Goal: Task Accomplishment & Management: Use online tool/utility

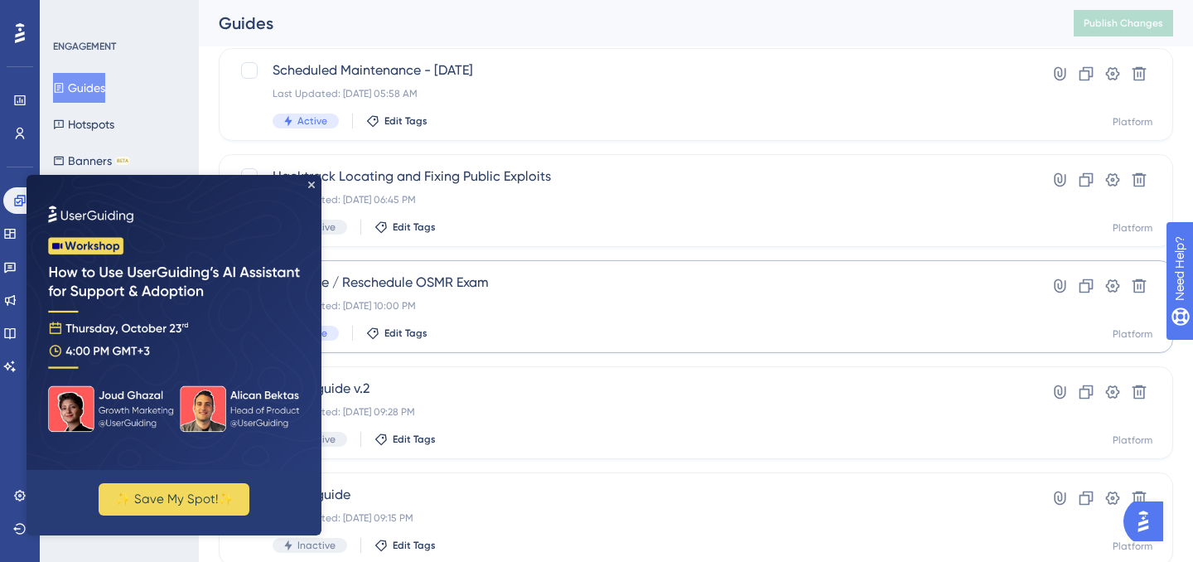
scroll to position [532, 0]
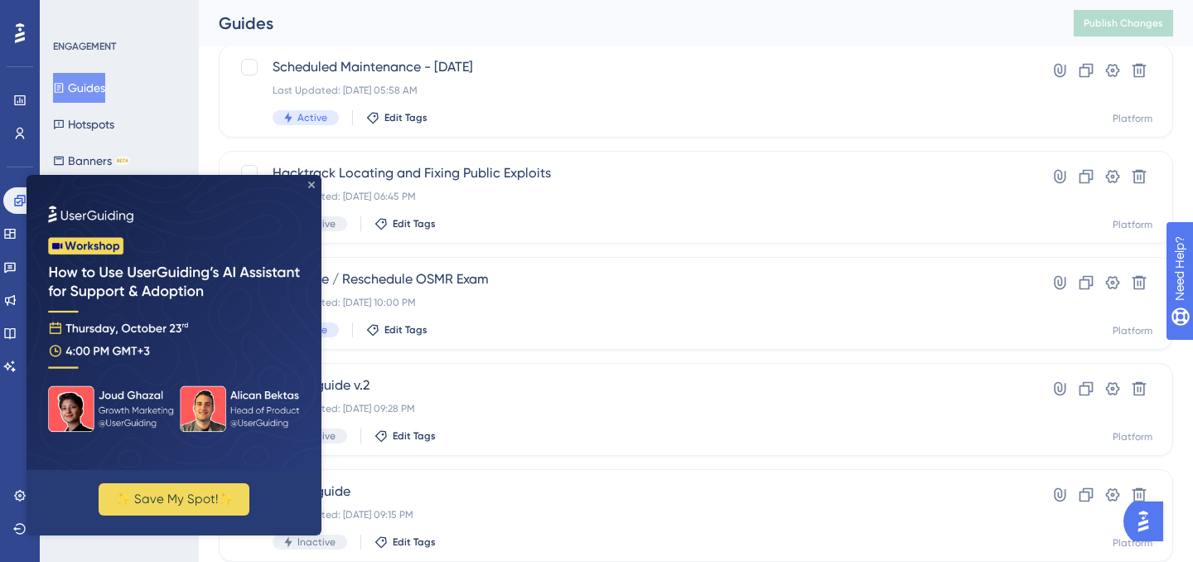
click at [312, 181] on icon "Close Preview" at bounding box center [311, 184] width 7 height 7
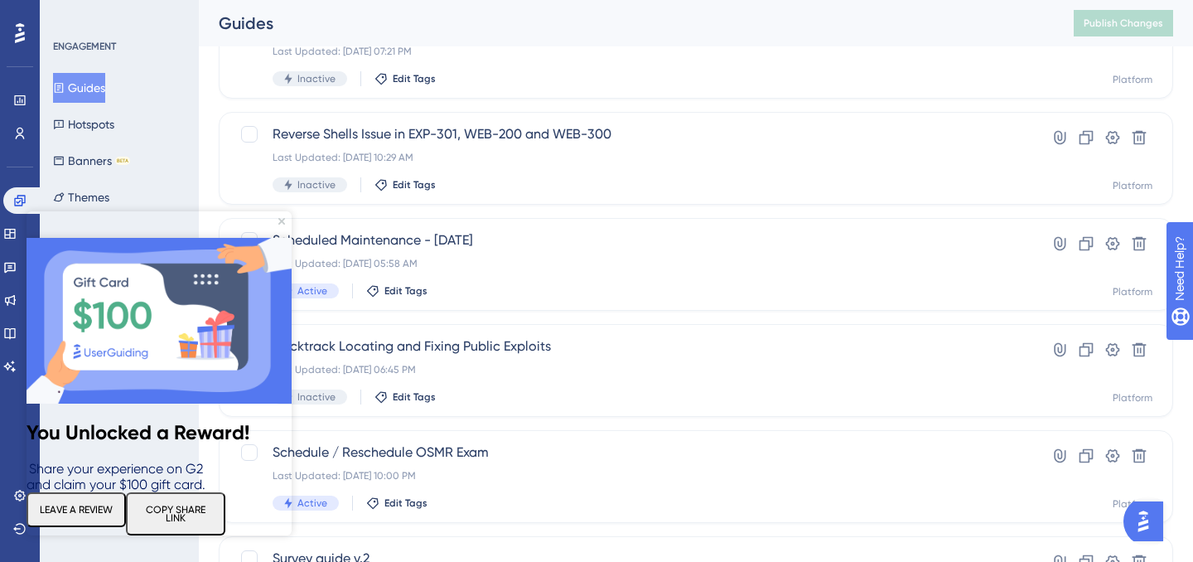
scroll to position [0, 0]
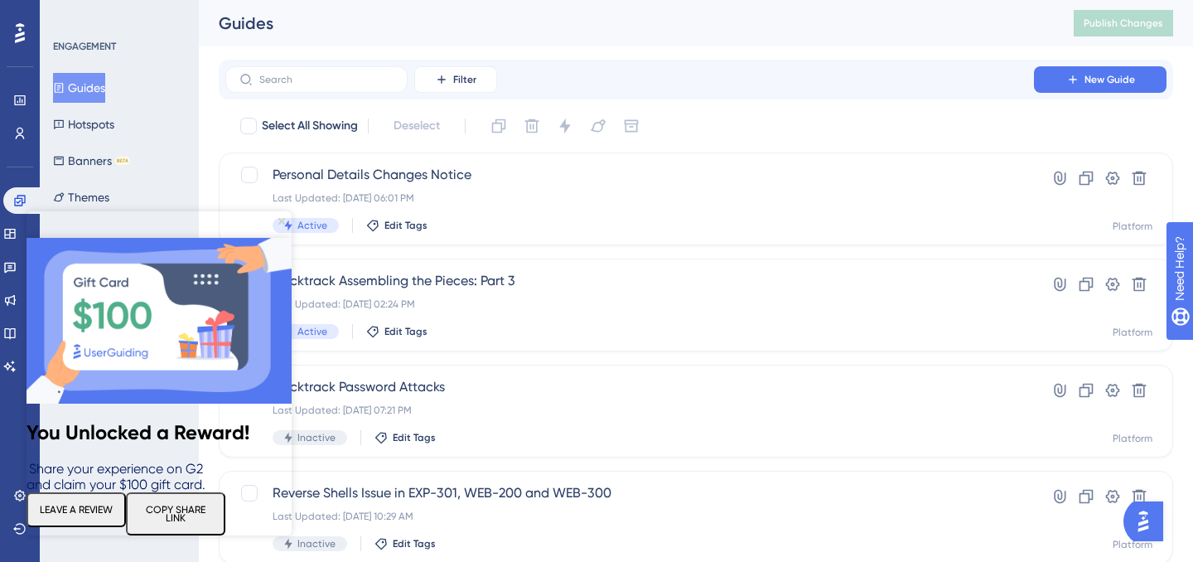
click at [281, 220] on icon "Close Preview" at bounding box center [281, 221] width 7 height 7
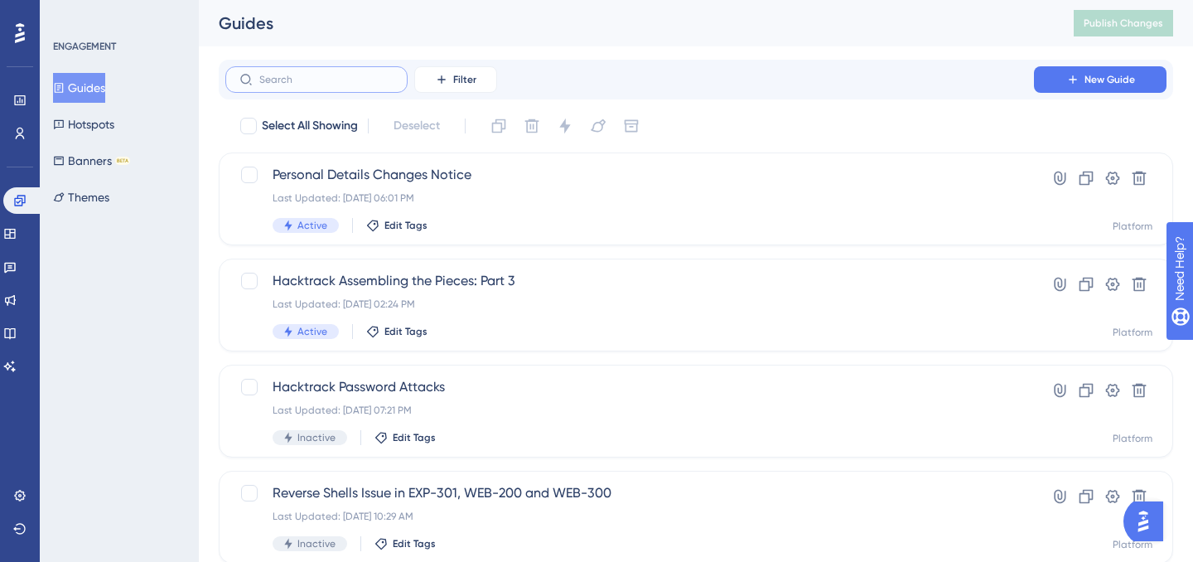
click at [324, 78] on input "text" at bounding box center [326, 80] width 134 height 12
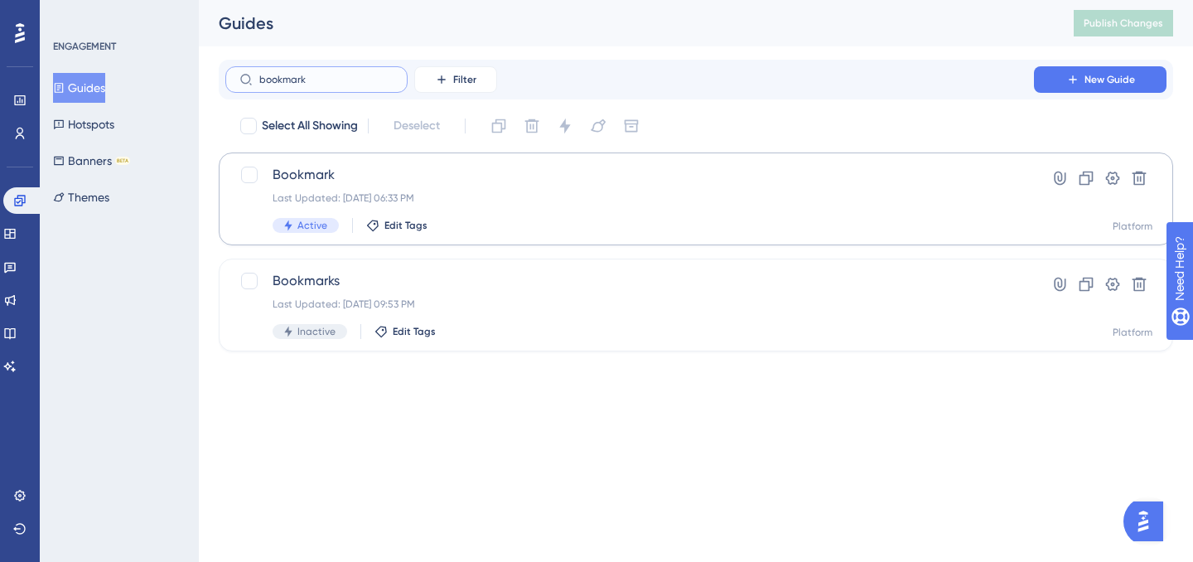
type input "bookmark"
click at [501, 184] on span "Bookmark" at bounding box center [630, 175] width 714 height 20
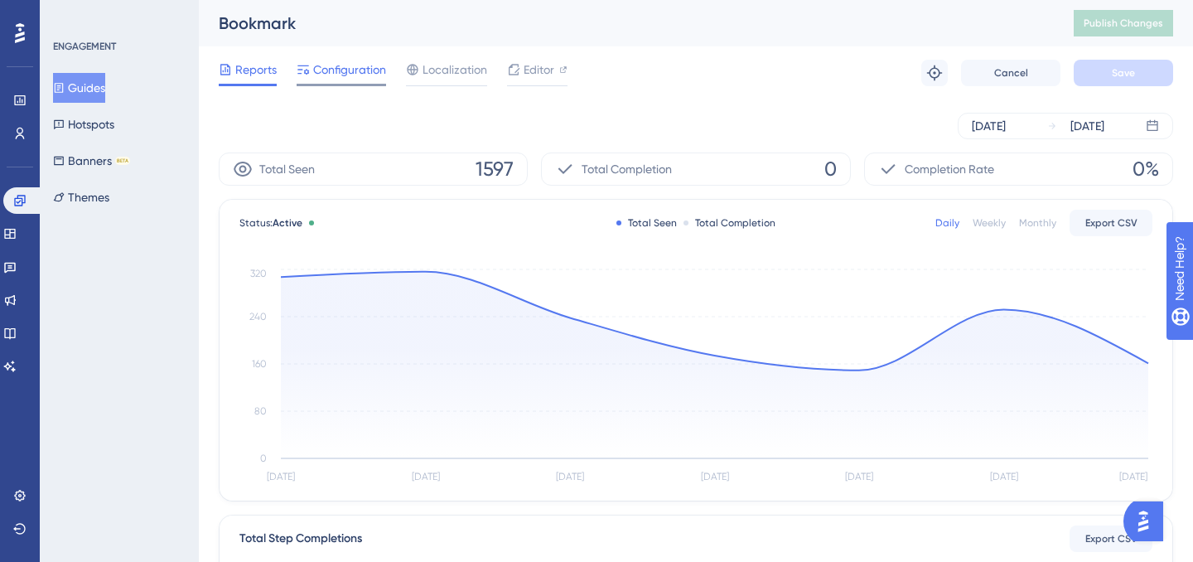
click at [359, 67] on span "Configuration" at bounding box center [349, 70] width 73 height 20
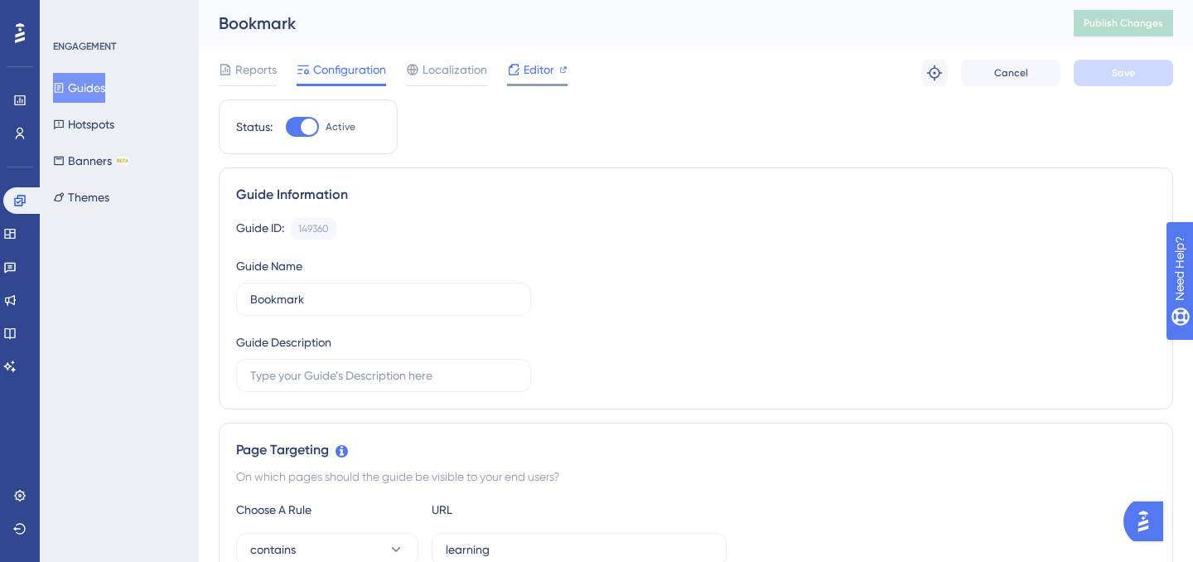
click at [515, 71] on icon at bounding box center [513, 69] width 13 height 13
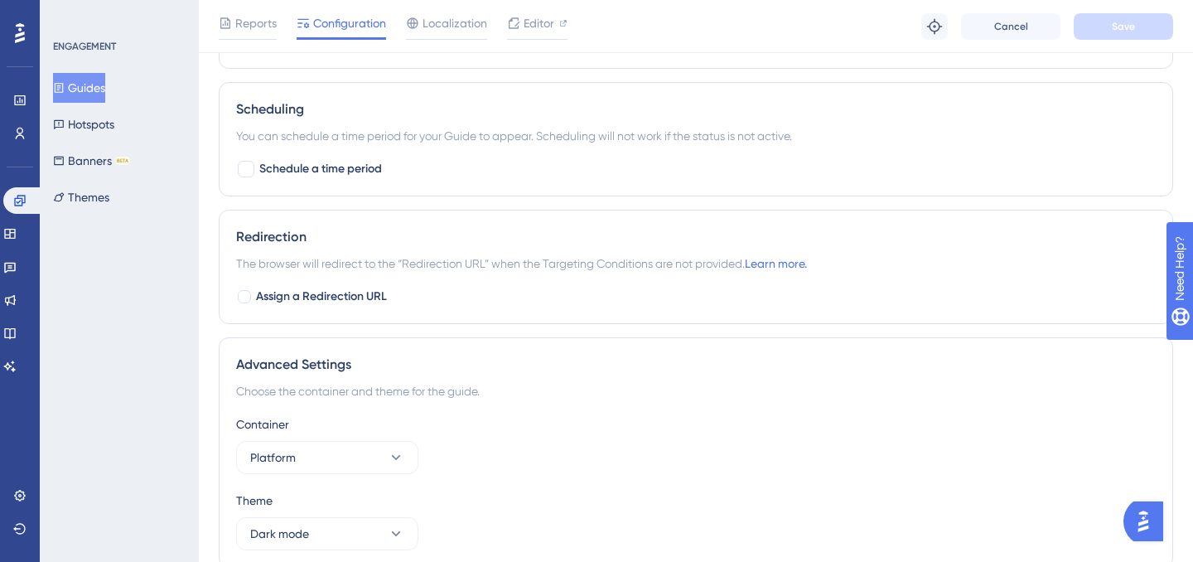
scroll to position [1263, 0]
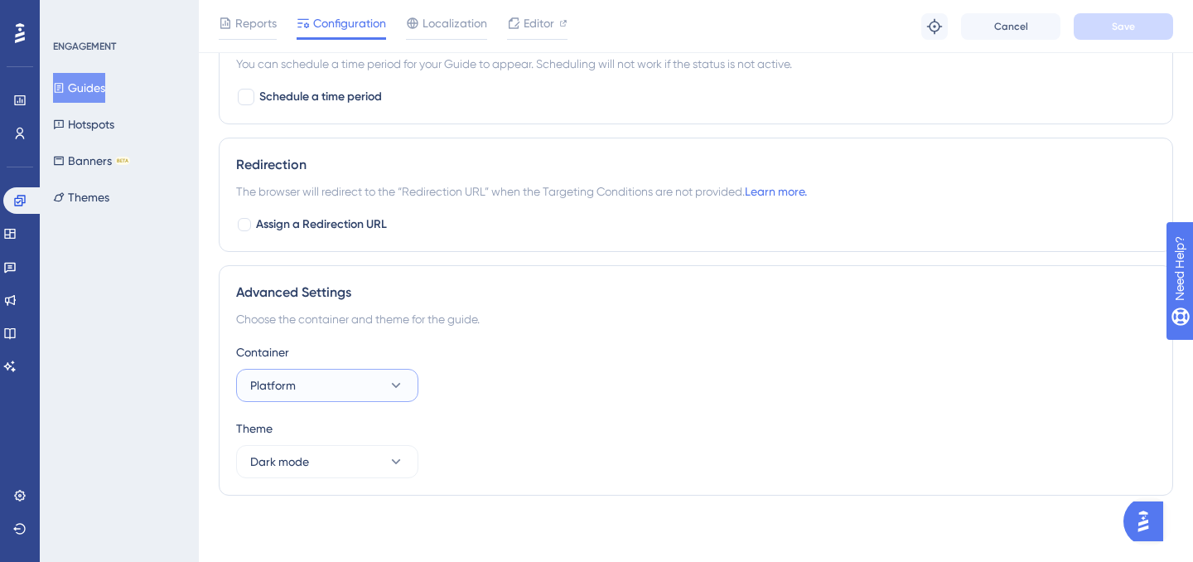
click at [387, 394] on button "Platform" at bounding box center [327, 385] width 182 height 33
click at [476, 417] on div "Container Platform Platform Platform Theme Dark mode" at bounding box center [696, 410] width 920 height 136
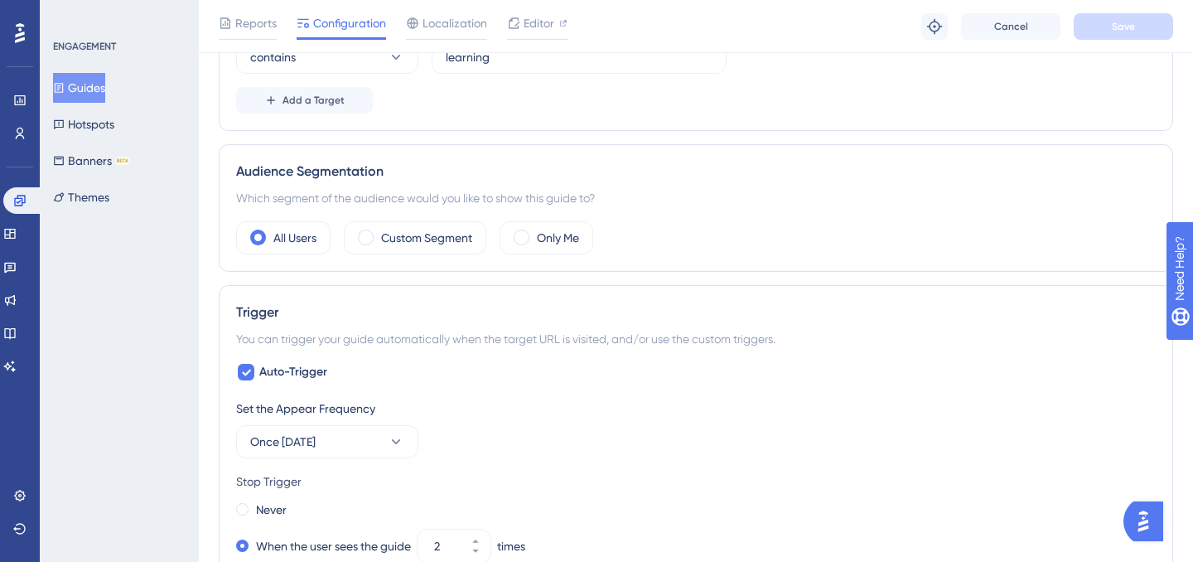
scroll to position [0, 0]
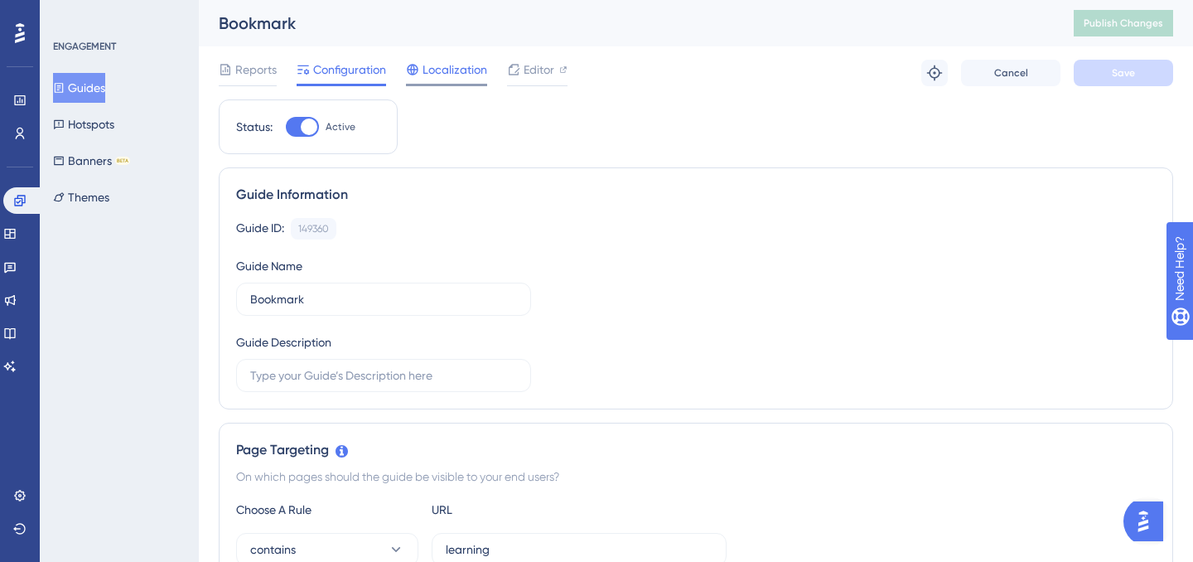
click at [466, 68] on span "Localization" at bounding box center [455, 70] width 65 height 20
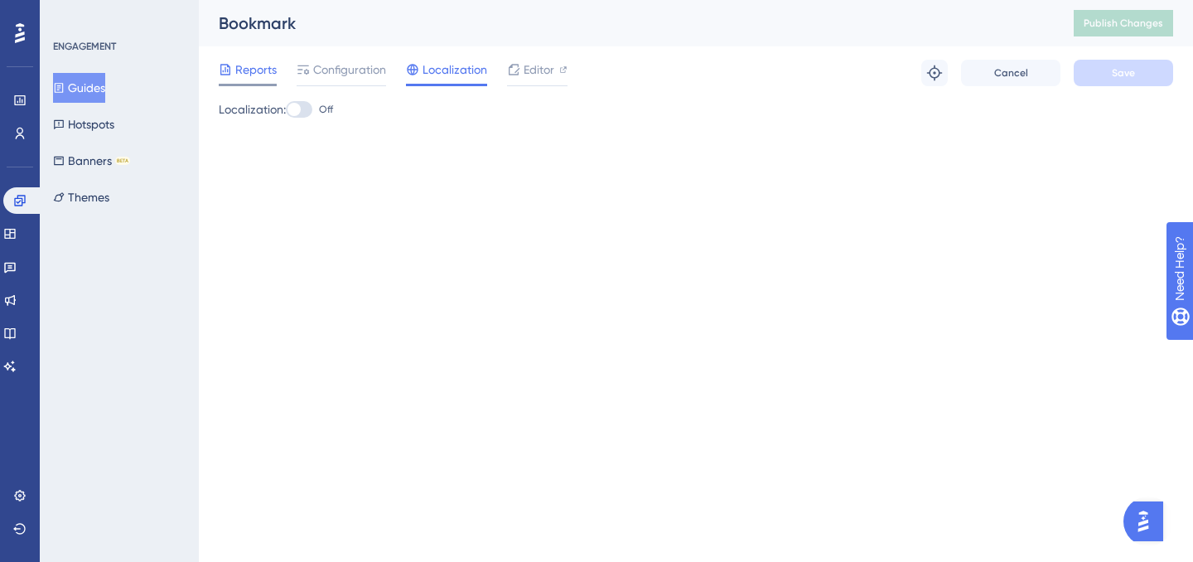
click at [248, 71] on span "Reports" at bounding box center [255, 70] width 41 height 20
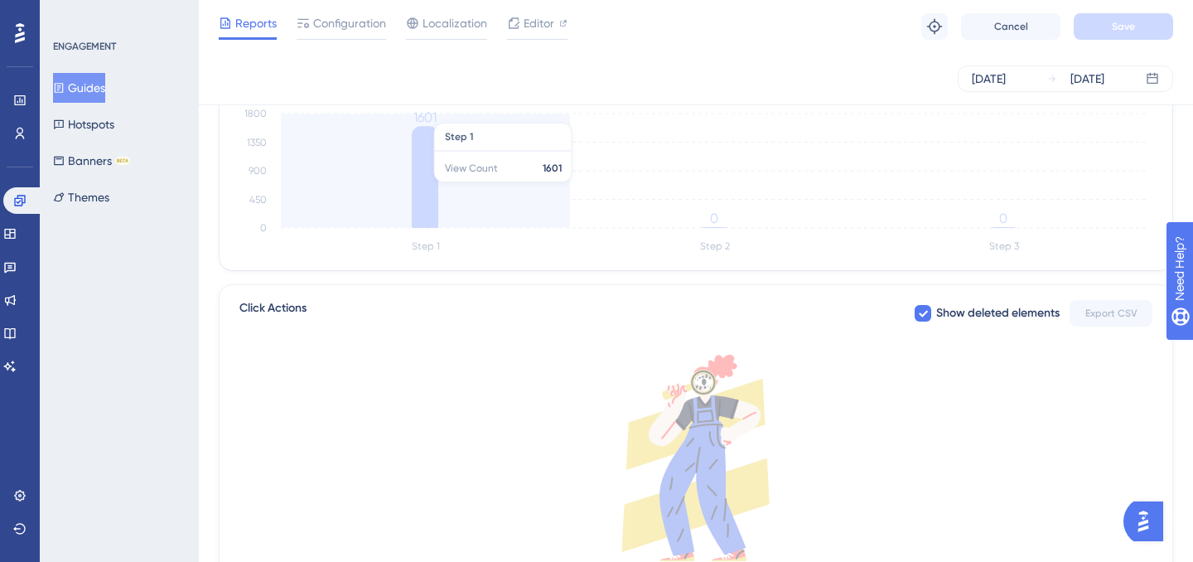
scroll to position [595, 0]
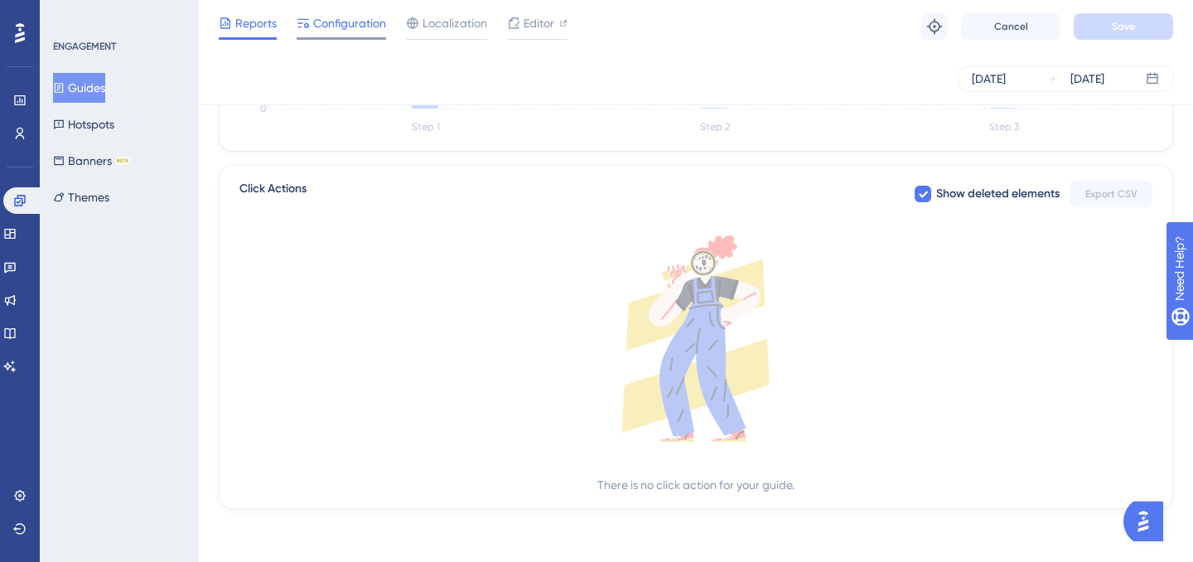
click at [314, 27] on span "Configuration" at bounding box center [349, 23] width 73 height 20
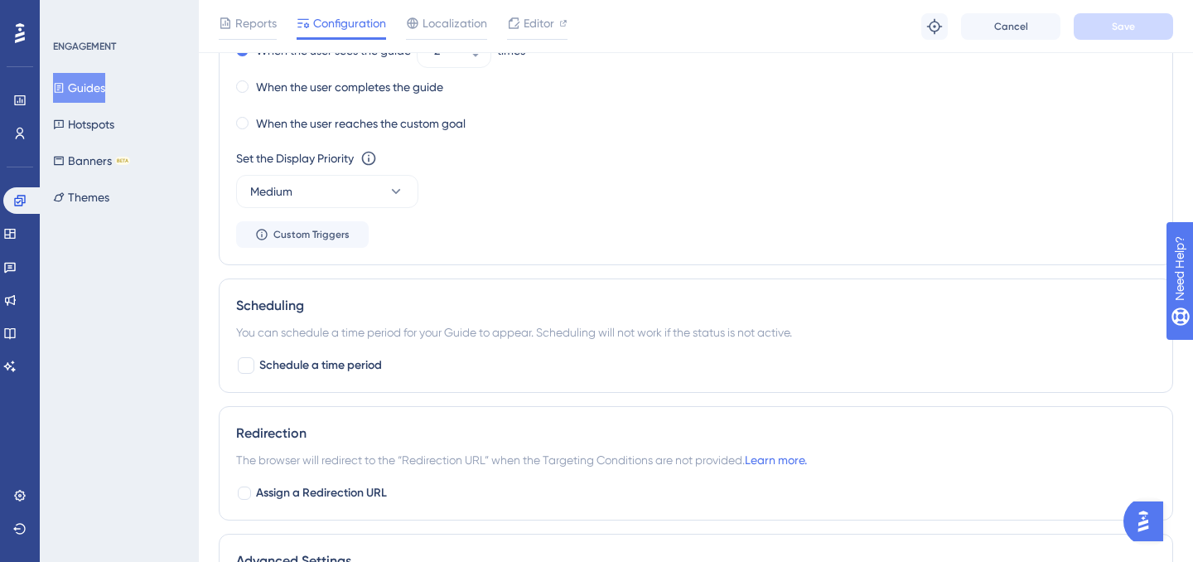
scroll to position [997, 0]
click at [344, 239] on button "Custom Triggers" at bounding box center [302, 232] width 133 height 27
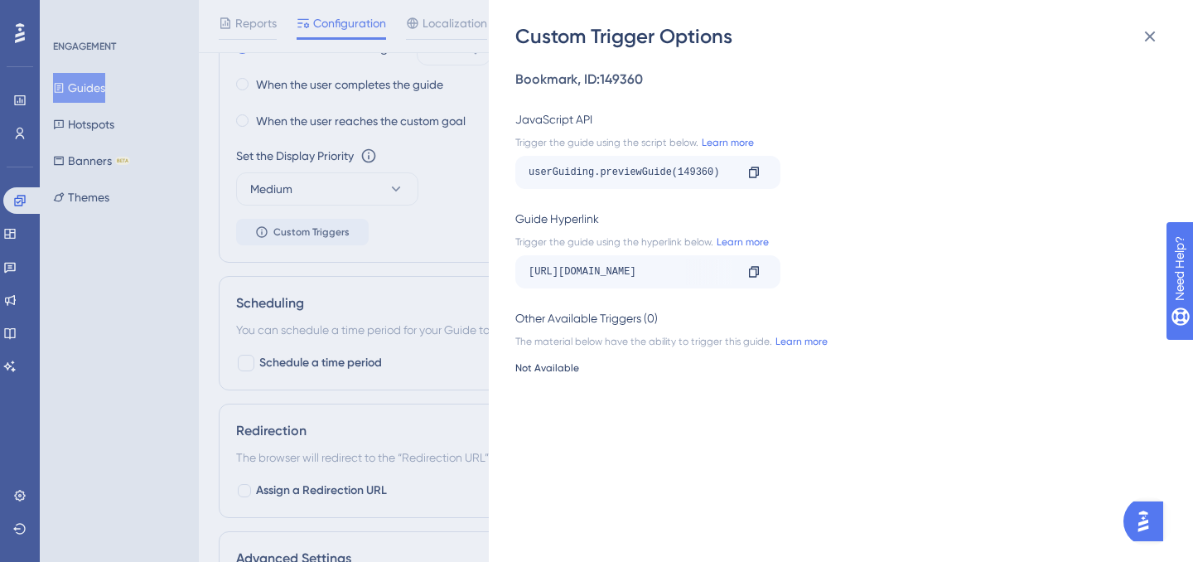
click at [624, 269] on div "https://portal.offsec.com/explore/all-content?mySubscriptionsFlag=false&sortBy=…" at bounding box center [632, 272] width 206 height 27
drag, startPoint x: 624, startPoint y: 269, endPoint x: 785, endPoint y: 280, distance: 161.1
click at [785, 280] on div "https://portal.offsec.com/explore/all-content?mySubscriptionsFlag=false&sortBy=…" at bounding box center [835, 271] width 641 height 33
click at [653, 264] on div "https://portal.offsec.com/explore/all-content?mySubscriptionsFlag=false&sortBy=…" at bounding box center [632, 272] width 206 height 27
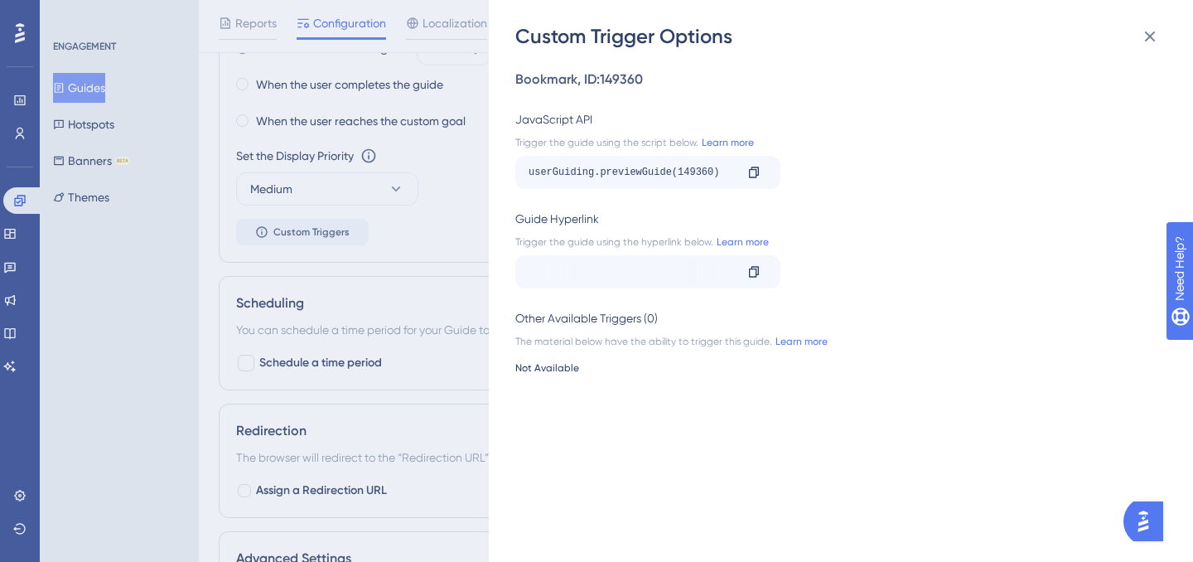
scroll to position [0, 0]
drag, startPoint x: 638, startPoint y: 278, endPoint x: 733, endPoint y: 278, distance: 95.3
click at [733, 278] on div "https://portal.offsec.com/explore/all-content?mySubscriptionsFlag=false&sortBy=…" at bounding box center [632, 272] width 206 height 27
drag, startPoint x: 621, startPoint y: 264, endPoint x: 721, endPoint y: 278, distance: 101.3
click at [721, 278] on div "https://portal.offsec.com/explore/all-content?mySubscriptionsFlag=false&sortBy=…" at bounding box center [632, 272] width 206 height 27
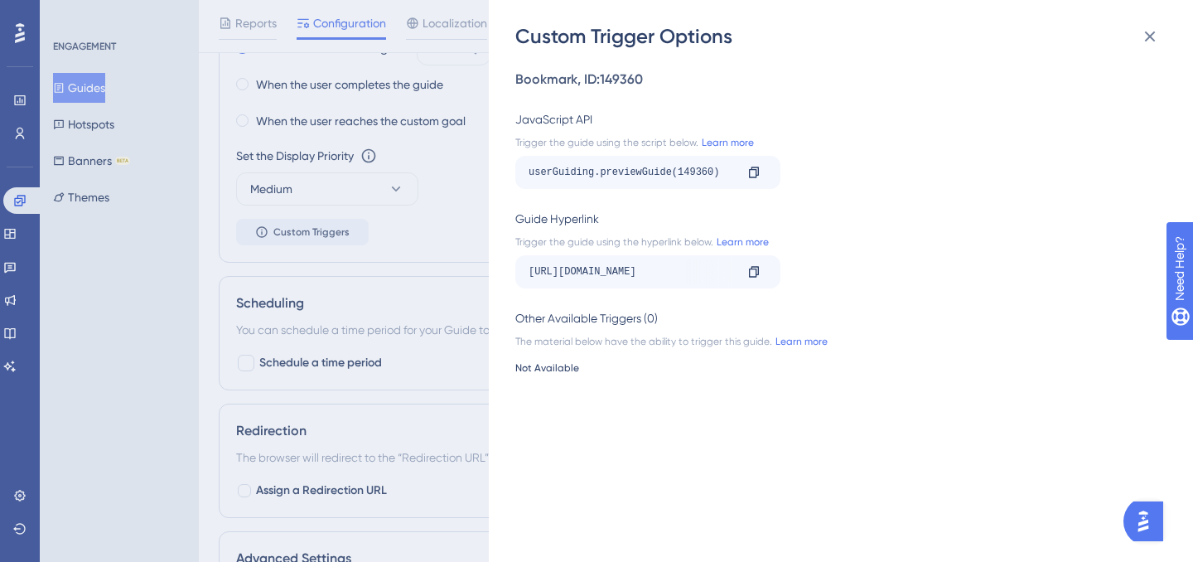
click at [411, 378] on div "Custom Trigger Options Bookmark , ID: 149360 JavaScript API Trigger the guide u…" at bounding box center [596, 281] width 1193 height 562
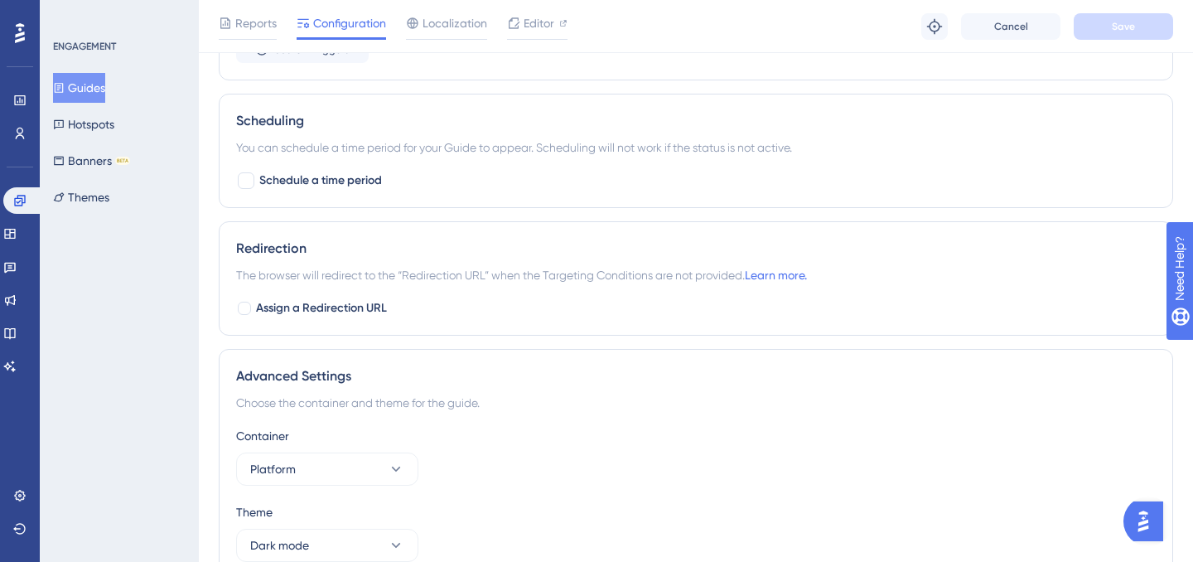
scroll to position [1263, 0]
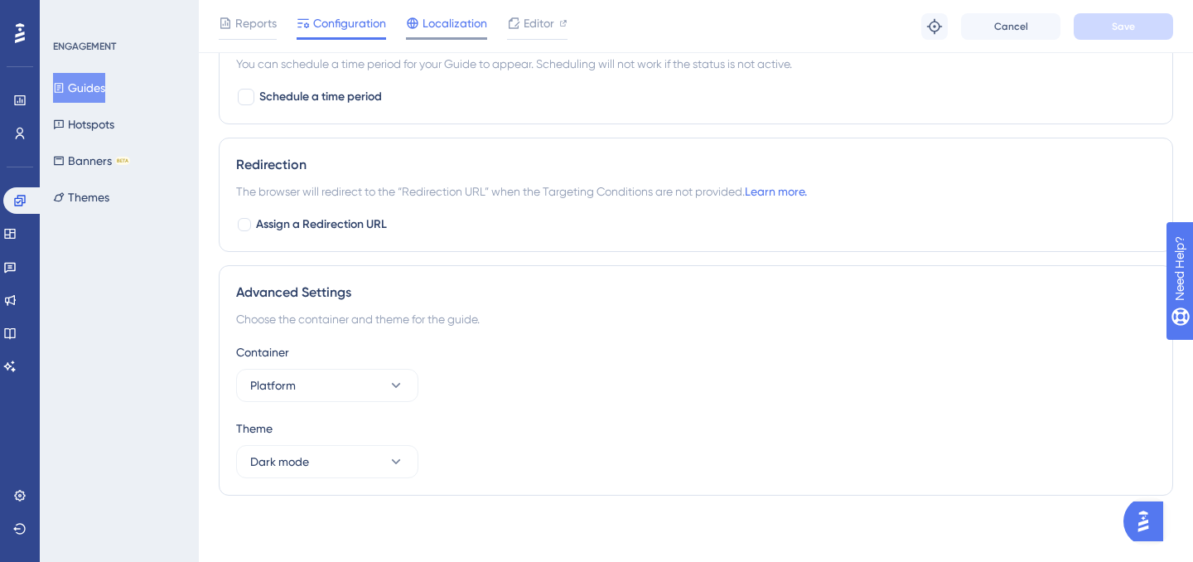
click at [457, 26] on span "Localization" at bounding box center [455, 23] width 65 height 20
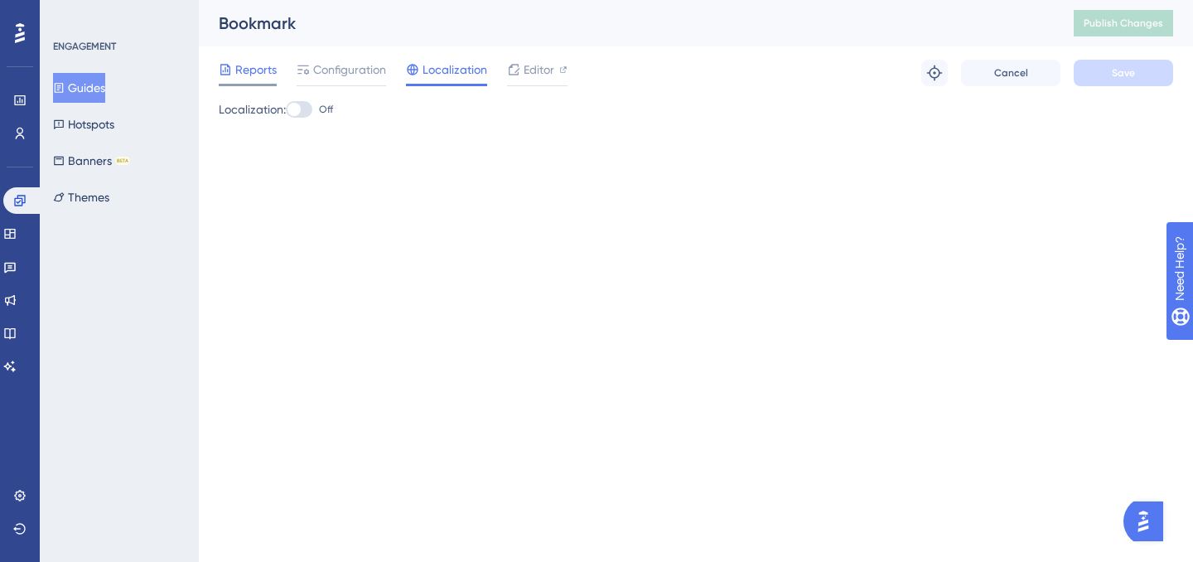
click at [264, 71] on span "Reports" at bounding box center [255, 70] width 41 height 20
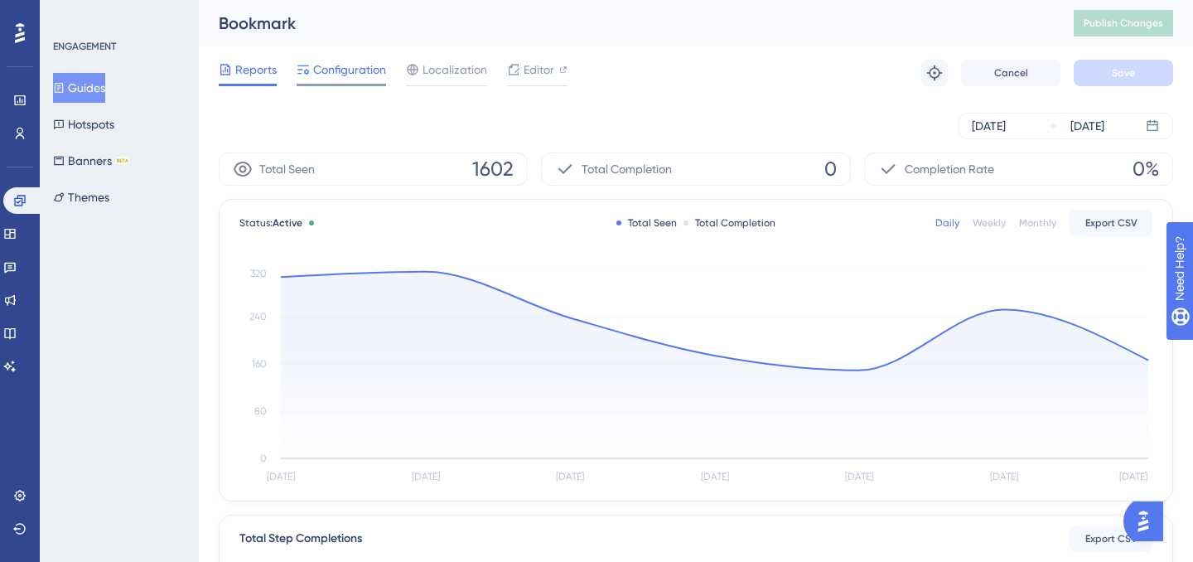
click at [356, 76] on span "Configuration" at bounding box center [349, 70] width 73 height 20
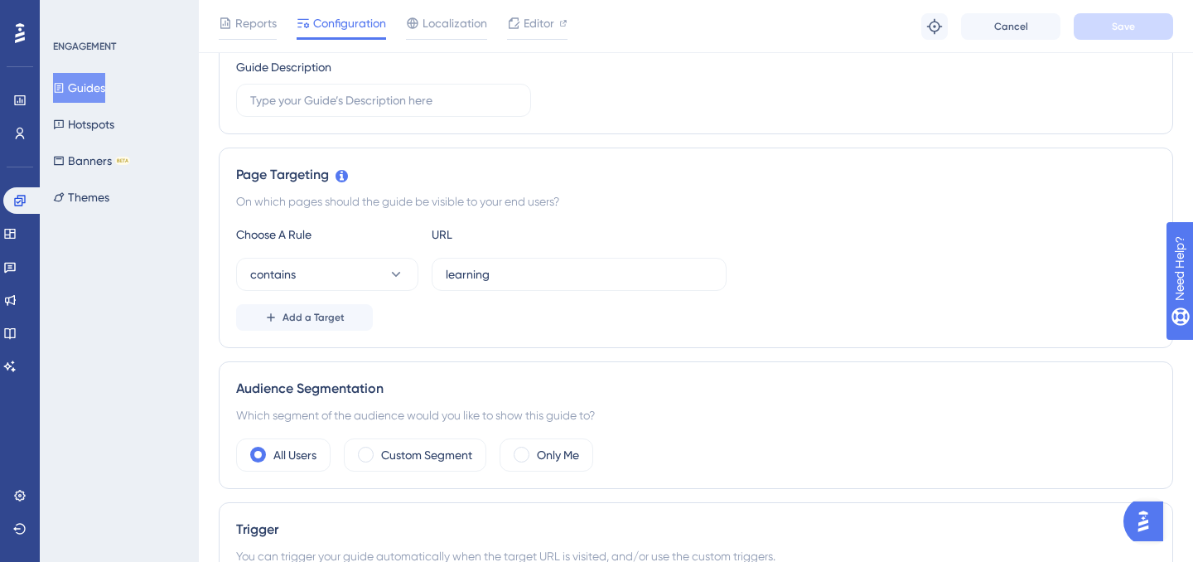
scroll to position [297, 0]
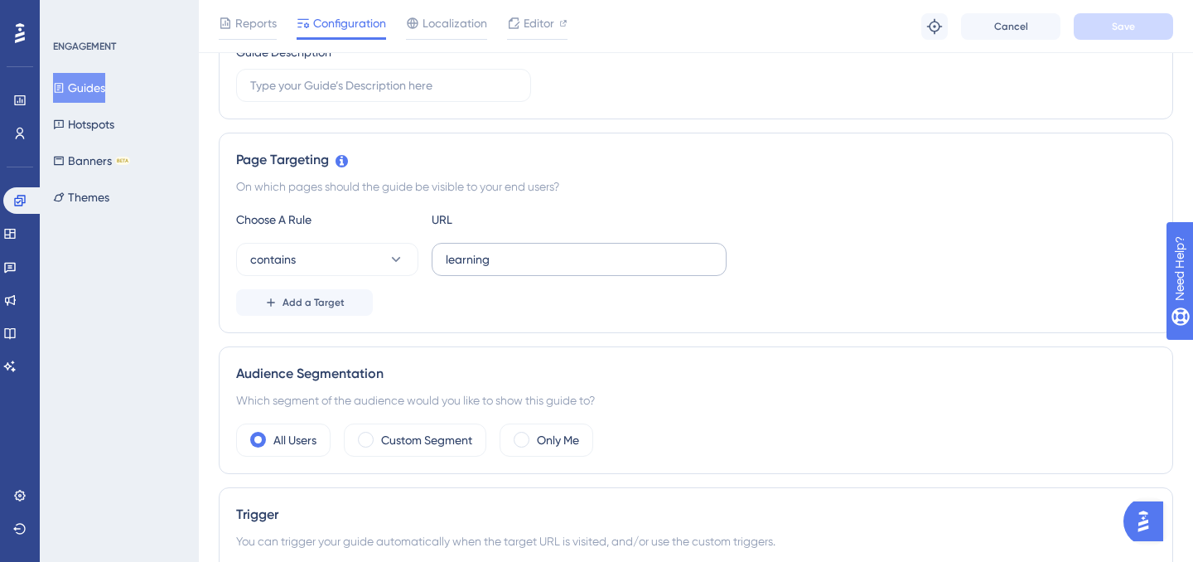
click at [476, 269] on label "learning" at bounding box center [579, 259] width 295 height 33
click at [476, 269] on input "learning" at bounding box center [579, 259] width 267 height 18
click at [515, 262] on input "learning" at bounding box center [579, 259] width 267 height 18
click at [397, 259] on icon at bounding box center [396, 259] width 9 height 5
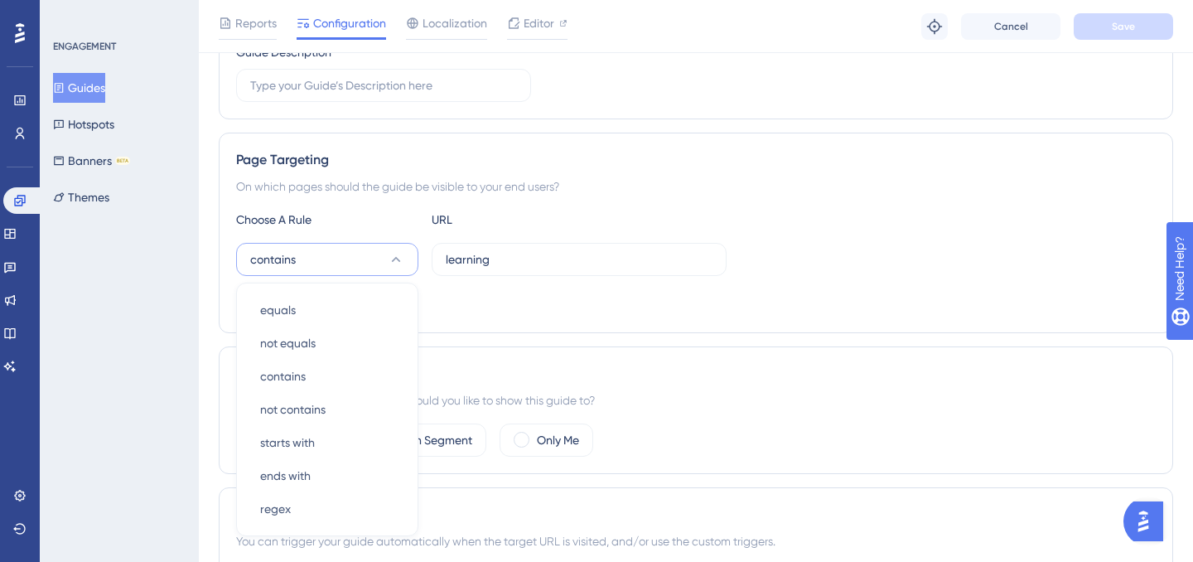
scroll to position [425, 0]
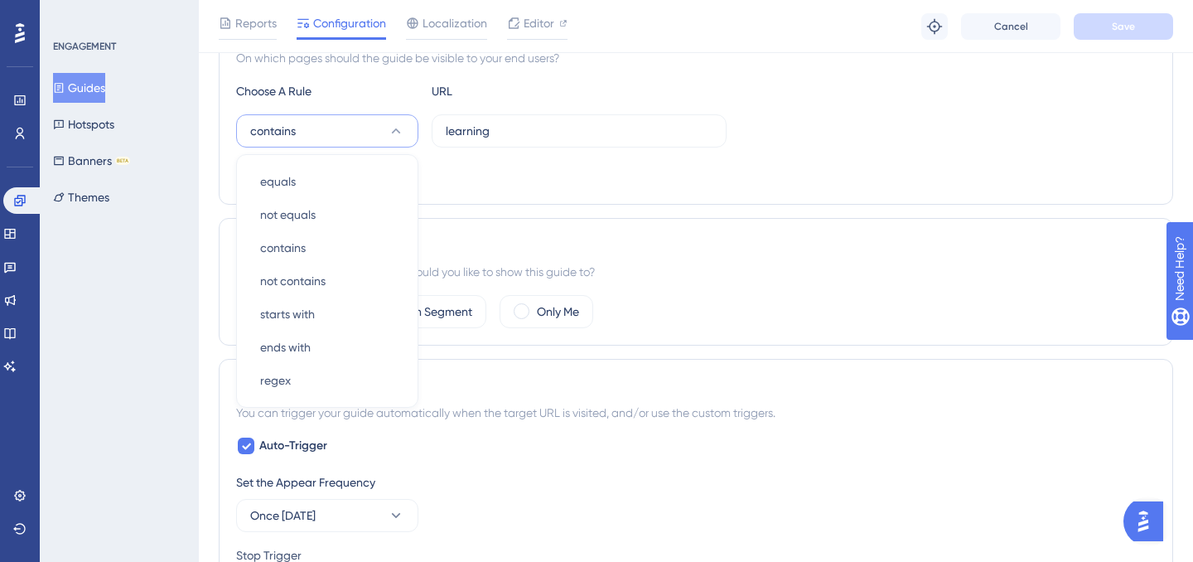
click at [461, 181] on div "Add a Target" at bounding box center [696, 174] width 920 height 27
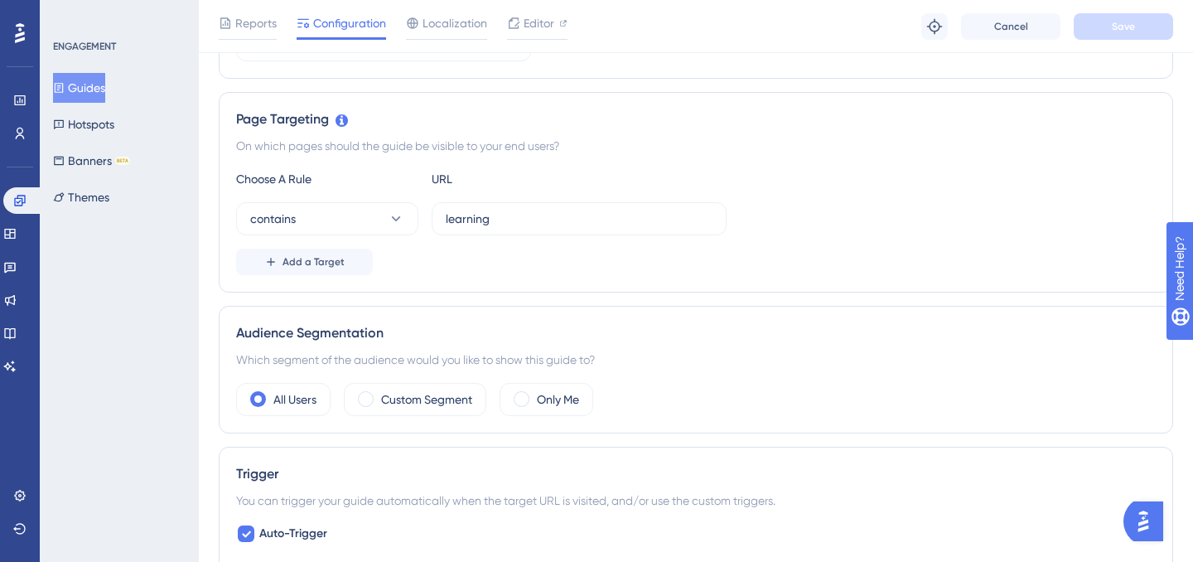
scroll to position [336, 0]
click at [513, 210] on label "learning" at bounding box center [579, 220] width 295 height 33
click at [513, 211] on input "learning" at bounding box center [579, 220] width 267 height 18
click at [513, 210] on label "learning" at bounding box center [579, 220] width 295 height 33
click at [513, 211] on input "learning" at bounding box center [579, 220] width 267 height 18
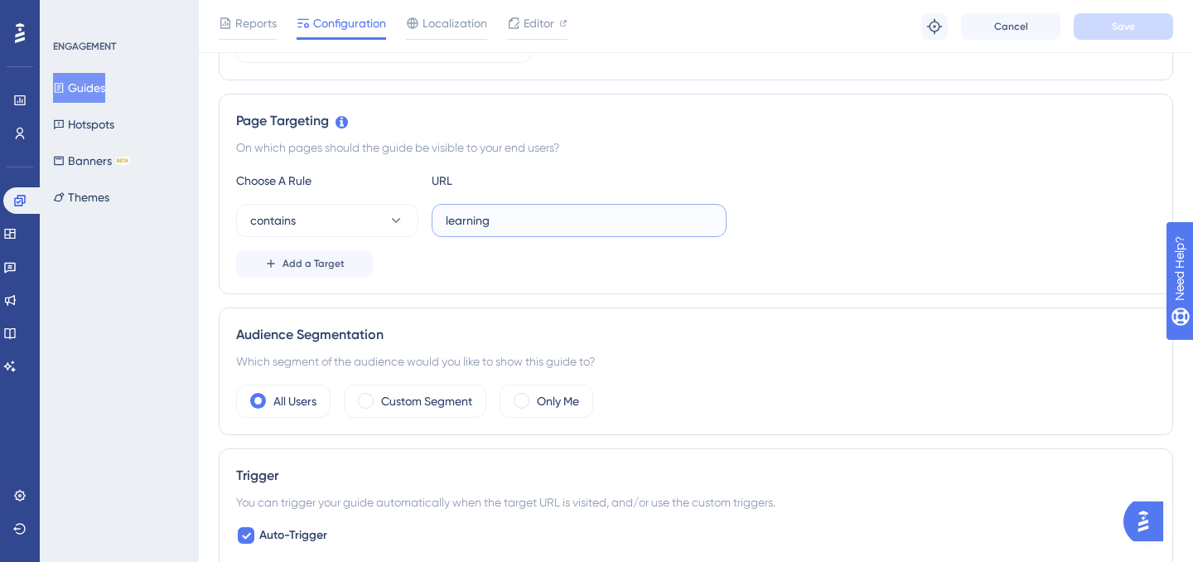
paste input "https://portal.offsec.com/"
click at [1110, 23] on button "Save" at bounding box center [1123, 26] width 99 height 27
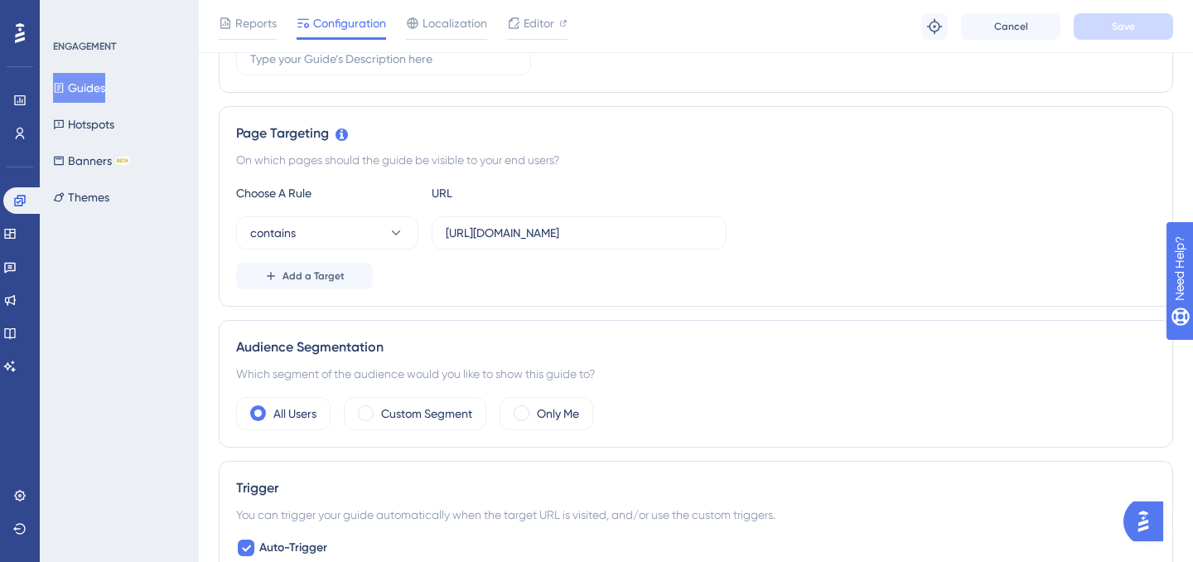
scroll to position [309, 0]
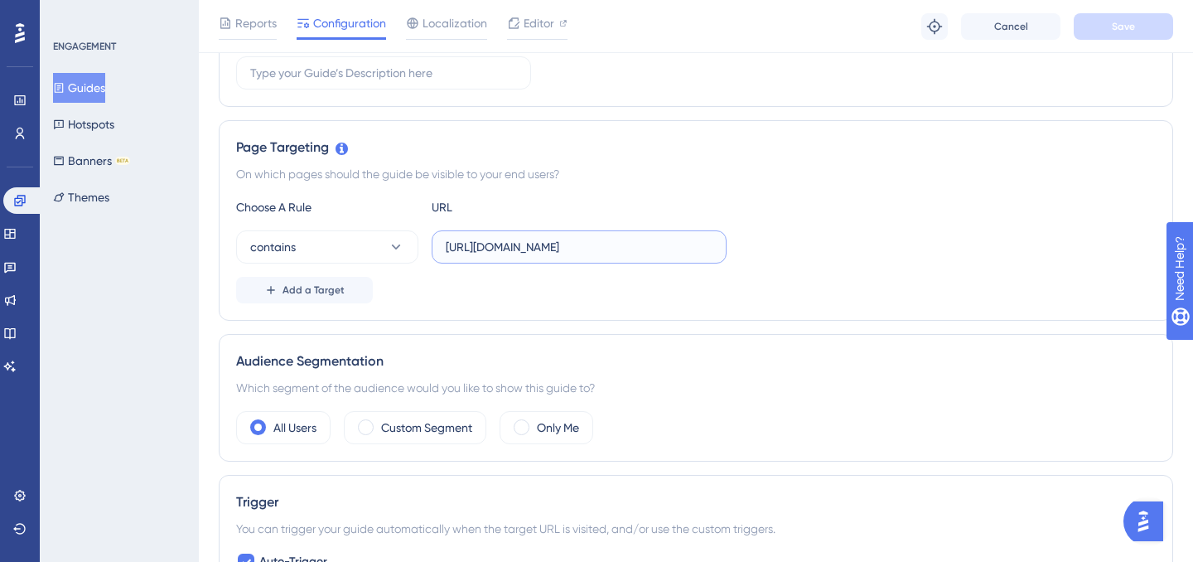
click at [483, 251] on input "https://portal.offsec.com/learning" at bounding box center [579, 247] width 267 height 18
click at [779, 250] on div "contains https://portal.offsec.com/learning" at bounding box center [696, 246] width 920 height 33
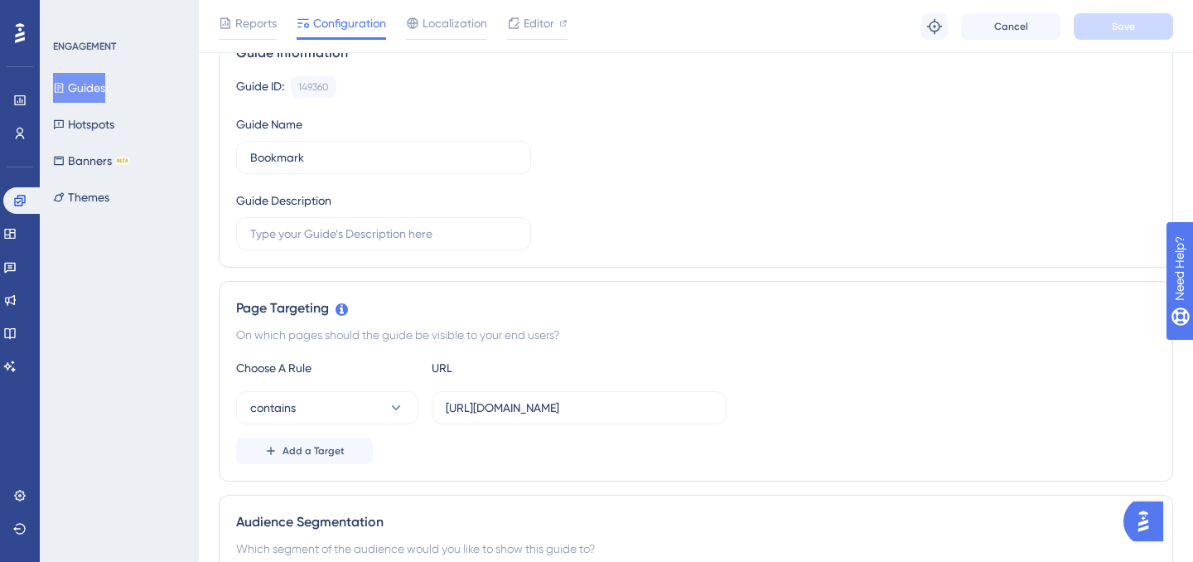
scroll to position [0, 0]
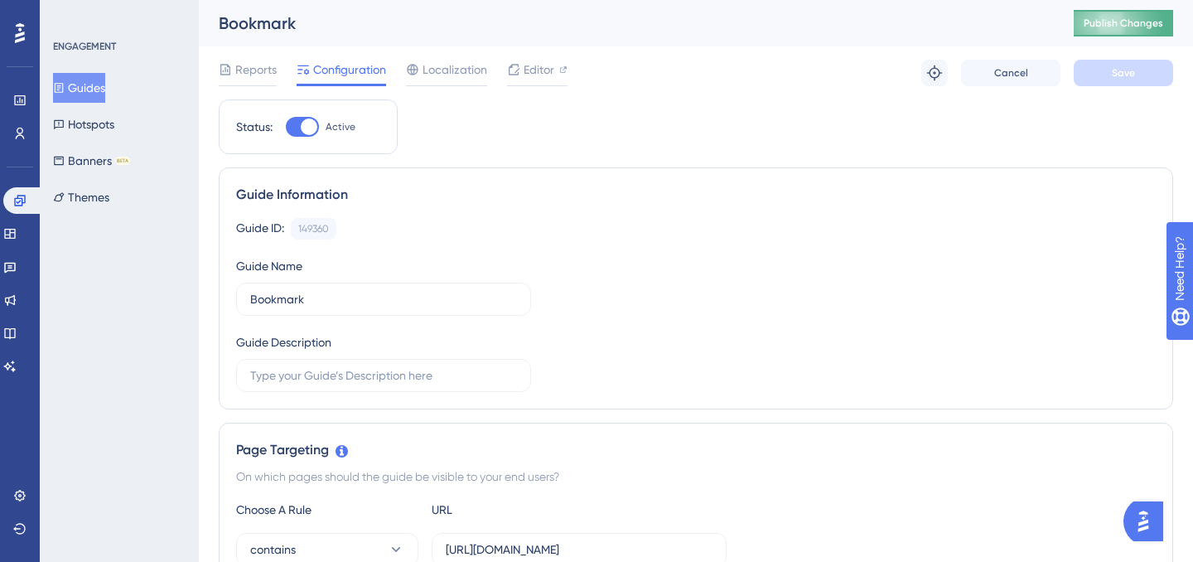
click at [1132, 31] on button "Publish Changes" at bounding box center [1123, 23] width 99 height 27
click at [531, 75] on span "Editor" at bounding box center [539, 70] width 31 height 20
click at [544, 67] on span "Editor" at bounding box center [539, 70] width 31 height 20
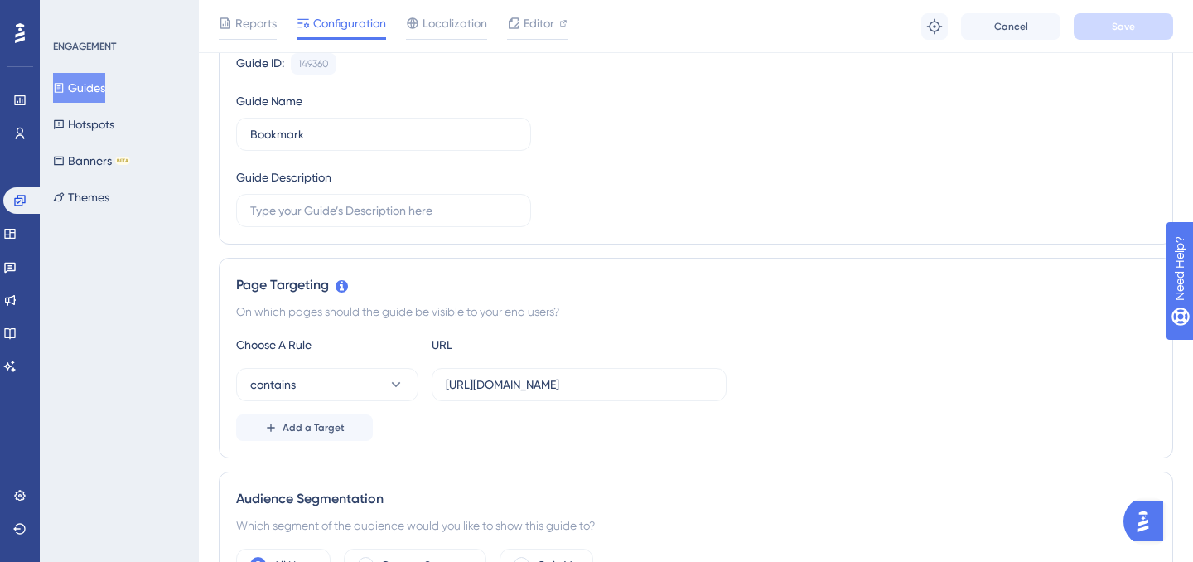
scroll to position [178, 0]
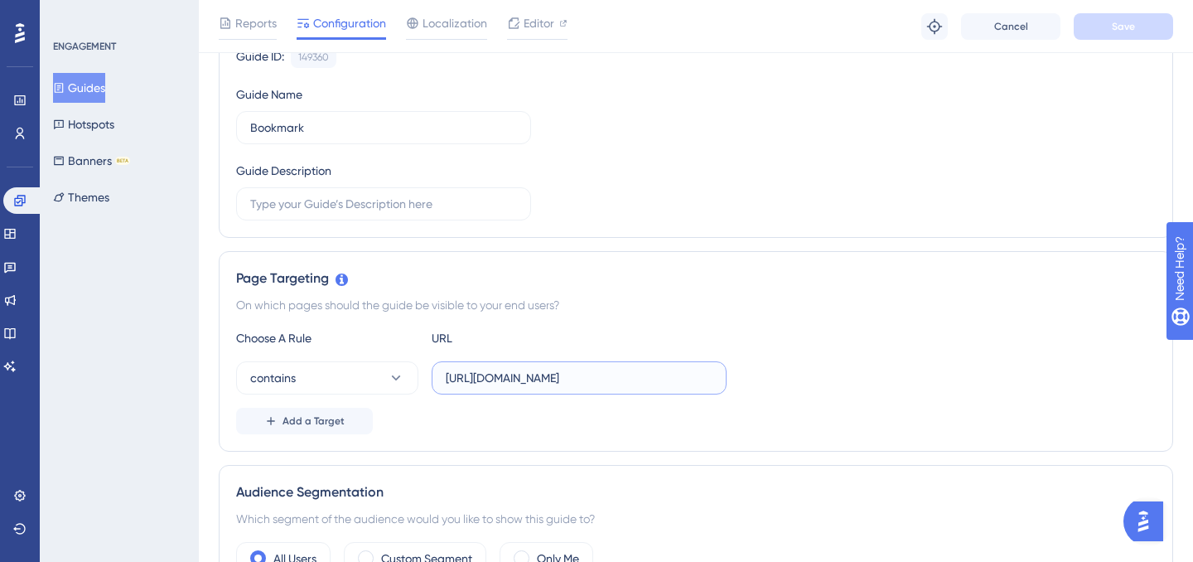
click at [607, 372] on input "https://portal.offsec.com/learning" at bounding box center [579, 378] width 267 height 18
click at [337, 387] on button "contains" at bounding box center [327, 377] width 182 height 33
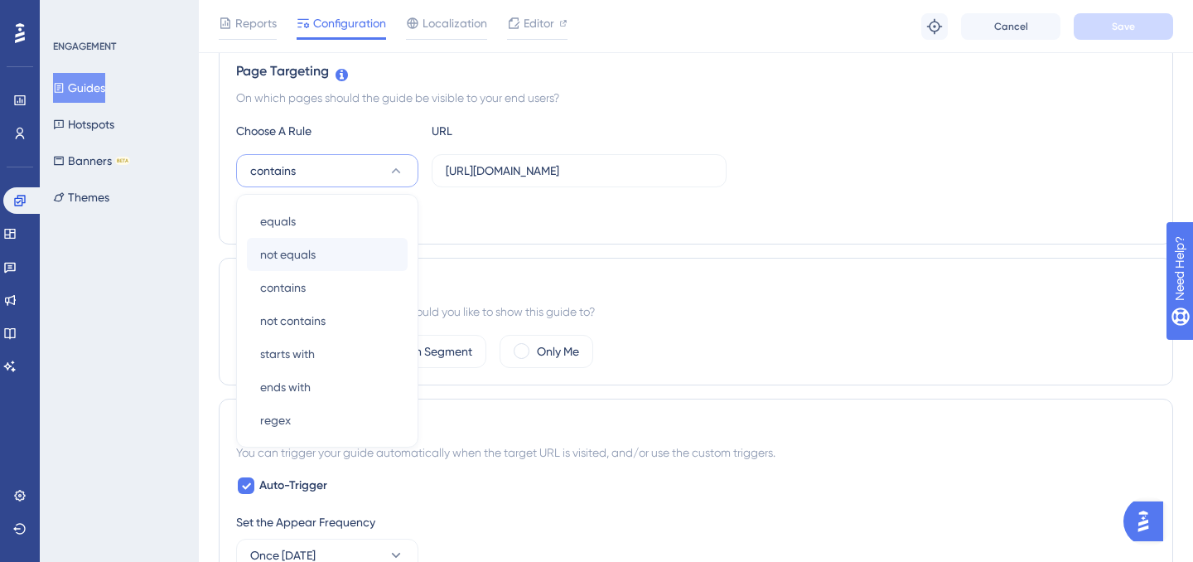
scroll to position [380, 0]
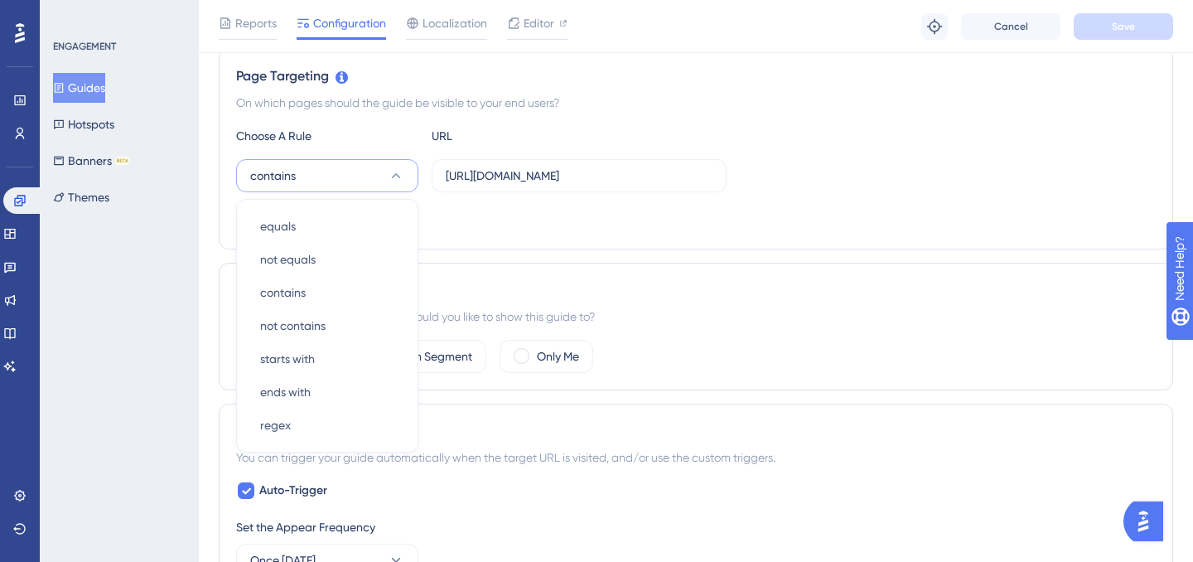
click at [727, 216] on div "Add a Target" at bounding box center [696, 219] width 920 height 27
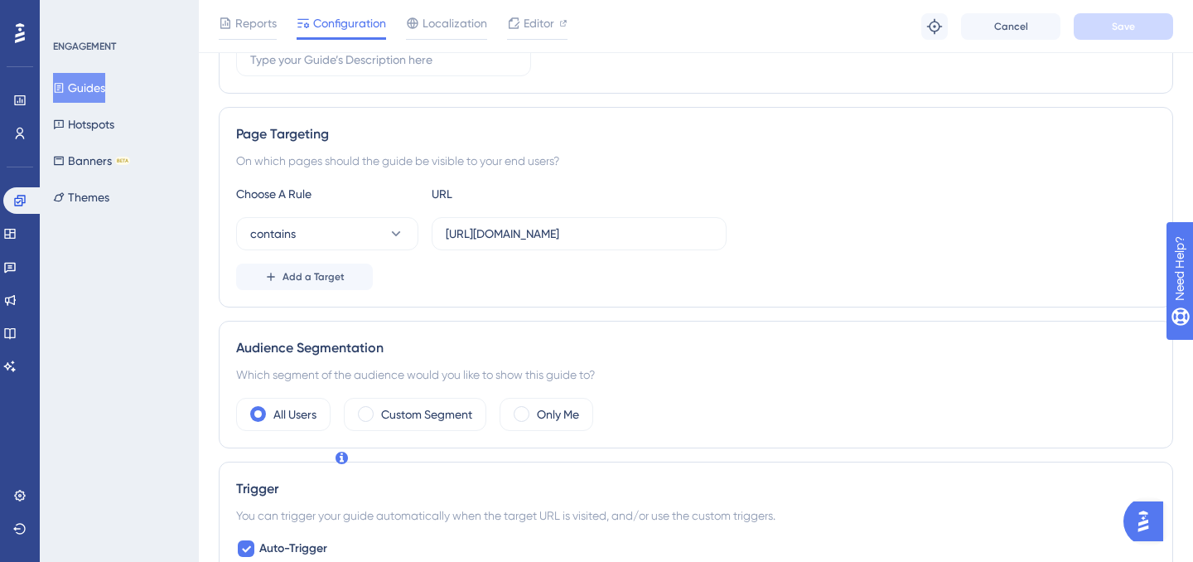
scroll to position [303, 0]
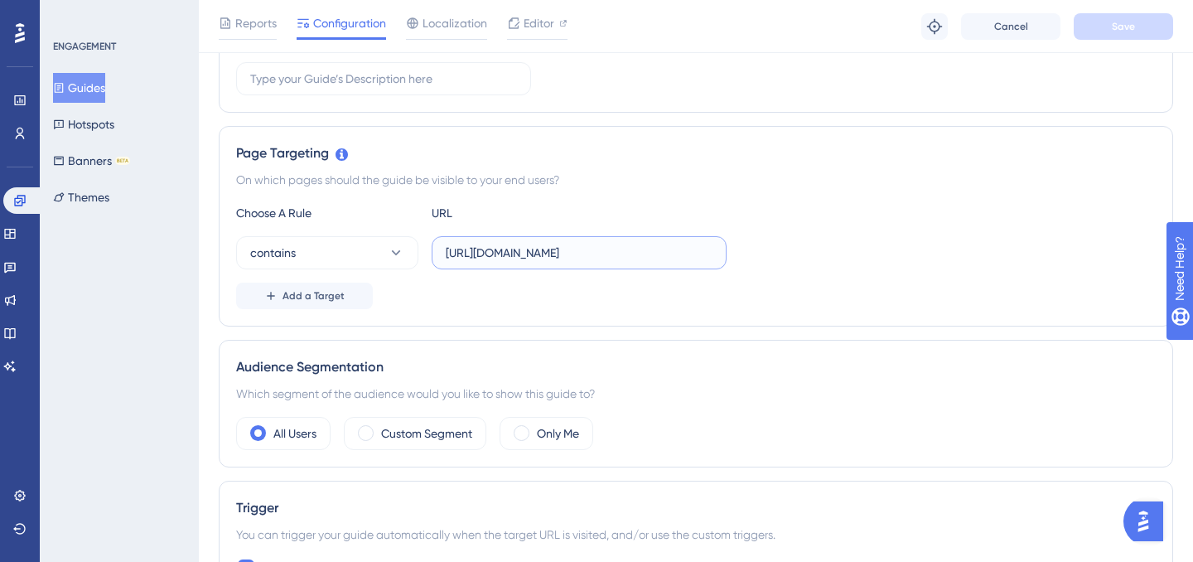
click at [585, 254] on input "https://portal.offsec.com/learning" at bounding box center [579, 253] width 267 height 18
click at [1101, 36] on button "Save" at bounding box center [1123, 26] width 99 height 27
click at [697, 266] on label "https://portal.offsec.com/courses/learning" at bounding box center [579, 252] width 295 height 33
click at [697, 262] on input "https://portal.offsec.com/courses/learning" at bounding box center [579, 253] width 267 height 18
click at [697, 266] on label "https://portal.offsec.com/courses/learning" at bounding box center [579, 252] width 295 height 33
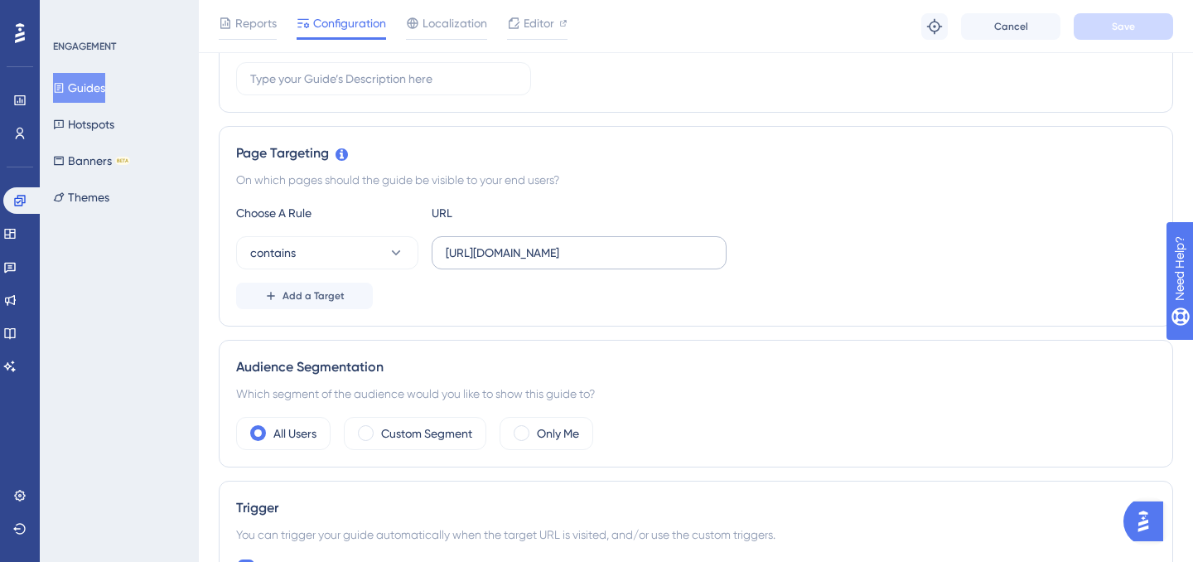
click at [697, 262] on input "https://portal.offsec.com/courses/learning" at bounding box center [579, 253] width 267 height 18
click at [697, 266] on label "https://portal.offsec.com/courses/learning" at bounding box center [579, 252] width 295 height 33
click at [697, 262] on input "https://portal.offsec.com/courses/learning" at bounding box center [579, 253] width 267 height 18
click at [697, 266] on label "https://portal.offsec.com/courses/learning" at bounding box center [579, 252] width 295 height 33
click at [697, 262] on input "https://portal.offsec.com/courses/learning" at bounding box center [579, 253] width 267 height 18
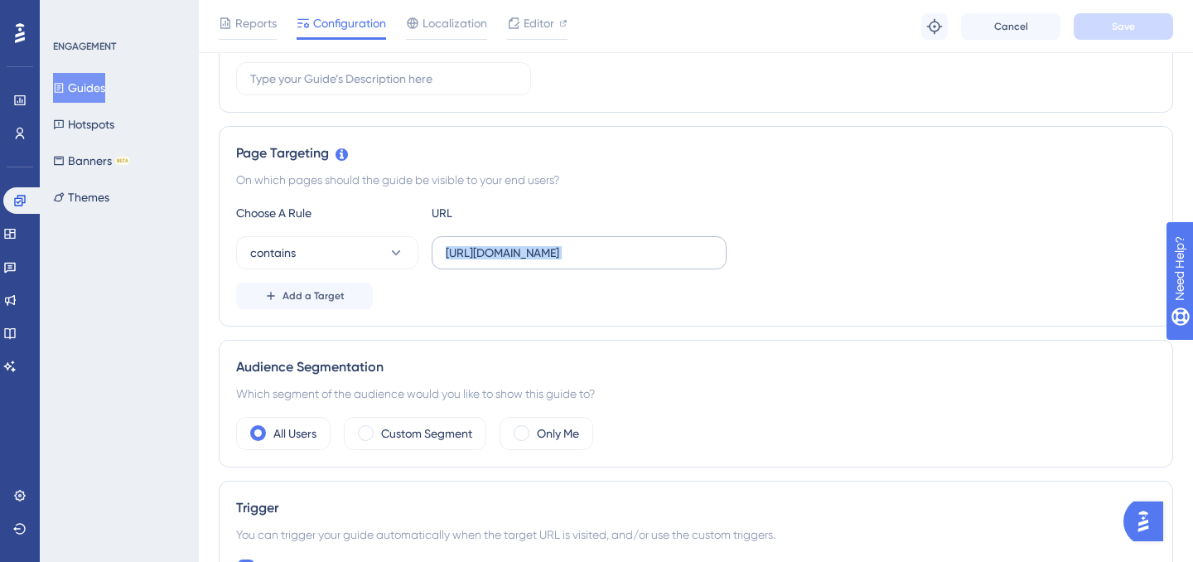
click at [697, 266] on label "https://portal.offsec.com/courses/learning" at bounding box center [579, 252] width 295 height 33
click at [697, 262] on input "https://portal.offsec.com/courses/learning" at bounding box center [579, 253] width 267 height 18
click at [693, 252] on input "https://portal.offsec.com/courses/learning" at bounding box center [579, 253] width 267 height 18
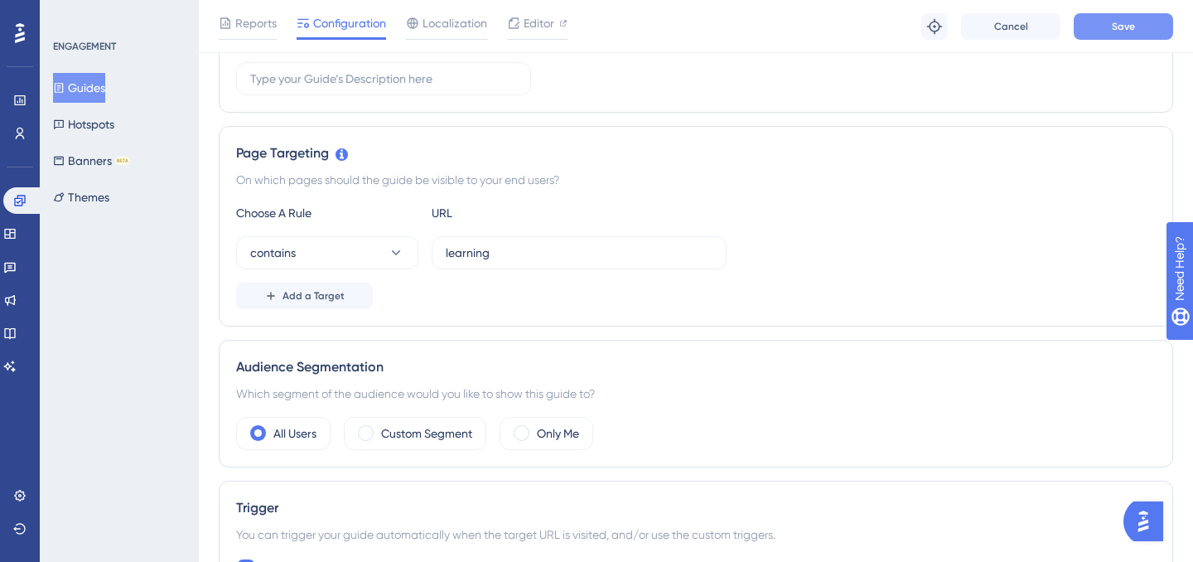
click at [1153, 33] on button "Save" at bounding box center [1123, 26] width 99 height 27
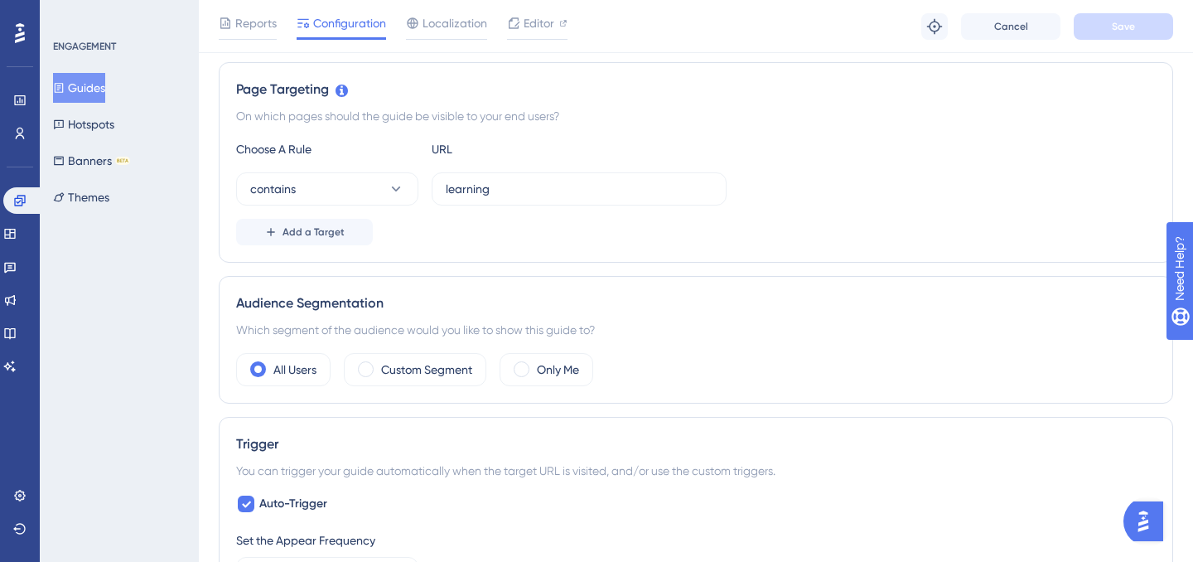
scroll to position [397, 0]
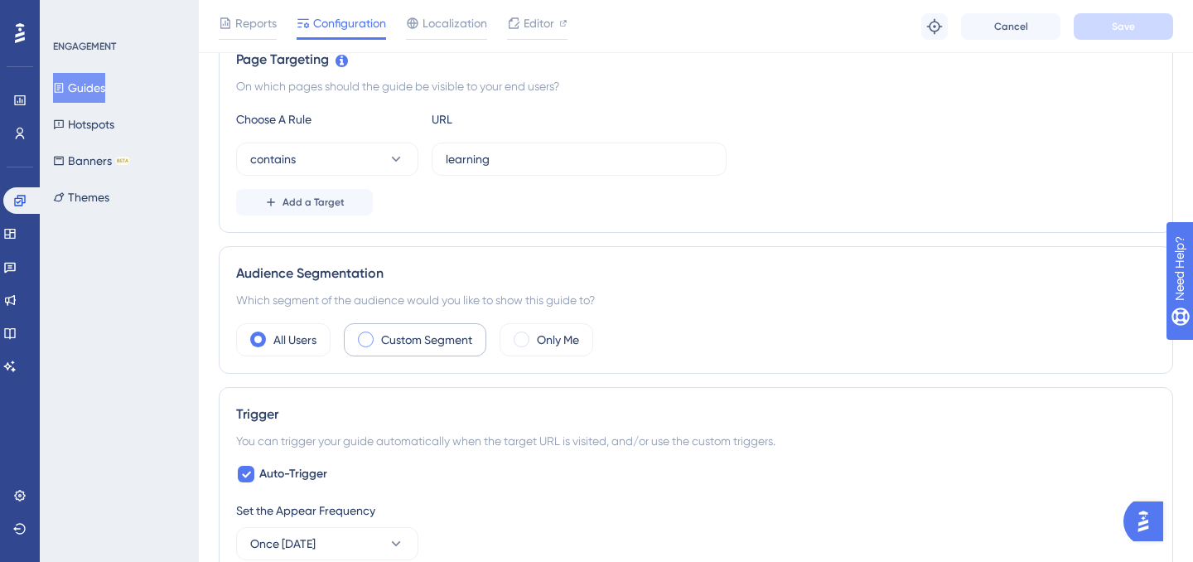
click at [374, 343] on div "Custom Segment" at bounding box center [415, 339] width 143 height 33
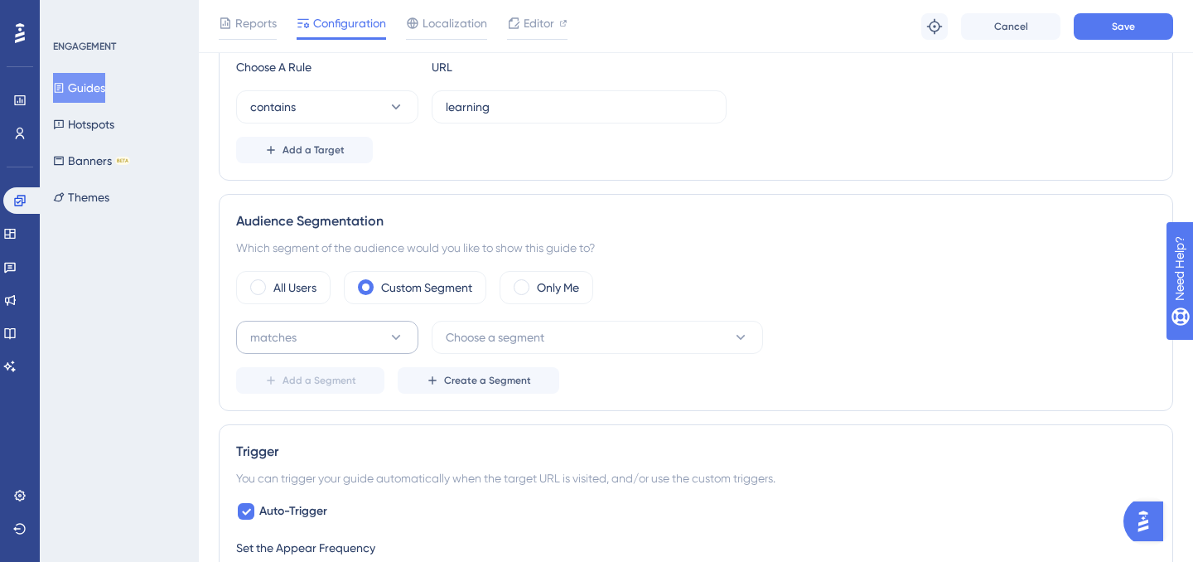
scroll to position [452, 0]
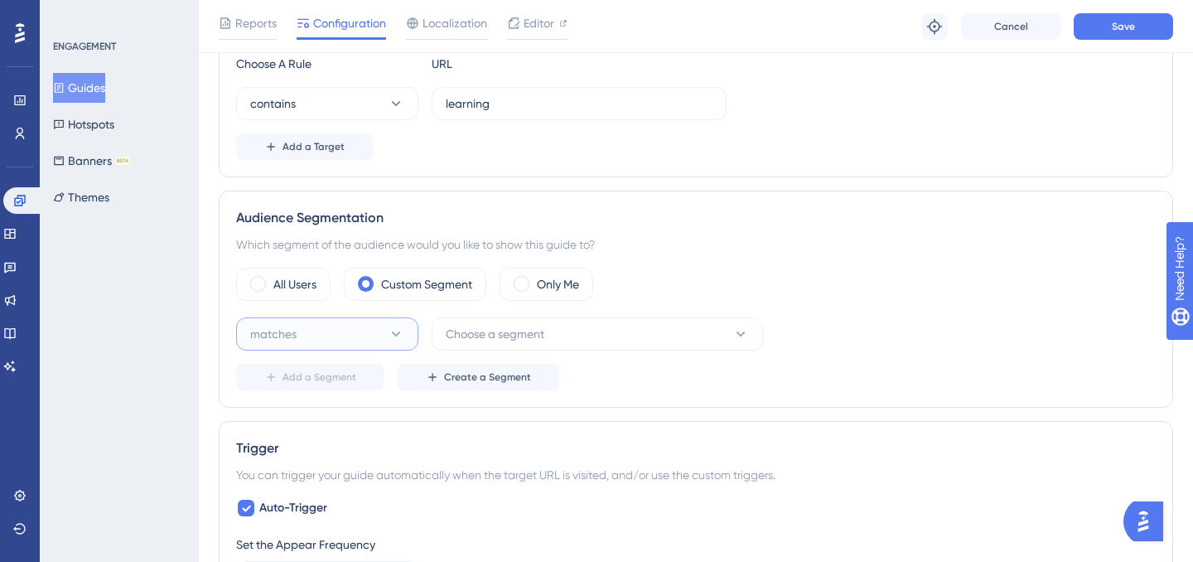
click at [394, 335] on icon at bounding box center [396, 334] width 17 height 17
click at [498, 335] on span "Choose a segment" at bounding box center [495, 334] width 99 height 20
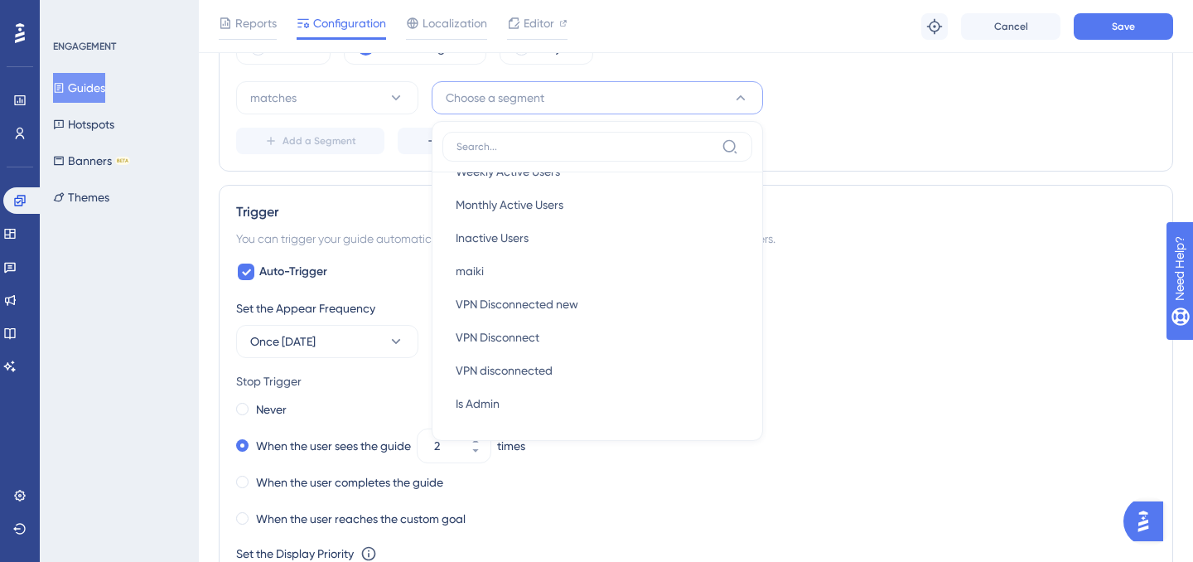
scroll to position [0, 0]
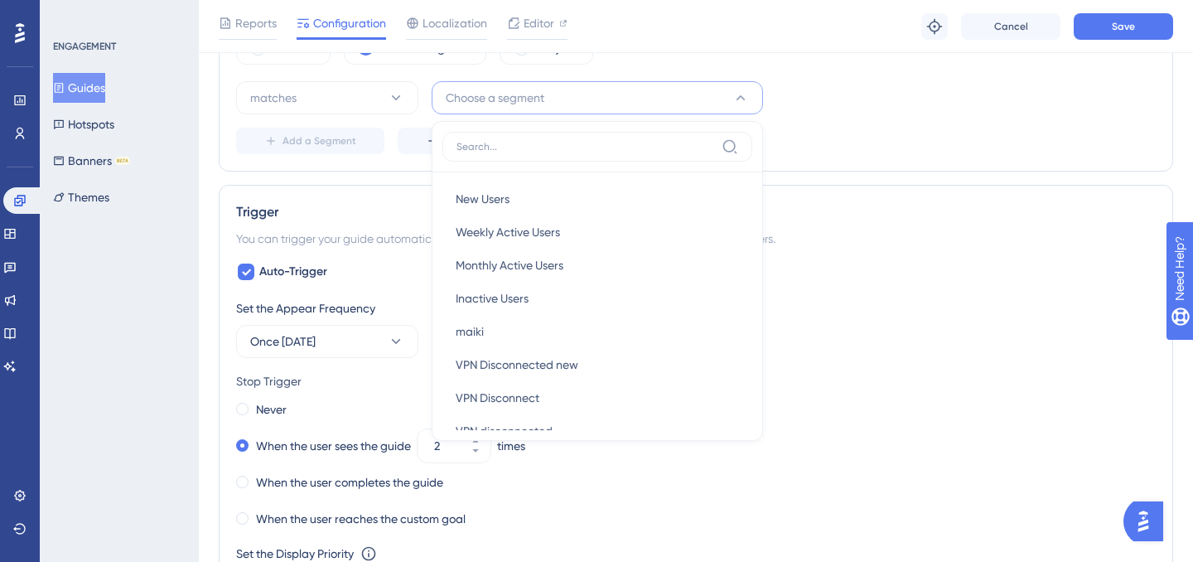
click at [850, 112] on div "matches Choose a segment New Users New Users Weekly Active Users Weekly Active …" at bounding box center [696, 97] width 920 height 33
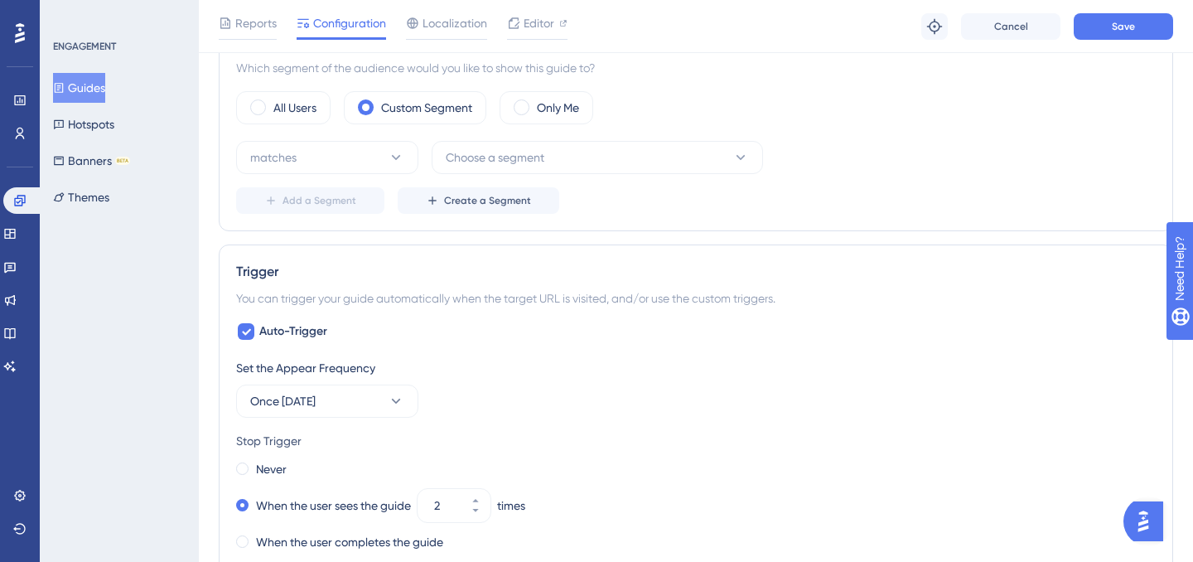
scroll to position [546, 0]
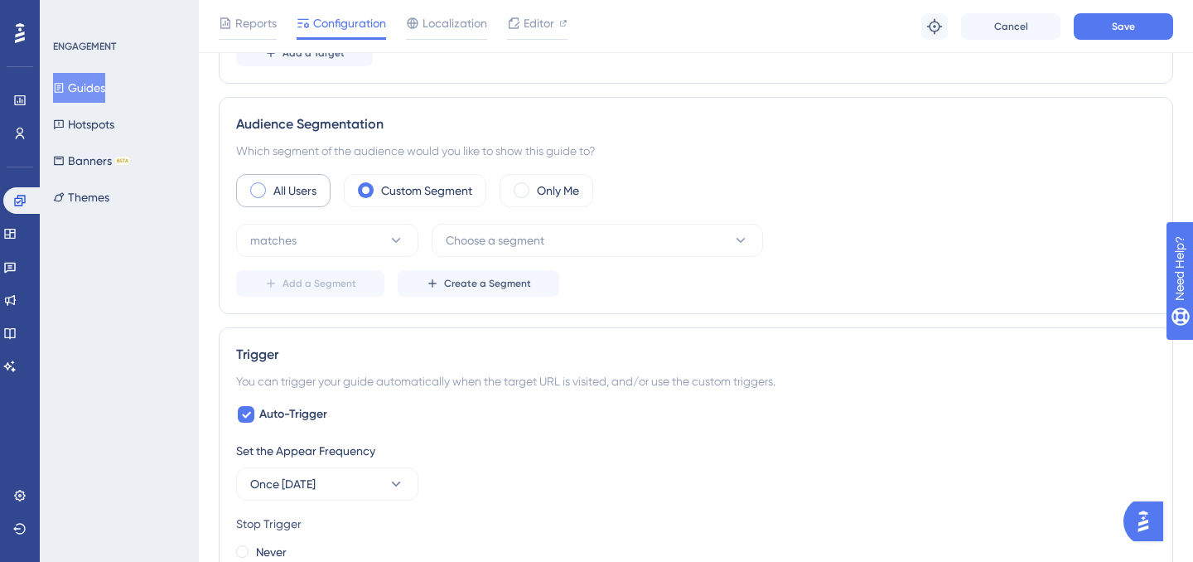
click at [303, 193] on label "All Users" at bounding box center [294, 191] width 43 height 20
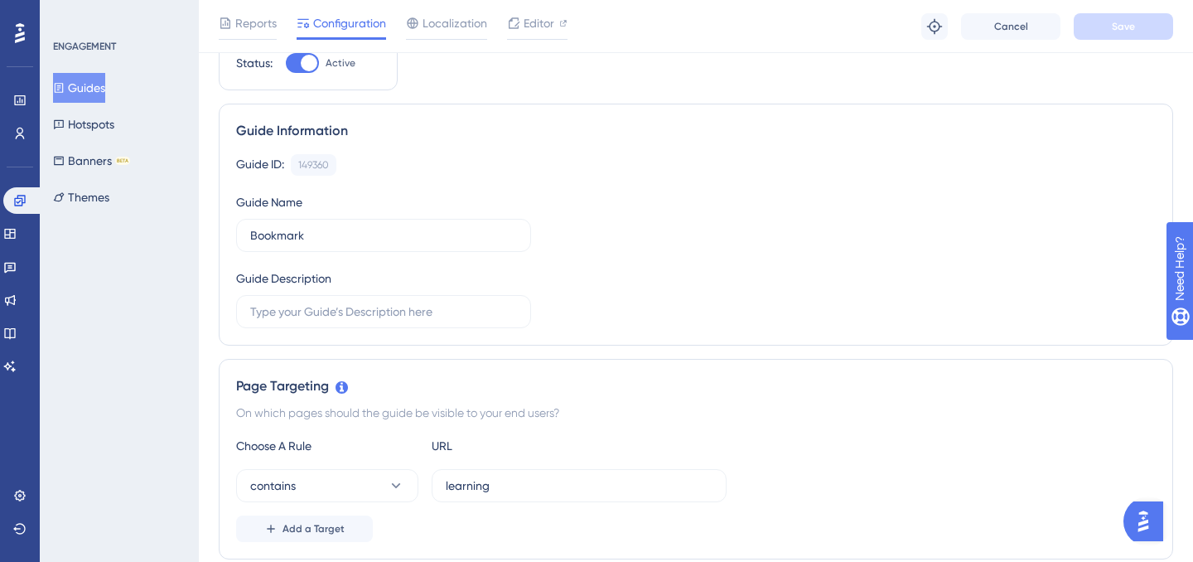
scroll to position [0, 0]
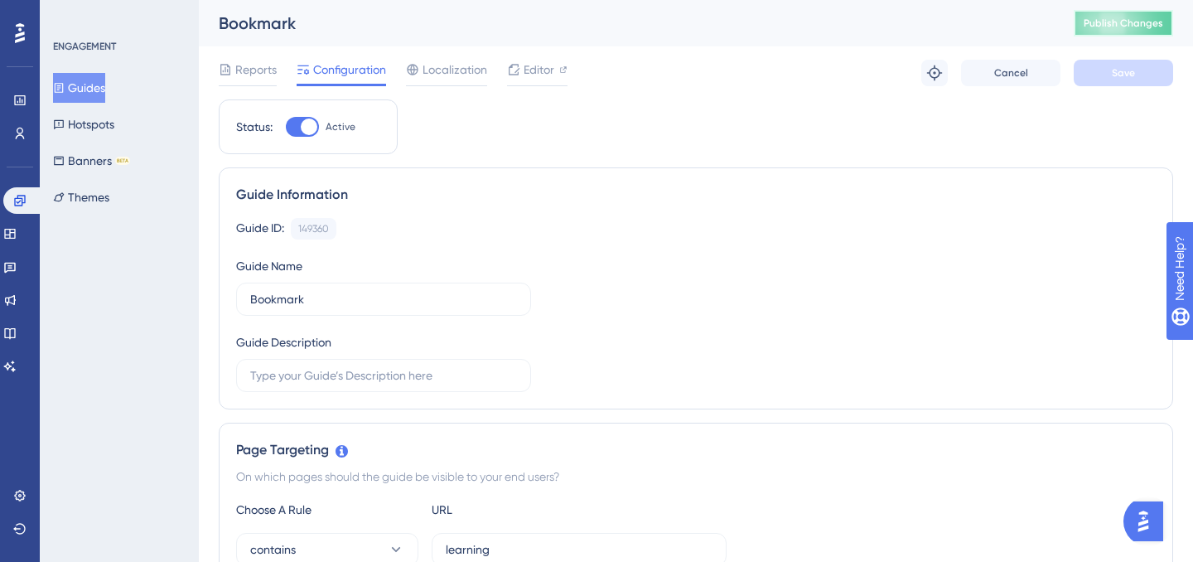
click at [1130, 17] on span "Publish Changes" at bounding box center [1124, 23] width 80 height 13
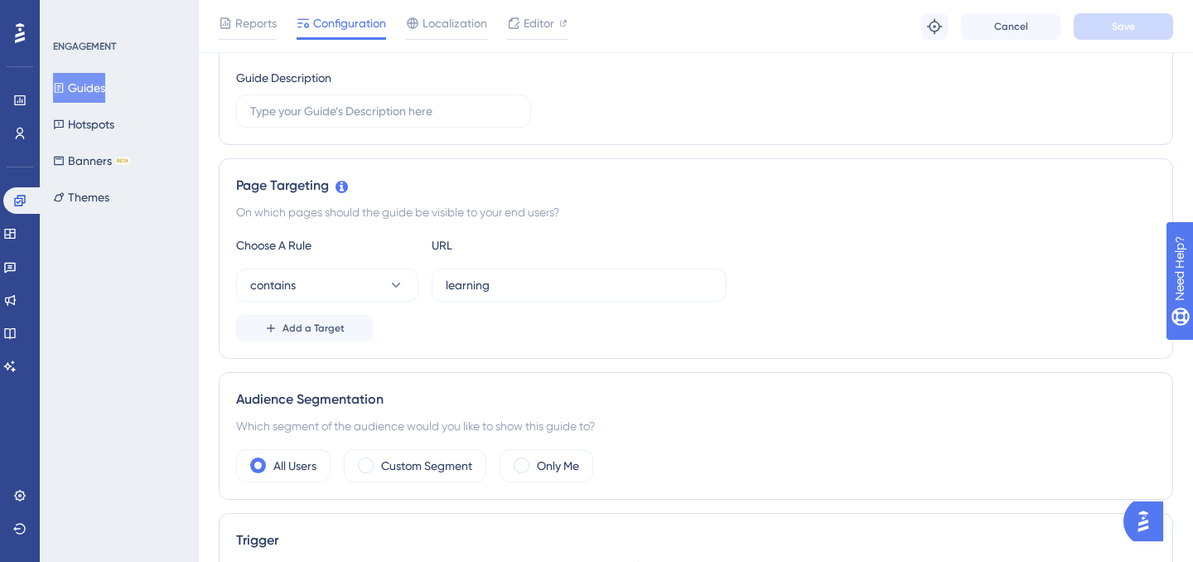
scroll to position [278, 0]
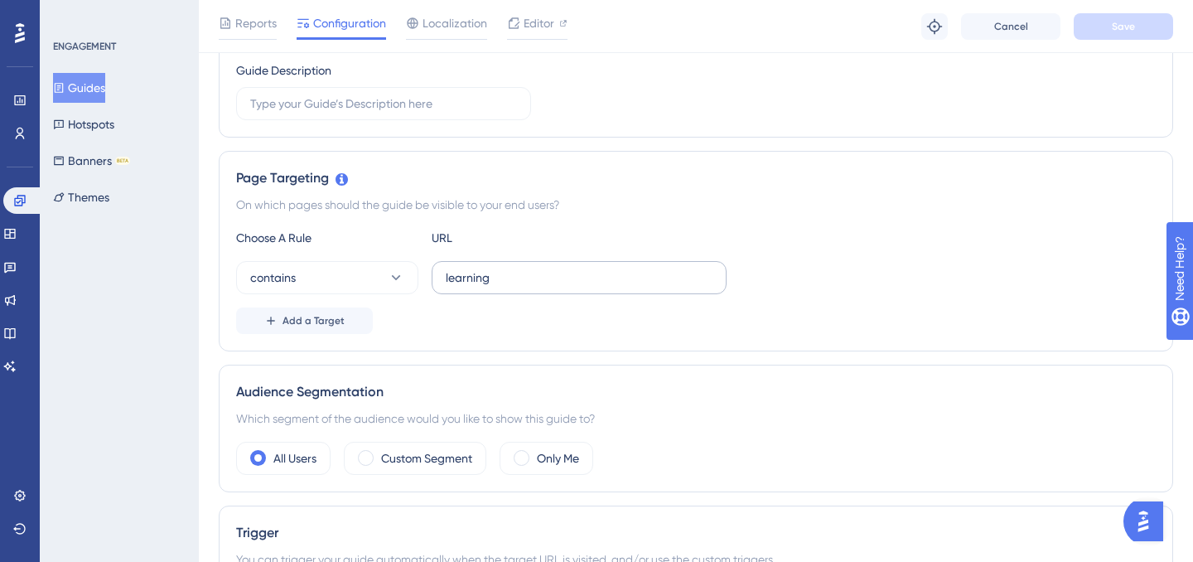
click at [443, 280] on label "learning" at bounding box center [579, 277] width 295 height 33
click at [446, 280] on input "learning" at bounding box center [579, 278] width 267 height 18
click at [617, 274] on input "https://portal.offsec.com/courses/learning" at bounding box center [579, 278] width 267 height 18
drag, startPoint x: 629, startPoint y: 278, endPoint x: 590, endPoint y: 277, distance: 39.0
click at [590, 277] on input "https://portal.offsec.com/courses/learning" at bounding box center [579, 278] width 267 height 18
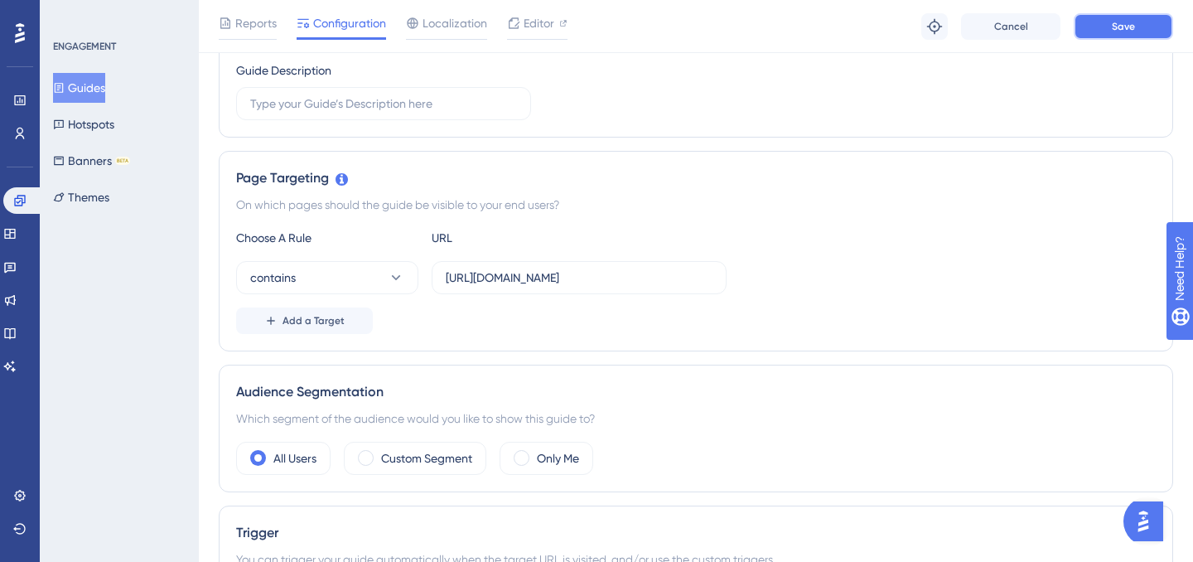
click at [1133, 32] on button "Save" at bounding box center [1123, 26] width 99 height 27
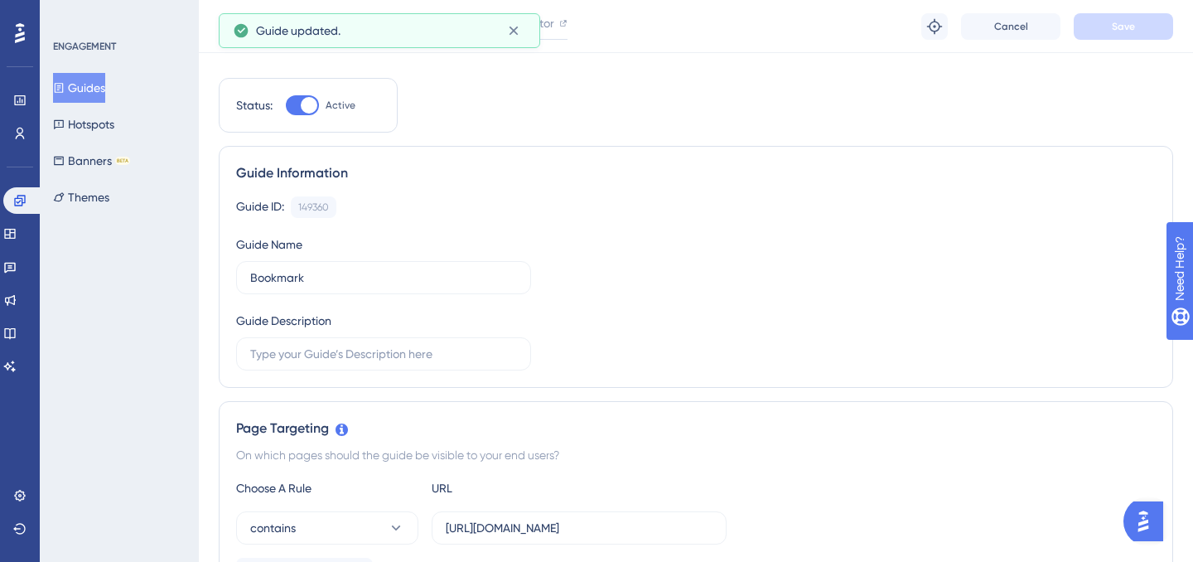
scroll to position [0, 0]
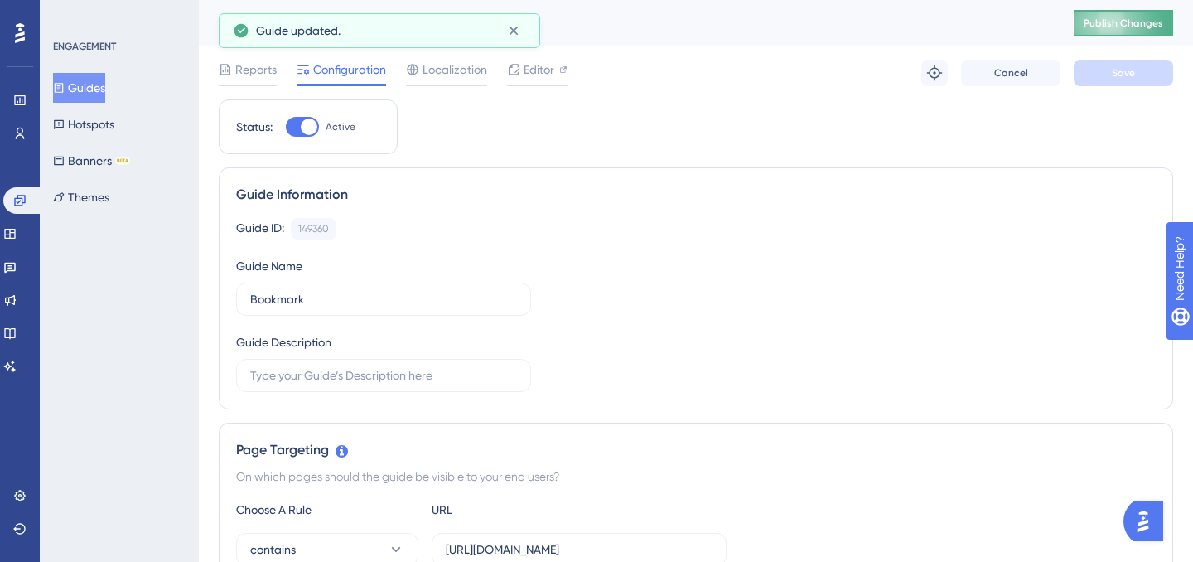
click at [1091, 28] on span "Publish Changes" at bounding box center [1124, 23] width 80 height 13
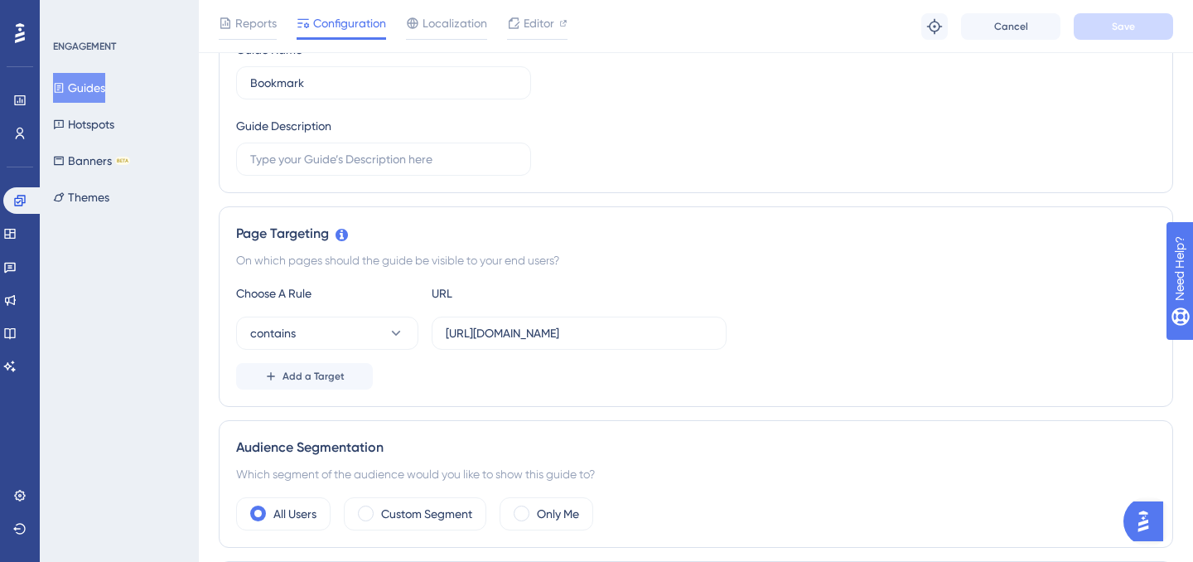
scroll to position [262, 0]
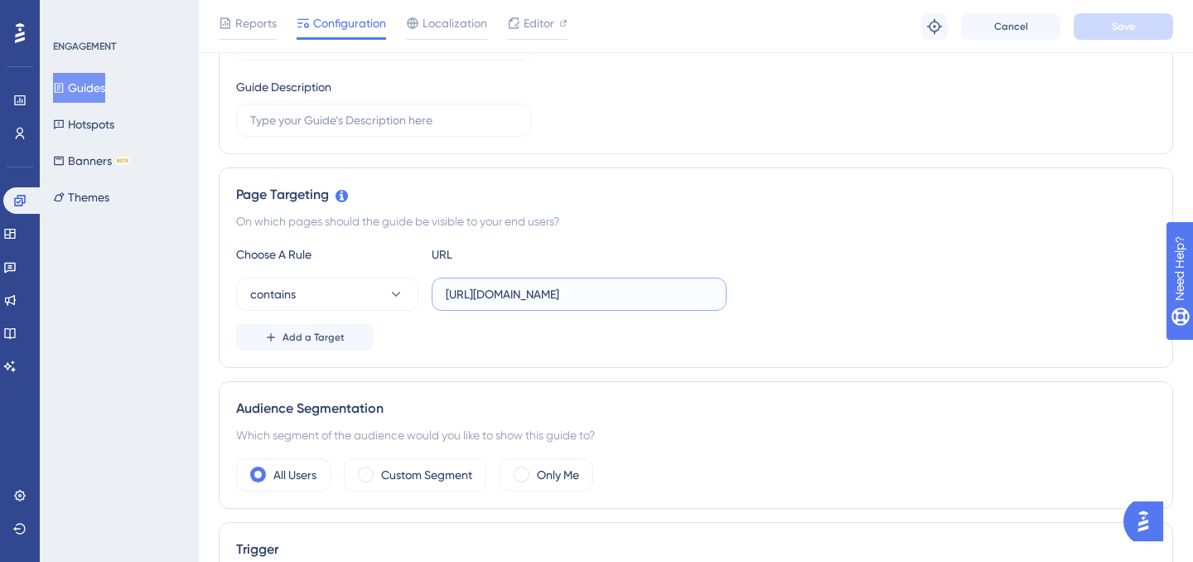
click at [650, 291] on input "https://portal.offsec.com/learning" at bounding box center [579, 294] width 267 height 18
click at [598, 301] on input "https://portal.offsec.com/learning" at bounding box center [579, 294] width 267 height 18
type input "https://portal.offsec.com/courses"
click at [1075, 36] on div "Troubleshoot Cancel Save" at bounding box center [1048, 26] width 252 height 27
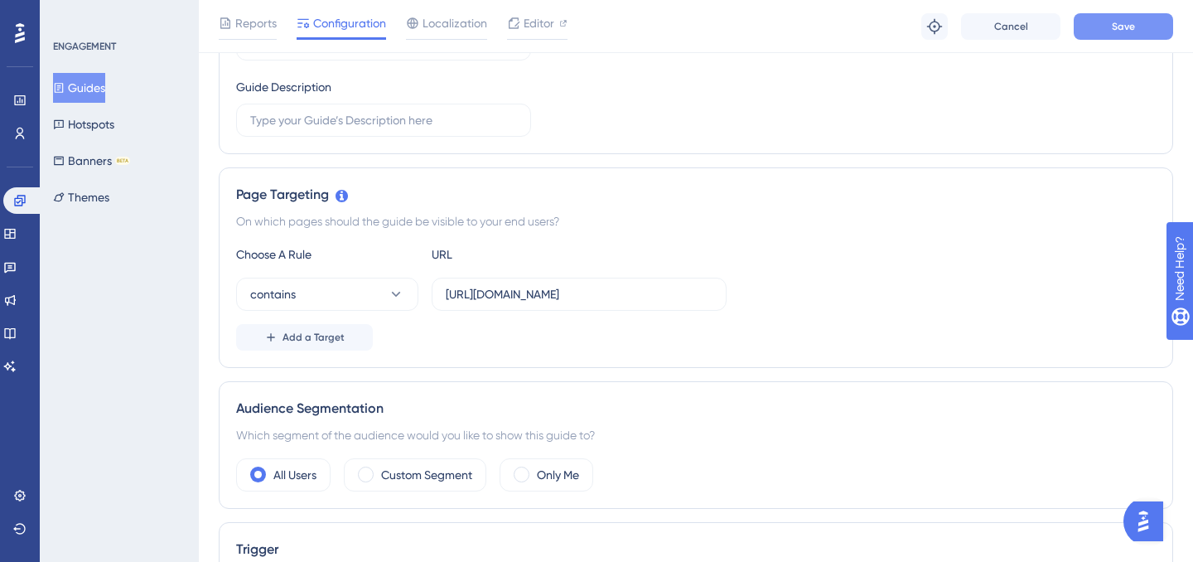
click at [1101, 32] on button "Save" at bounding box center [1123, 26] width 99 height 27
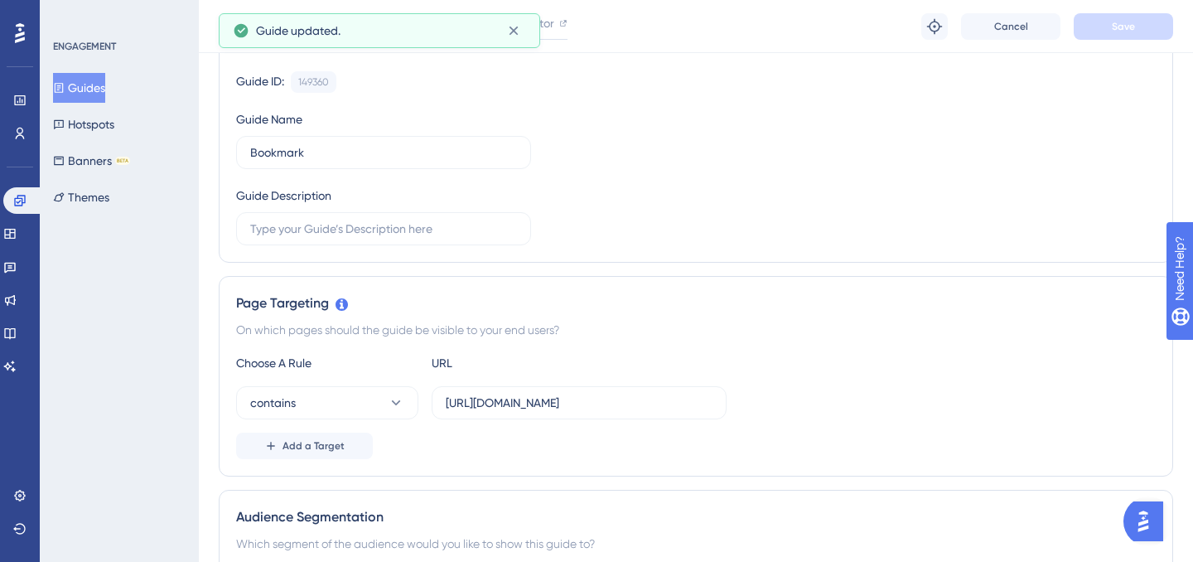
scroll to position [0, 0]
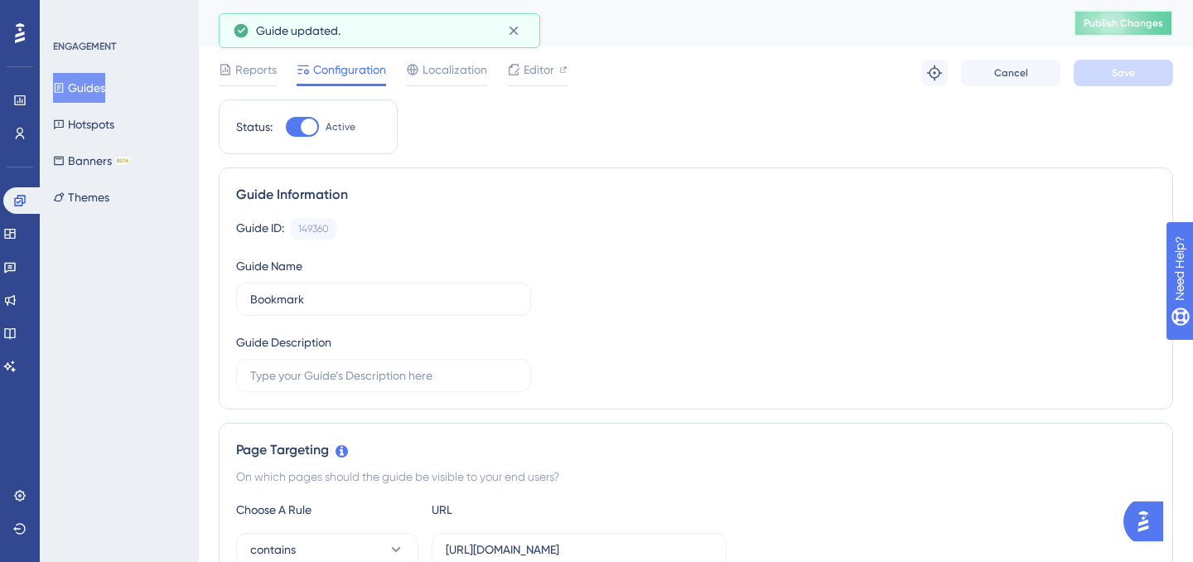
click at [1108, 14] on button "Publish Changes" at bounding box center [1123, 23] width 99 height 27
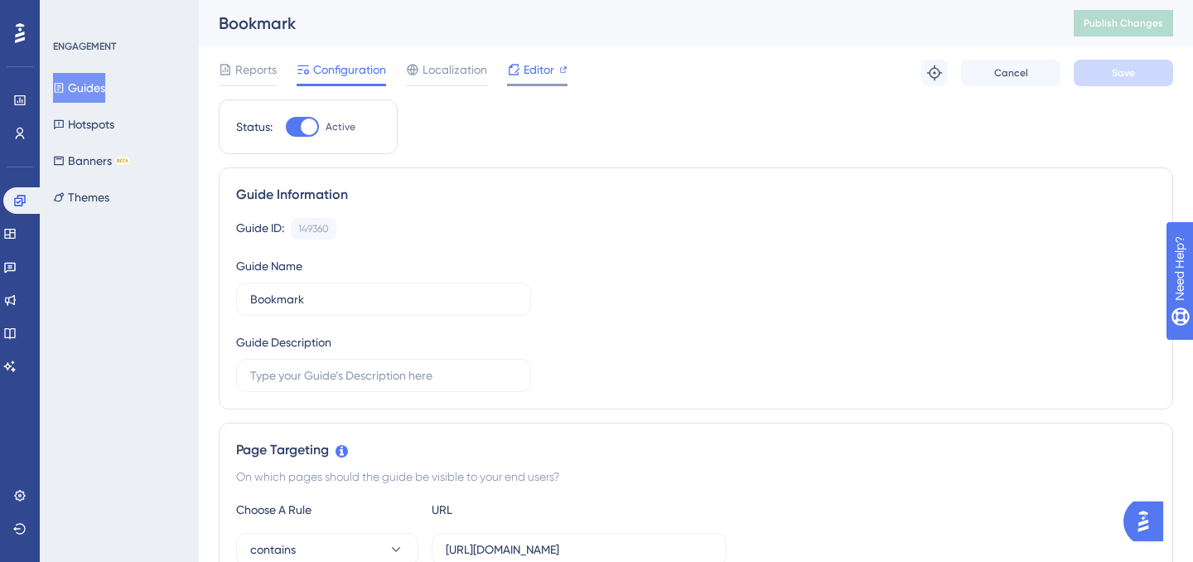
click at [518, 68] on icon at bounding box center [514, 69] width 11 height 11
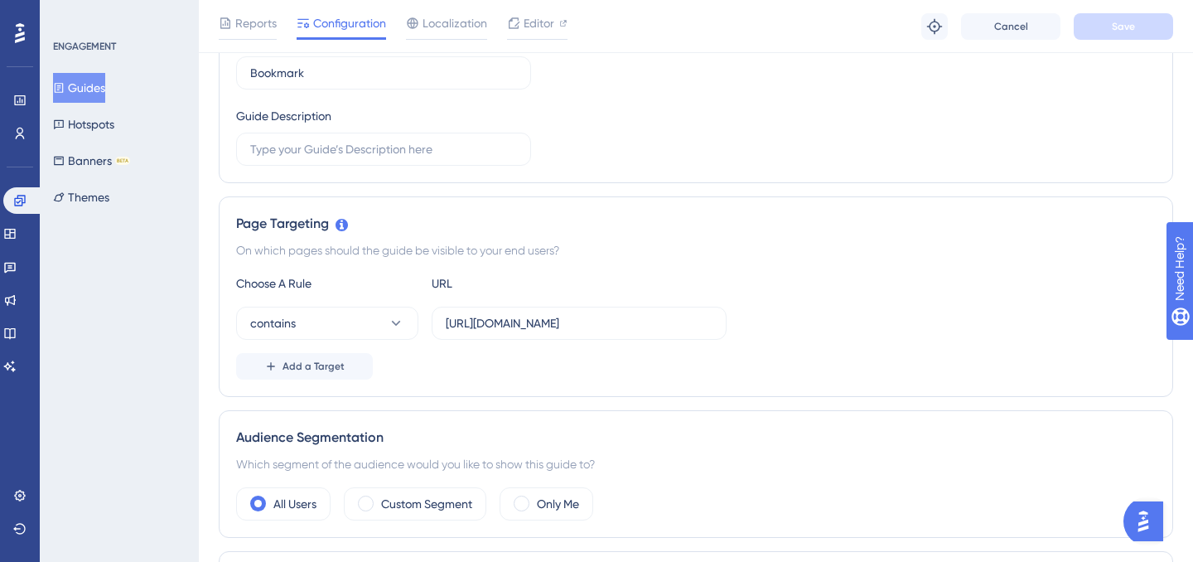
scroll to position [234, 0]
drag, startPoint x: 633, startPoint y: 319, endPoint x: 387, endPoint y: 322, distance: 246.1
click at [387, 322] on div "contains https://portal.offsec.com/courses" at bounding box center [481, 322] width 491 height 33
paste input "https://portal.offsec.com/courses"
click at [586, 324] on input "text" at bounding box center [579, 322] width 267 height 18
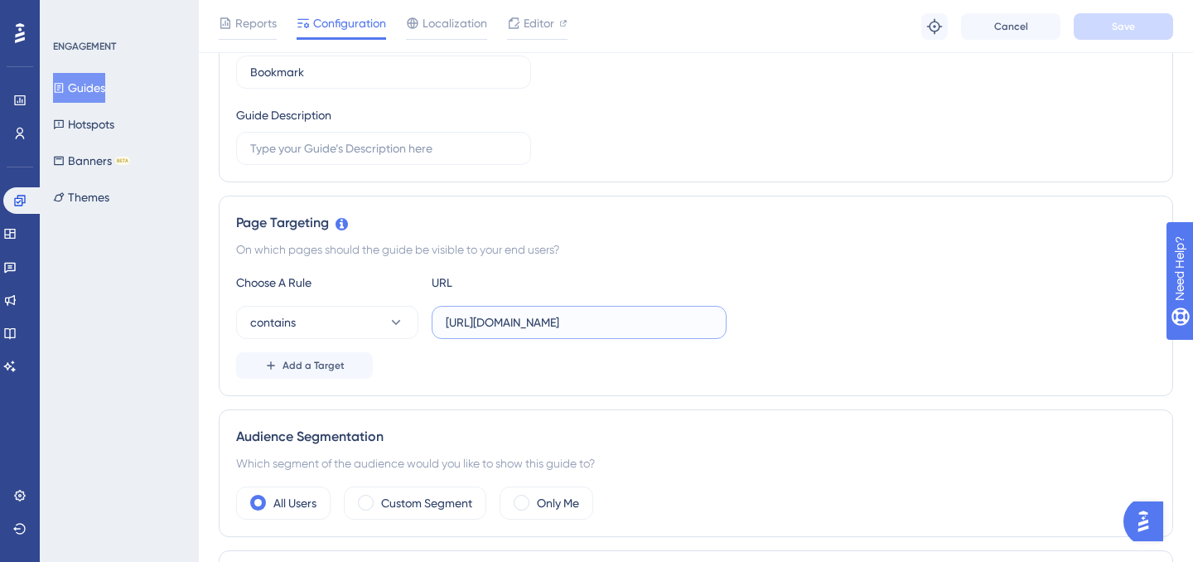
click at [593, 326] on input "https://portal.offsec.com/courses" at bounding box center [579, 322] width 267 height 18
drag, startPoint x: 585, startPoint y: 322, endPoint x: 652, endPoint y: 322, distance: 67.1
click at [652, 322] on input "https://portal.offsec.com/courses" at bounding box center [579, 322] width 267 height 18
type input "https://portal.offsec.com"
click at [329, 373] on button "Add a Target" at bounding box center [304, 365] width 137 height 27
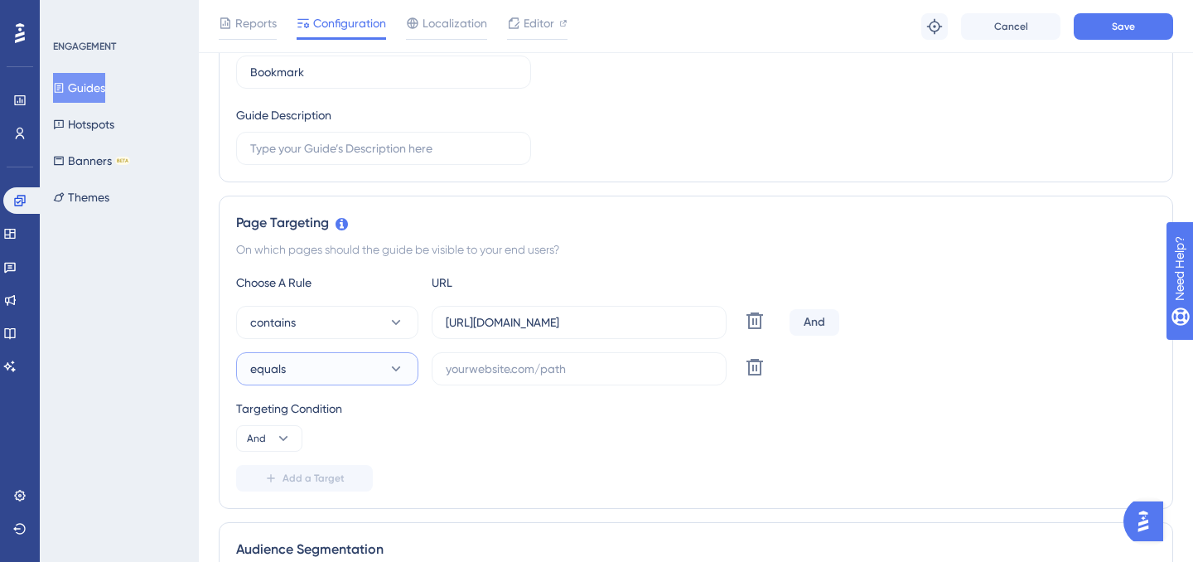
click at [331, 365] on button "equals" at bounding box center [327, 368] width 182 height 33
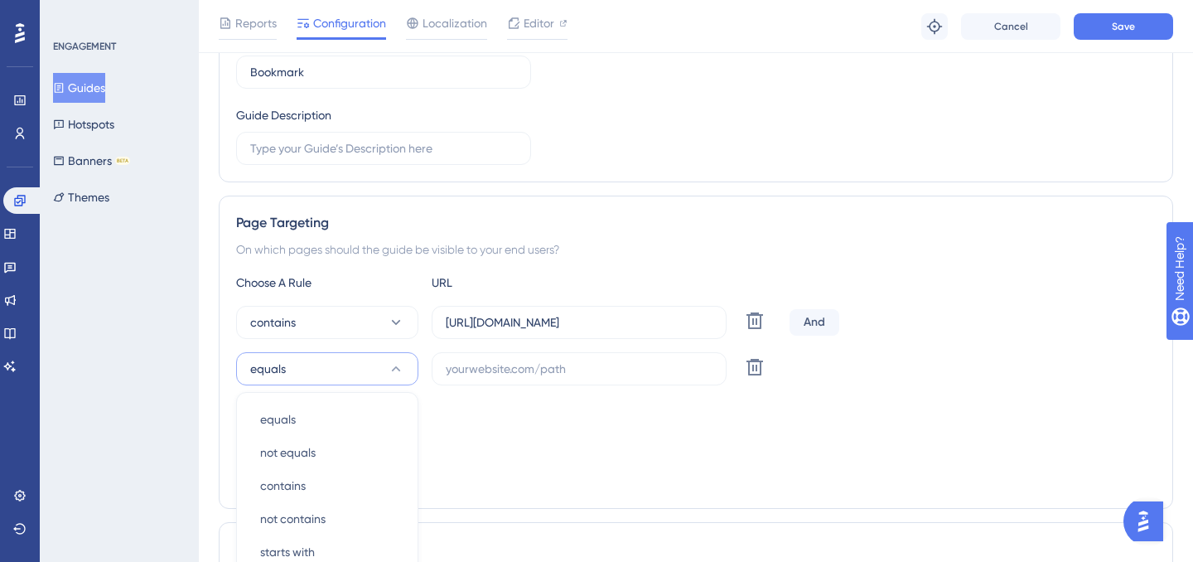
scroll to position [472, 0]
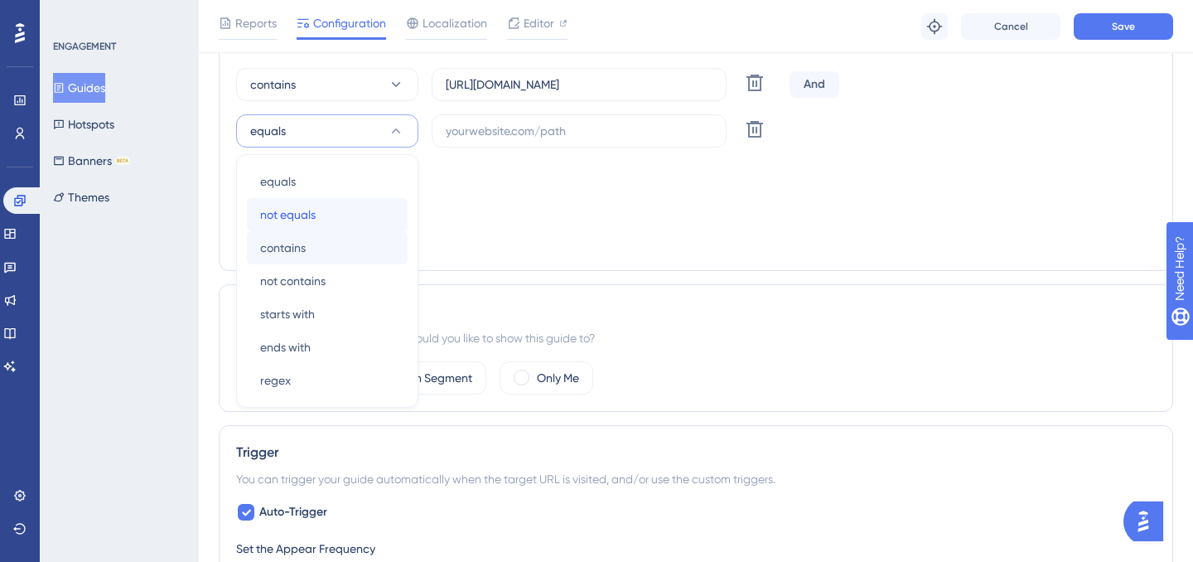
drag, startPoint x: 335, startPoint y: 228, endPoint x: 339, endPoint y: 242, distance: 14.7
click at [339, 242] on div "equals equals not equals not equals contains contains not contains not contains…" at bounding box center [327, 281] width 161 height 232
click at [624, 212] on div "Targeting Condition And" at bounding box center [696, 187] width 920 height 53
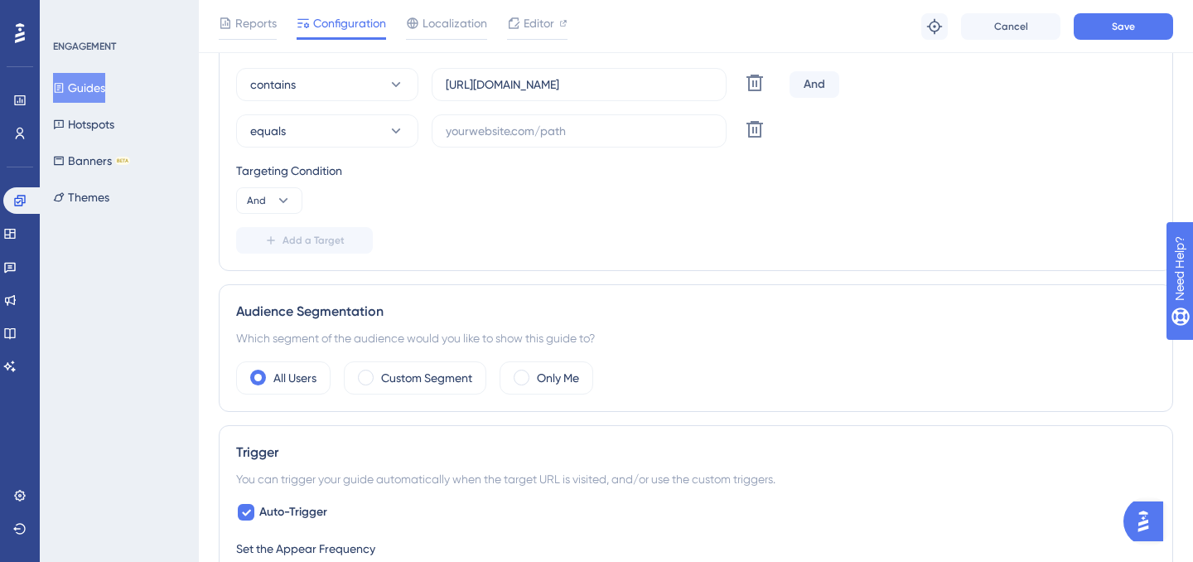
click at [821, 88] on div "And" at bounding box center [815, 84] width 50 height 27
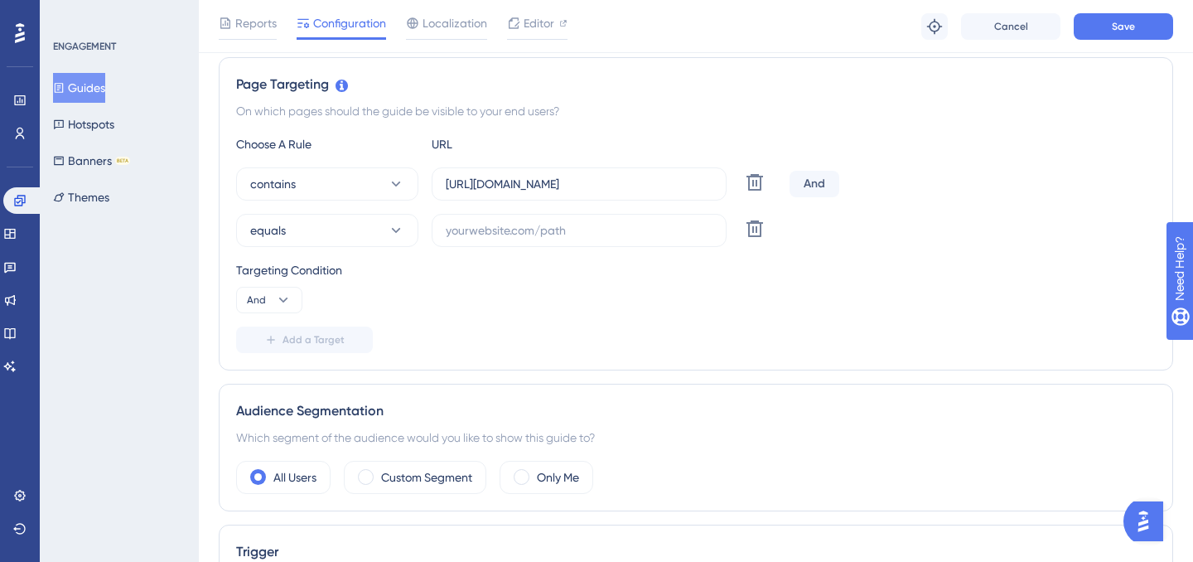
click at [813, 183] on div "And" at bounding box center [815, 184] width 50 height 27
click at [828, 185] on div "And" at bounding box center [815, 184] width 50 height 27
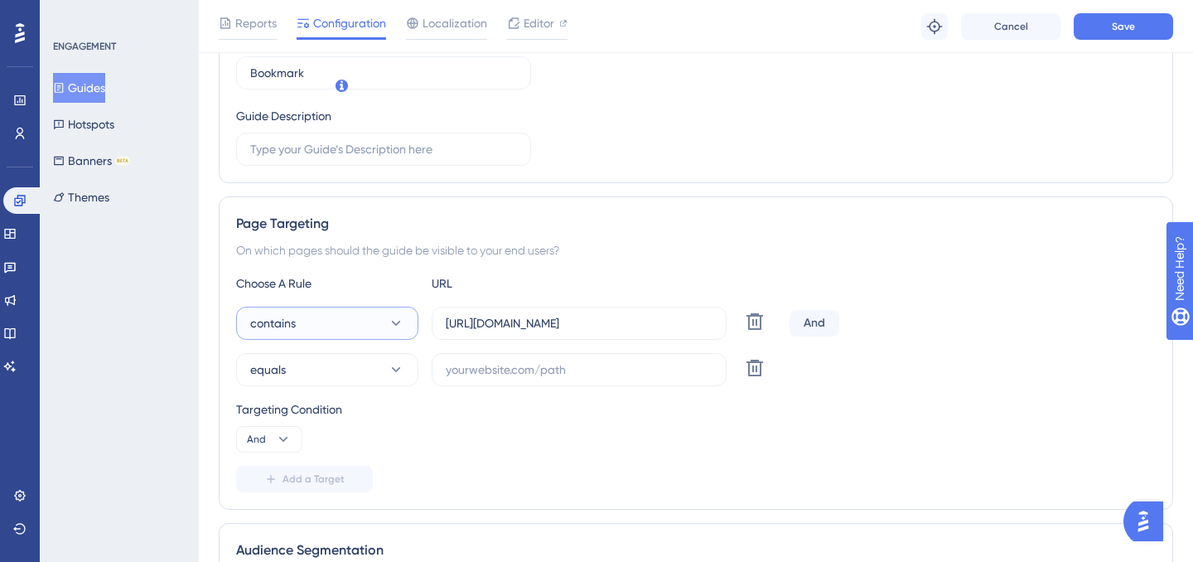
click at [375, 307] on button "contains" at bounding box center [327, 323] width 182 height 33
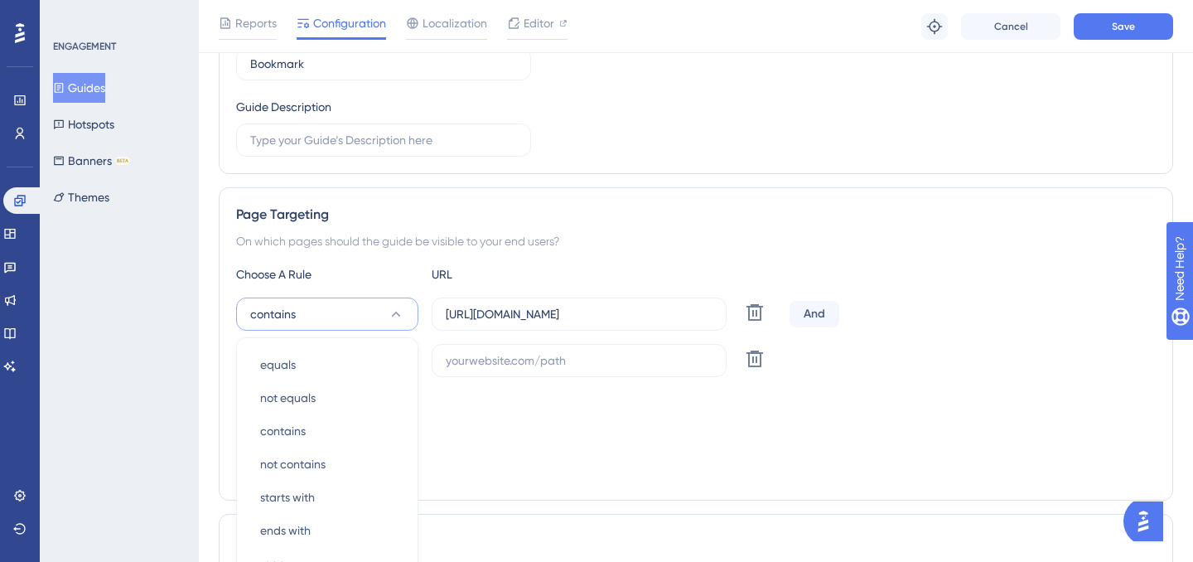
click at [516, 390] on div "Targeting Condition And" at bounding box center [696, 416] width 920 height 53
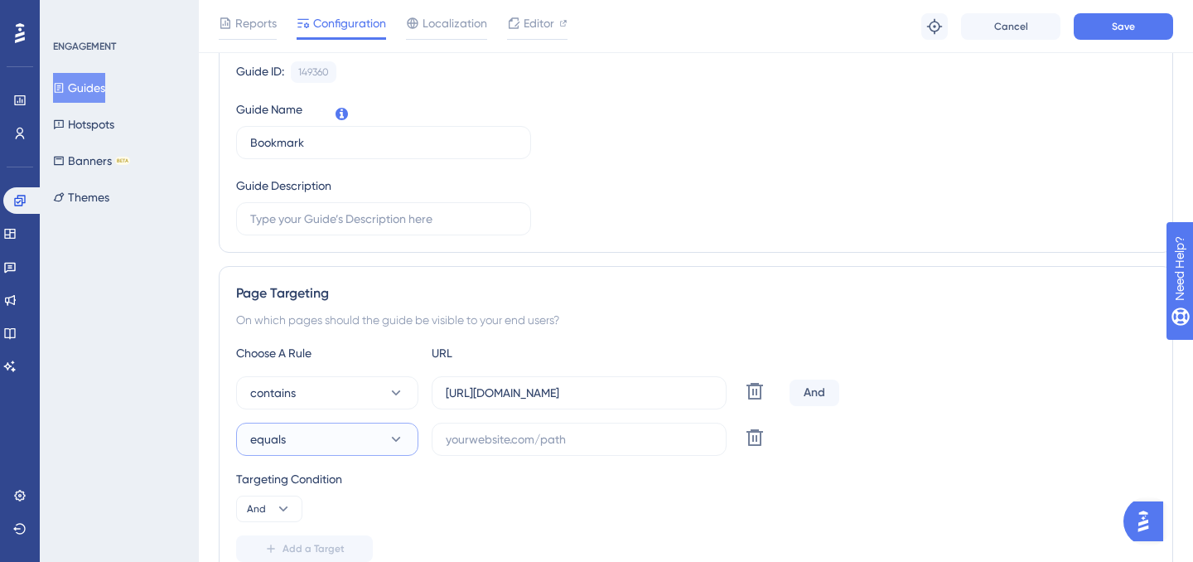
click at [394, 431] on icon at bounding box center [396, 439] width 17 height 17
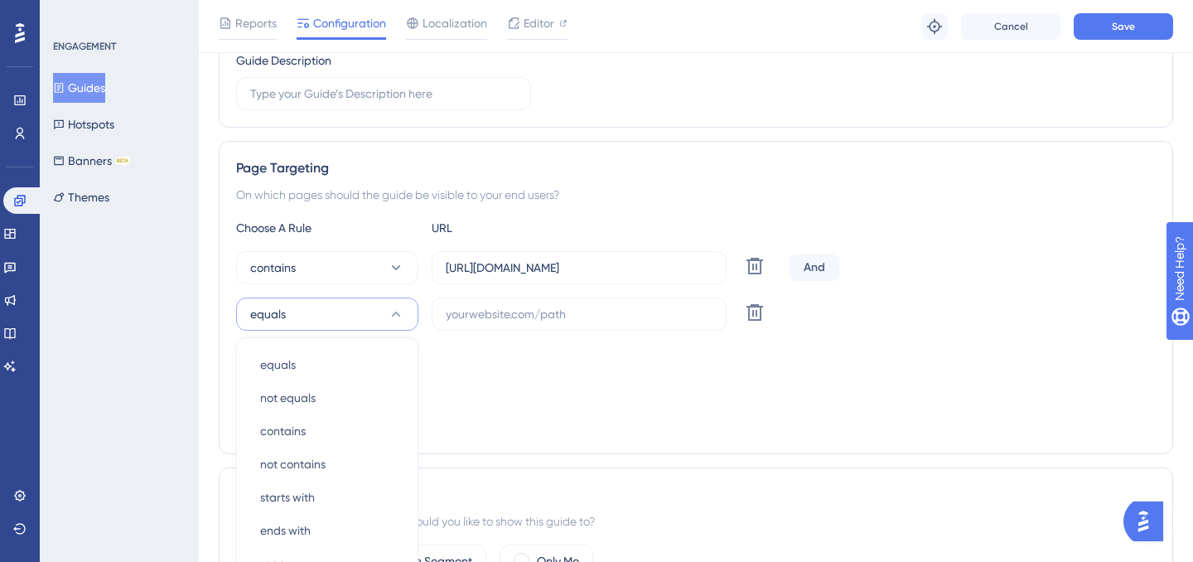
click at [476, 220] on div "Choose A Rule URL contains https://portal.offsec.com Delete And equals equals e…" at bounding box center [696, 327] width 920 height 219
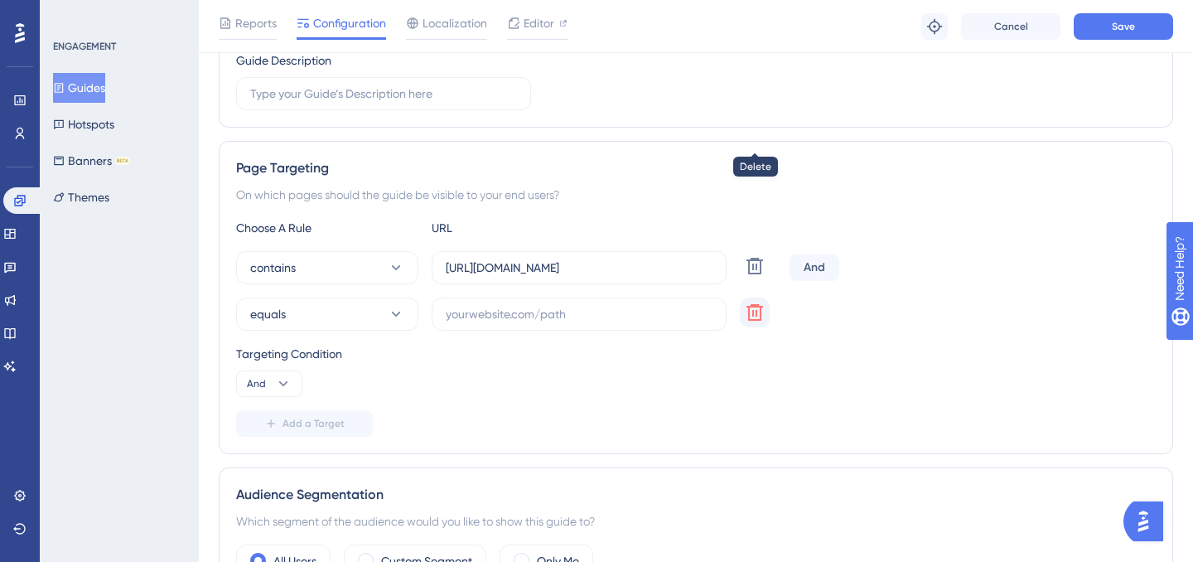
click at [757, 304] on icon at bounding box center [755, 312] width 17 height 17
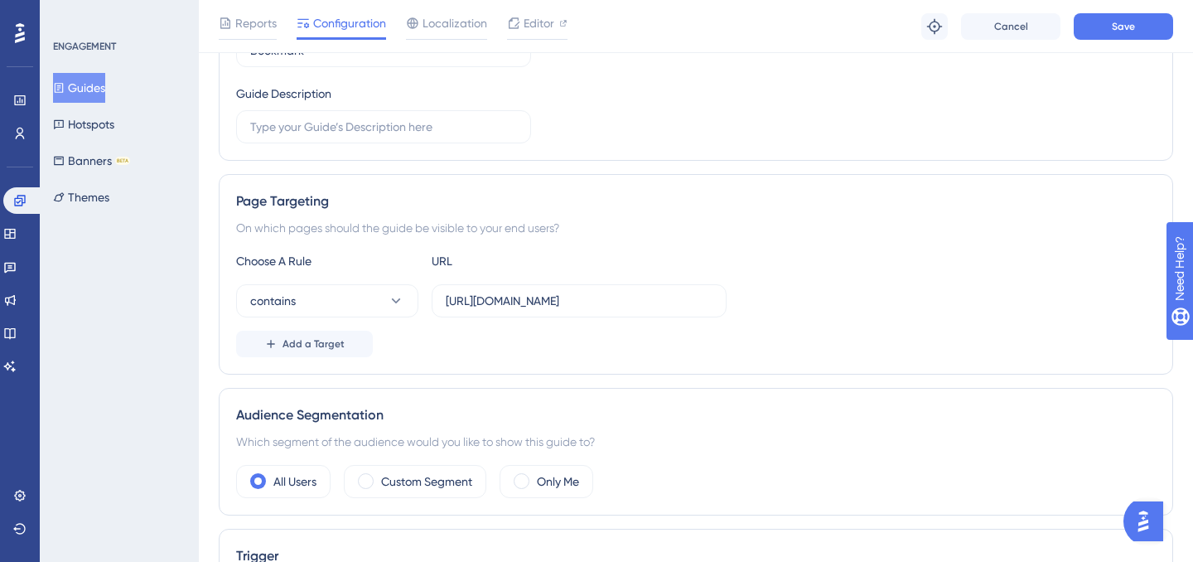
scroll to position [387, 0]
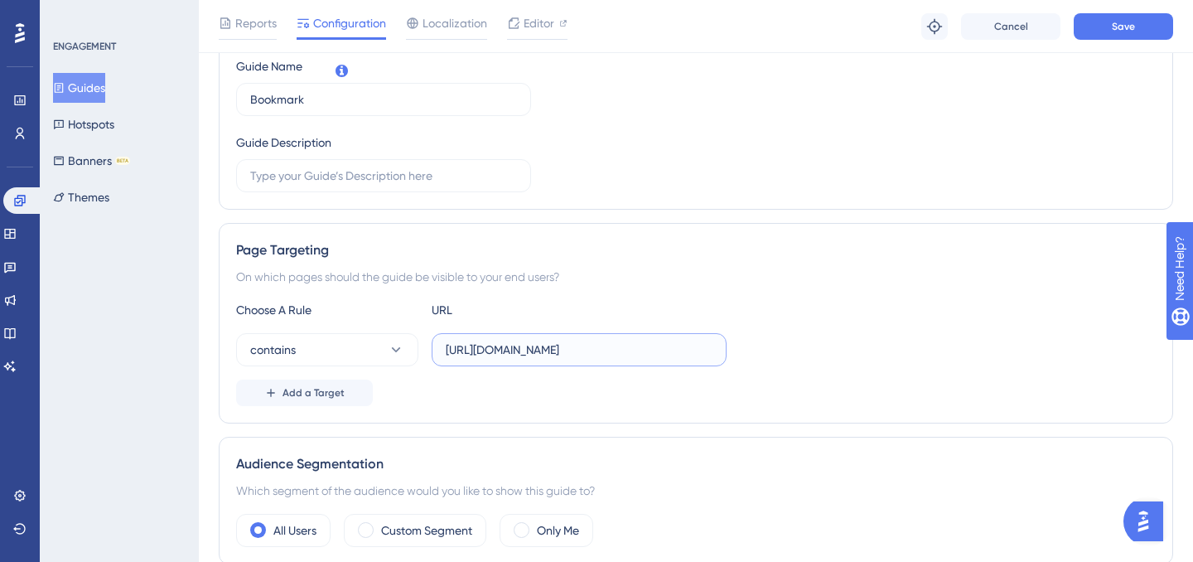
click at [655, 341] on input "https://portal.offsec.com" at bounding box center [579, 350] width 267 height 18
click at [325, 386] on span "Add a Target" at bounding box center [314, 392] width 62 height 13
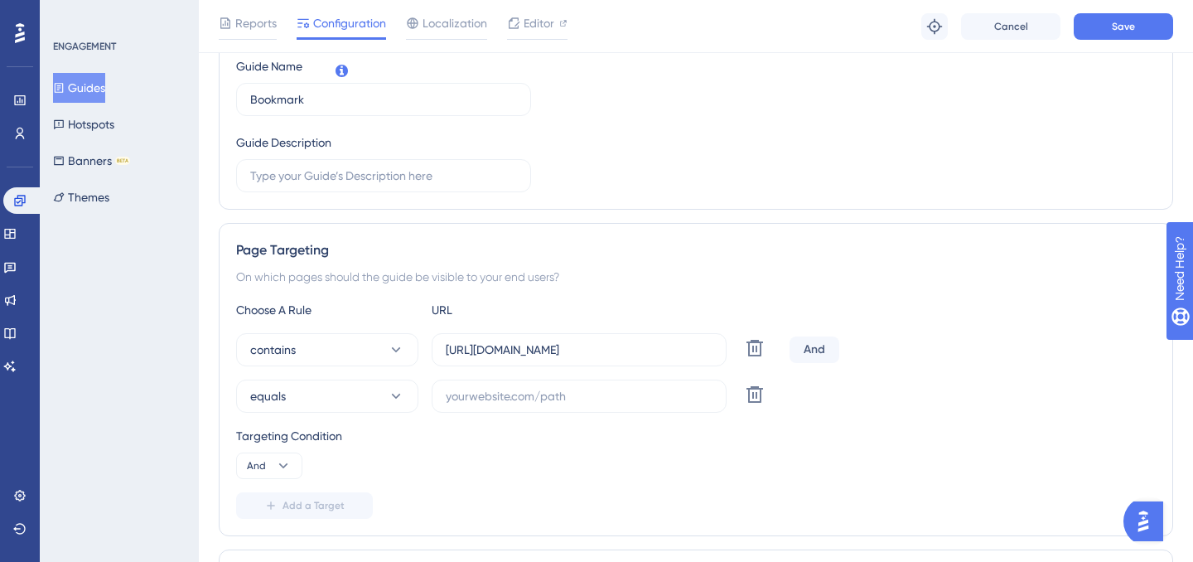
click at [798, 336] on div "And" at bounding box center [815, 349] width 50 height 27
click at [603, 387] on input "text" at bounding box center [579, 396] width 267 height 18
type input "learning"
click at [379, 380] on button "equals" at bounding box center [327, 396] width 182 height 33
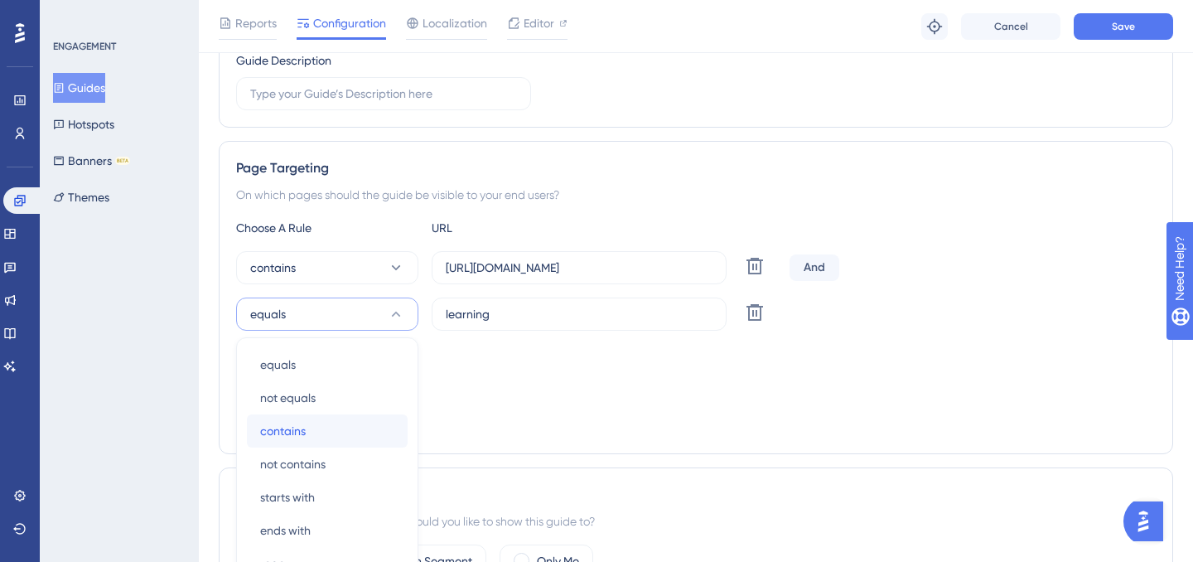
click at [392, 414] on div "contains contains" at bounding box center [327, 430] width 134 height 33
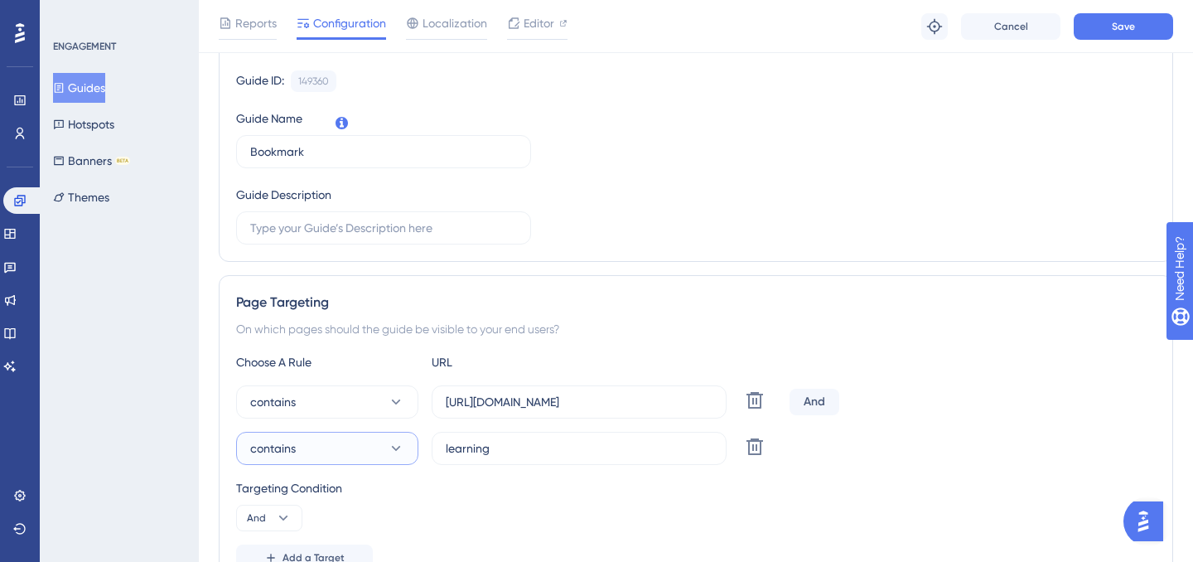
click at [391, 440] on icon at bounding box center [396, 448] width 17 height 17
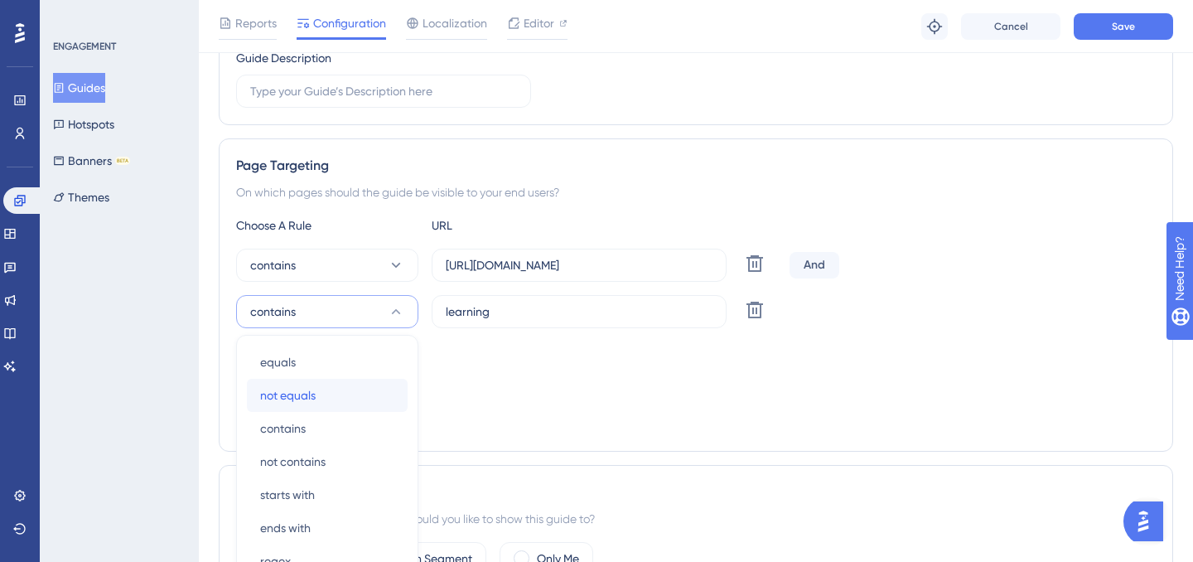
click at [374, 379] on div "not equals not equals" at bounding box center [327, 395] width 134 height 33
click at [374, 341] on div "Targeting Condition And" at bounding box center [696, 367] width 920 height 53
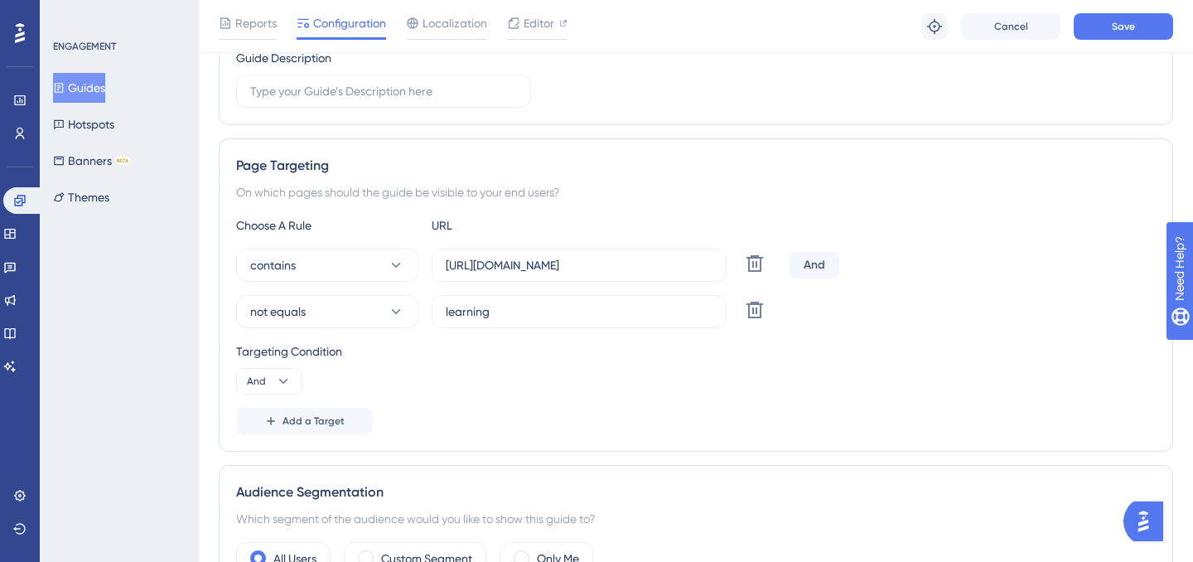
click at [367, 215] on div "Choose A Rule URL contains https://portal.offsec.com Delete And not equals lear…" at bounding box center [696, 324] width 920 height 219
click at [367, 295] on button "not equals" at bounding box center [327, 311] width 182 height 33
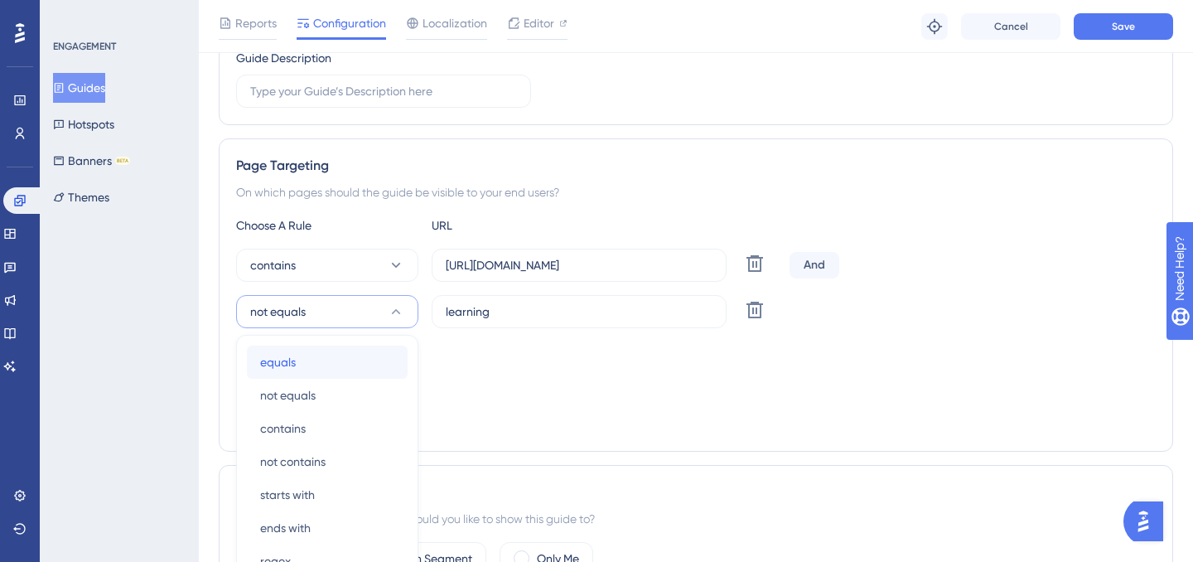
click at [365, 346] on div "equals equals" at bounding box center [327, 362] width 134 height 33
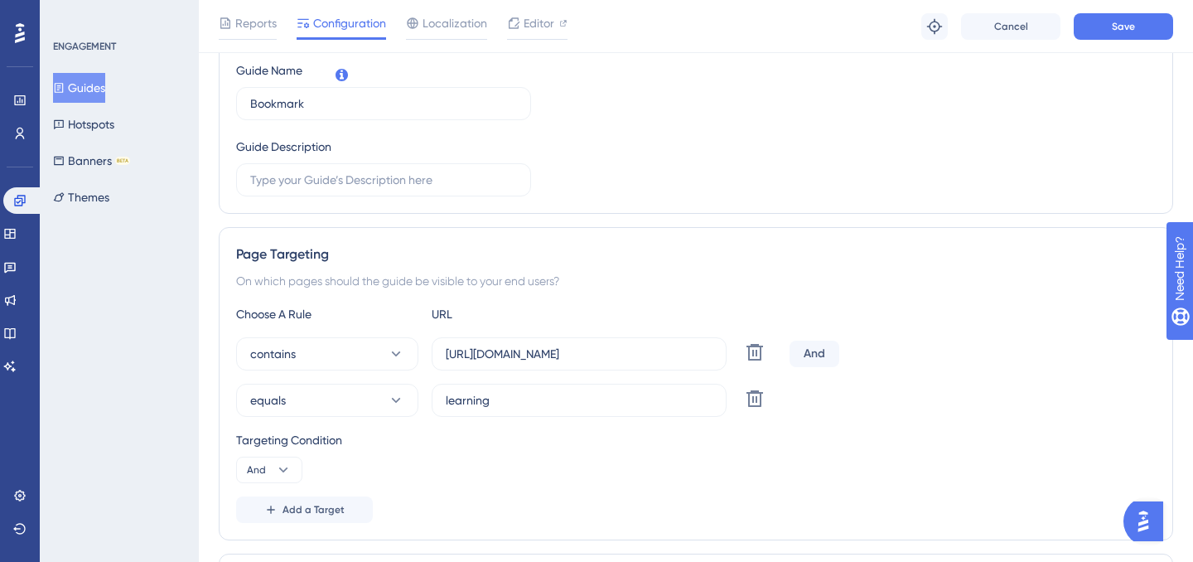
scroll to position [338, 0]
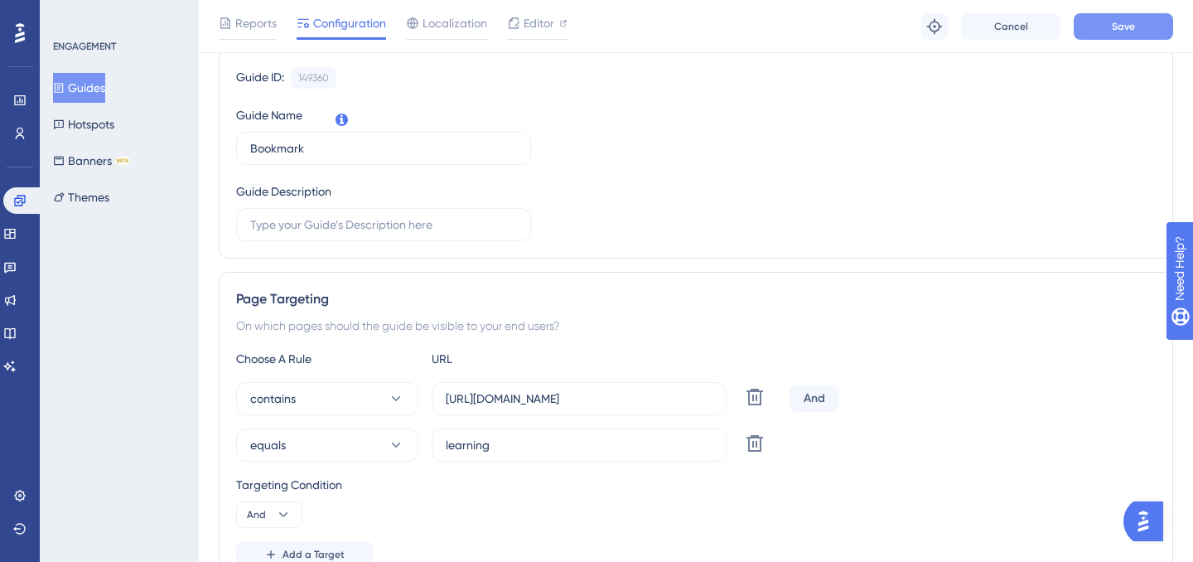
click at [1096, 28] on button "Save" at bounding box center [1123, 26] width 99 height 27
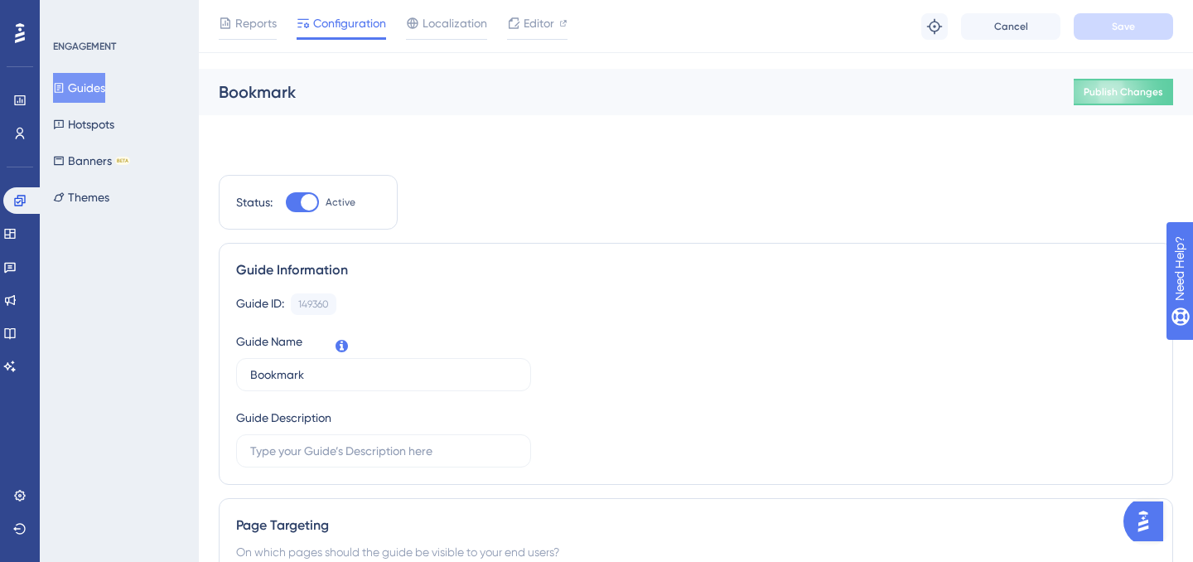
scroll to position [0, 0]
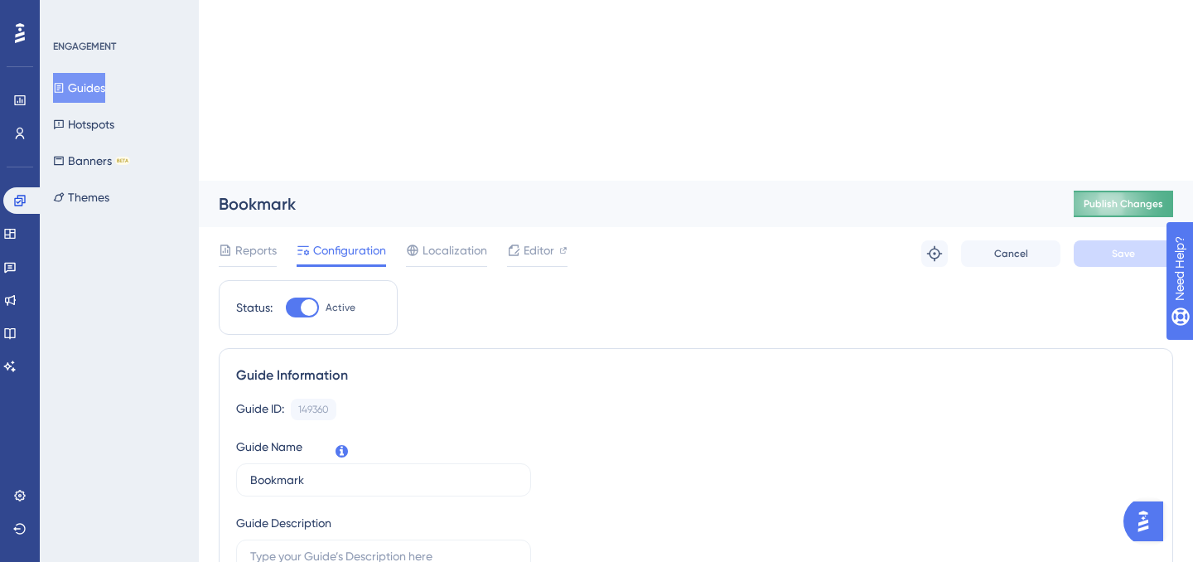
click at [1110, 197] on span "Publish Changes" at bounding box center [1124, 203] width 80 height 13
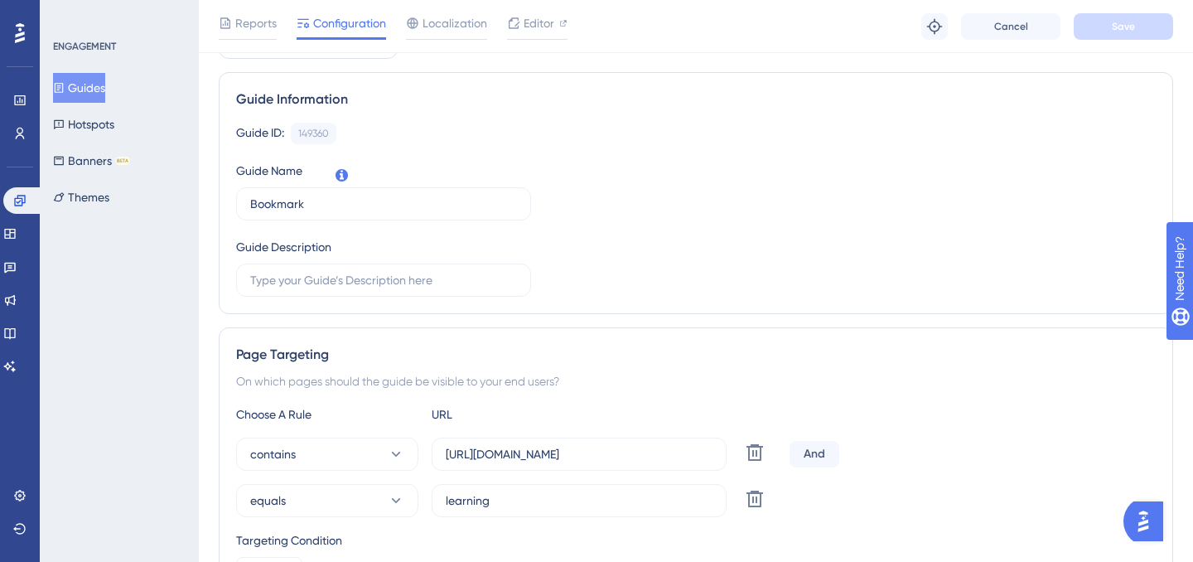
scroll to position [283, 0]
click at [597, 483] on label "learning" at bounding box center [579, 499] width 295 height 33
click at [597, 491] on input "learning" at bounding box center [579, 500] width 267 height 18
click at [747, 488] on icon at bounding box center [755, 498] width 20 height 20
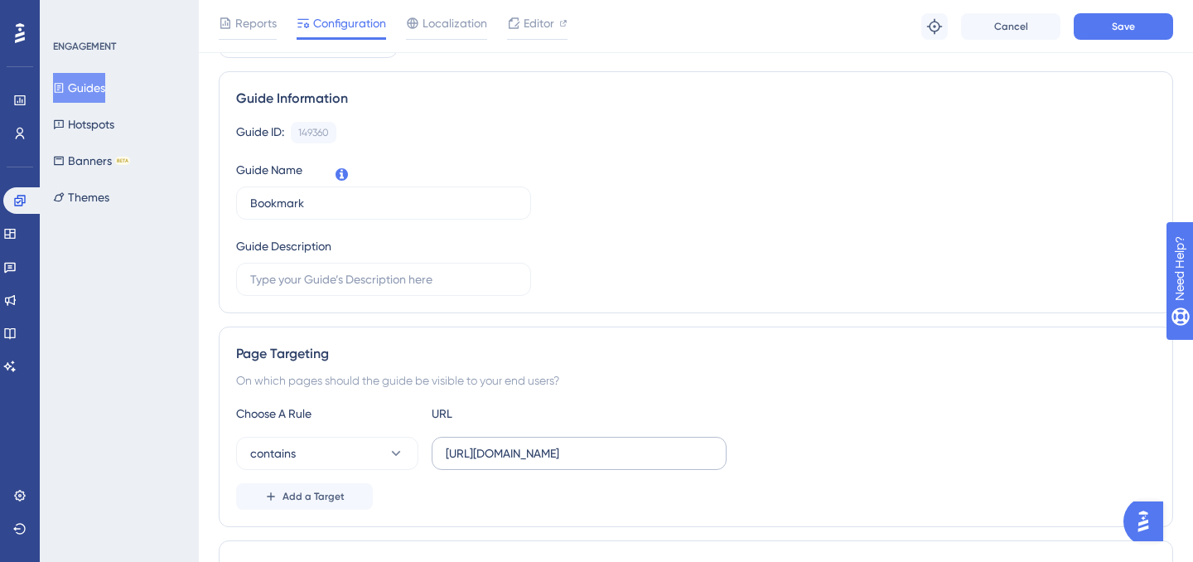
click at [613, 437] on label "https://portal.offsec.com" at bounding box center [579, 453] width 295 height 33
click at [613, 444] on input "https://portal.offsec.com" at bounding box center [579, 453] width 267 height 18
type input "learning"
click at [597, 483] on div "Add a Target" at bounding box center [696, 496] width 920 height 27
click at [399, 445] on icon at bounding box center [396, 453] width 17 height 17
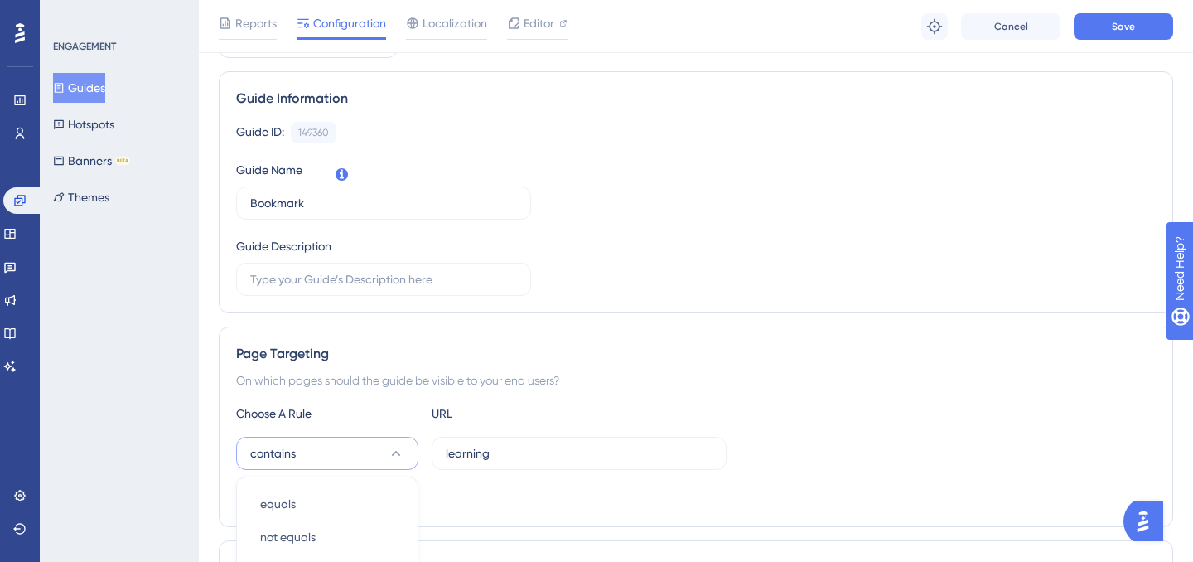
scroll to position [425, 0]
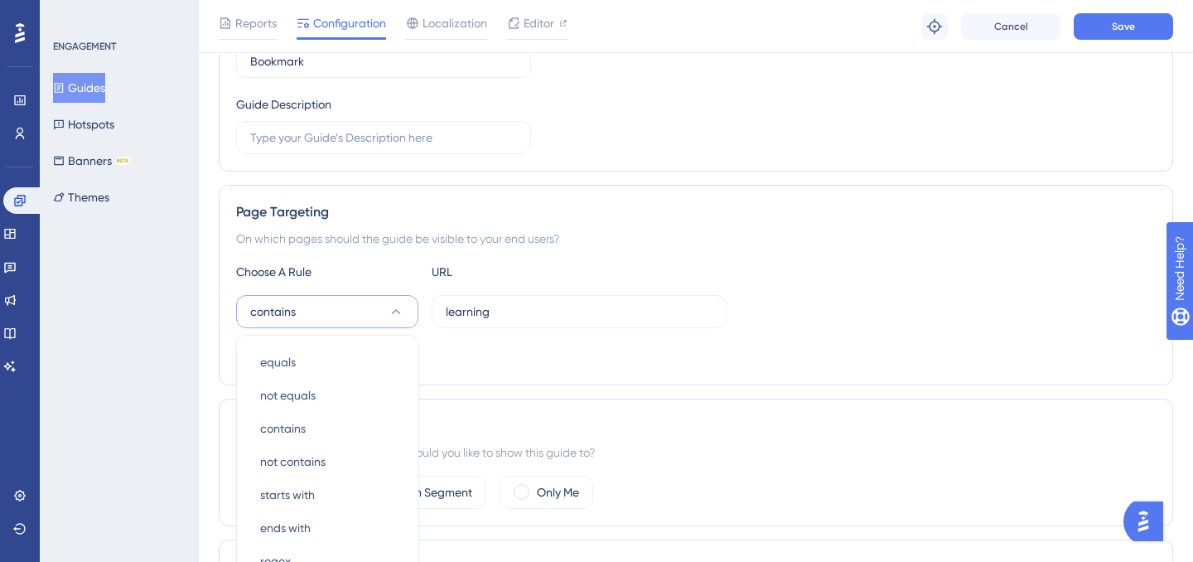
click at [489, 201] on div "Page Targeting On which pages should the guide be visible to your end users? Ch…" at bounding box center [696, 285] width 955 height 201
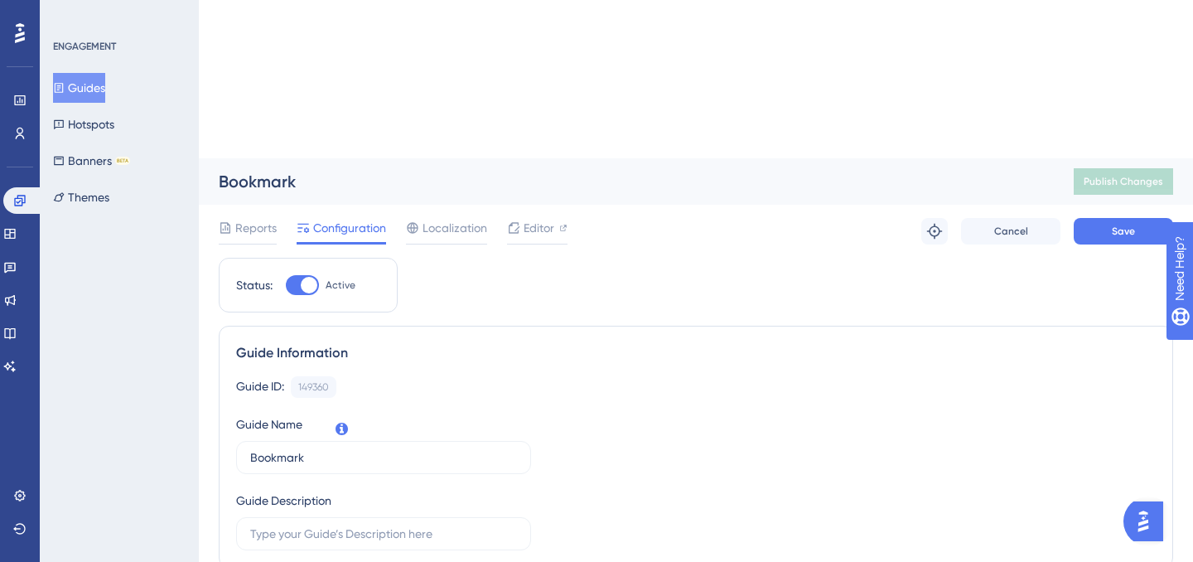
scroll to position [0, 0]
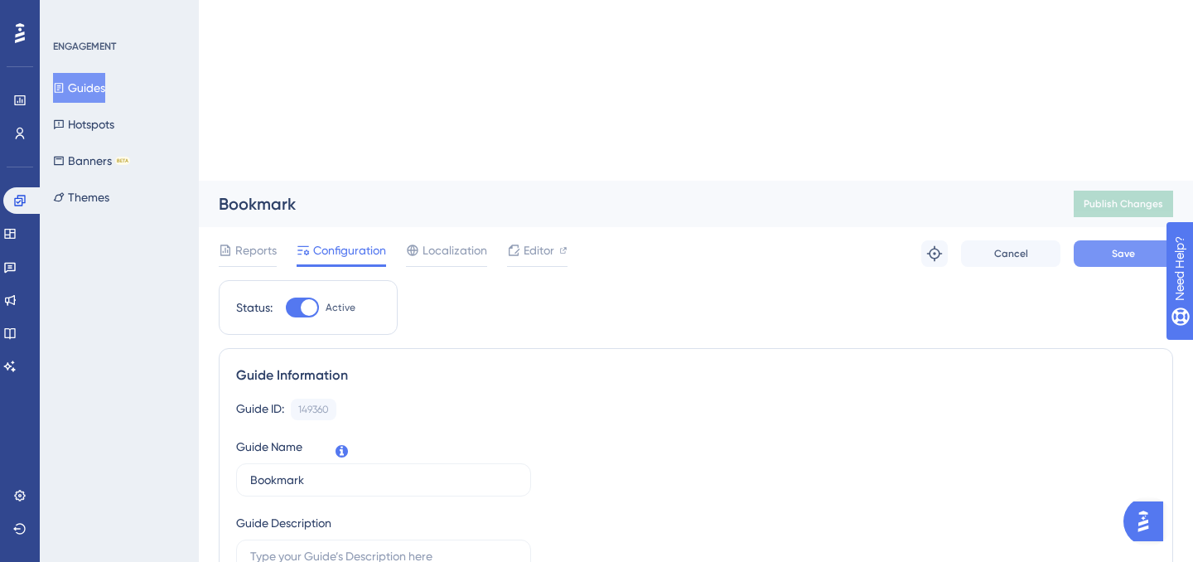
click at [1104, 240] on button "Save" at bounding box center [1123, 253] width 99 height 27
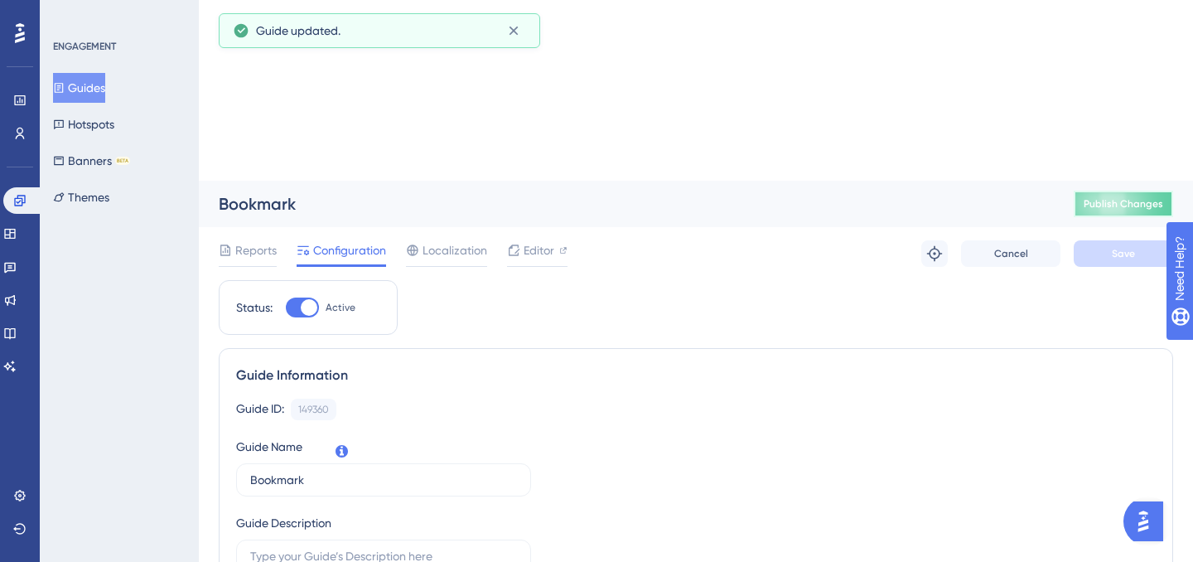
click at [1086, 191] on button "Publish Changes" at bounding box center [1123, 204] width 99 height 27
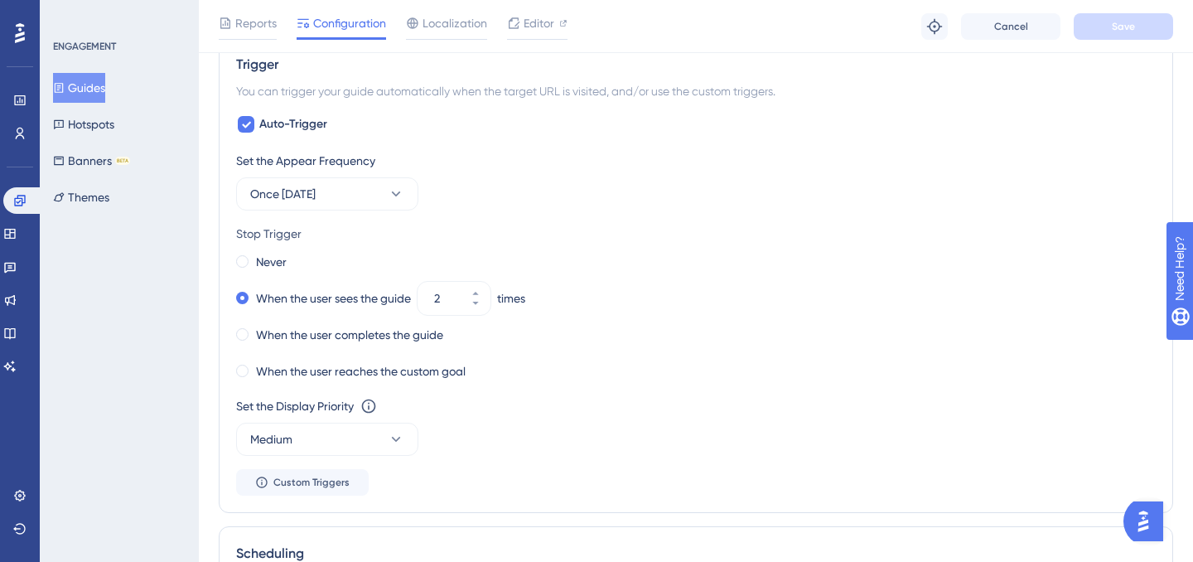
scroll to position [942, 0]
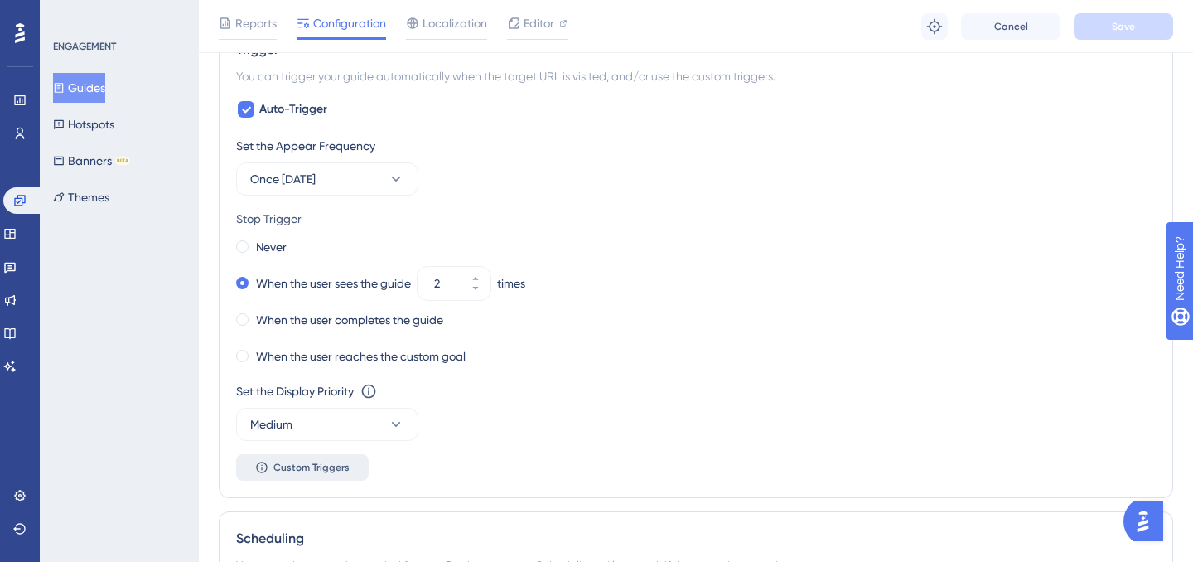
click at [302, 461] on span "Custom Triggers" at bounding box center [311, 467] width 76 height 13
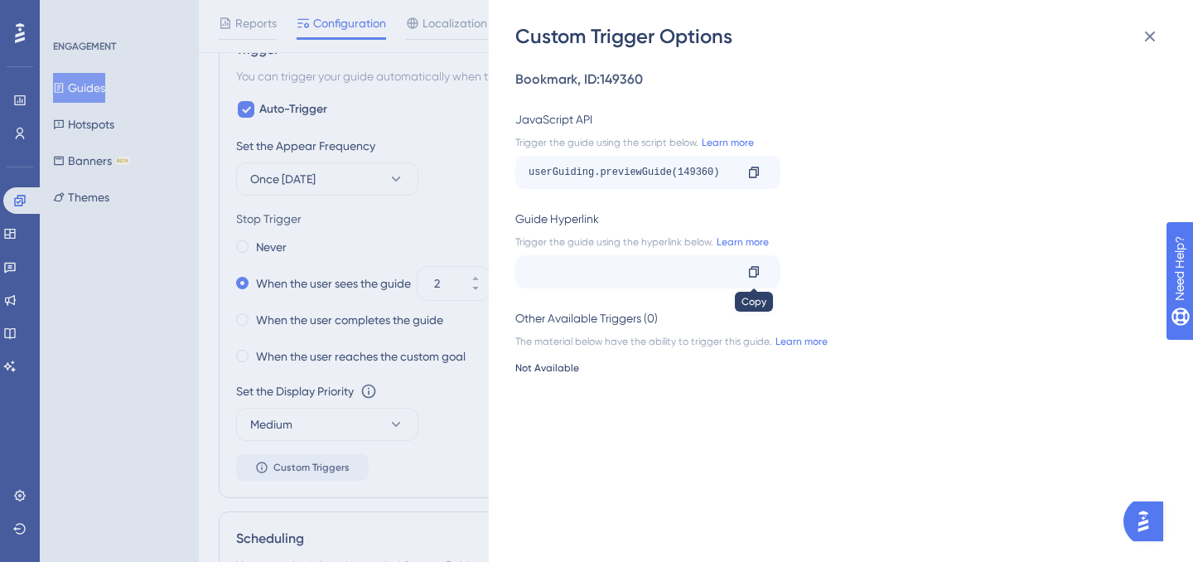
scroll to position [0, 433]
drag, startPoint x: 661, startPoint y: 275, endPoint x: 840, endPoint y: 292, distance: 179.8
click at [840, 292] on div "Bookmark , ID: 149360 JavaScript API Trigger the guide using the script below. …" at bounding box center [849, 306] width 668 height 512
click at [742, 238] on link "Learn more" at bounding box center [742, 241] width 56 height 13
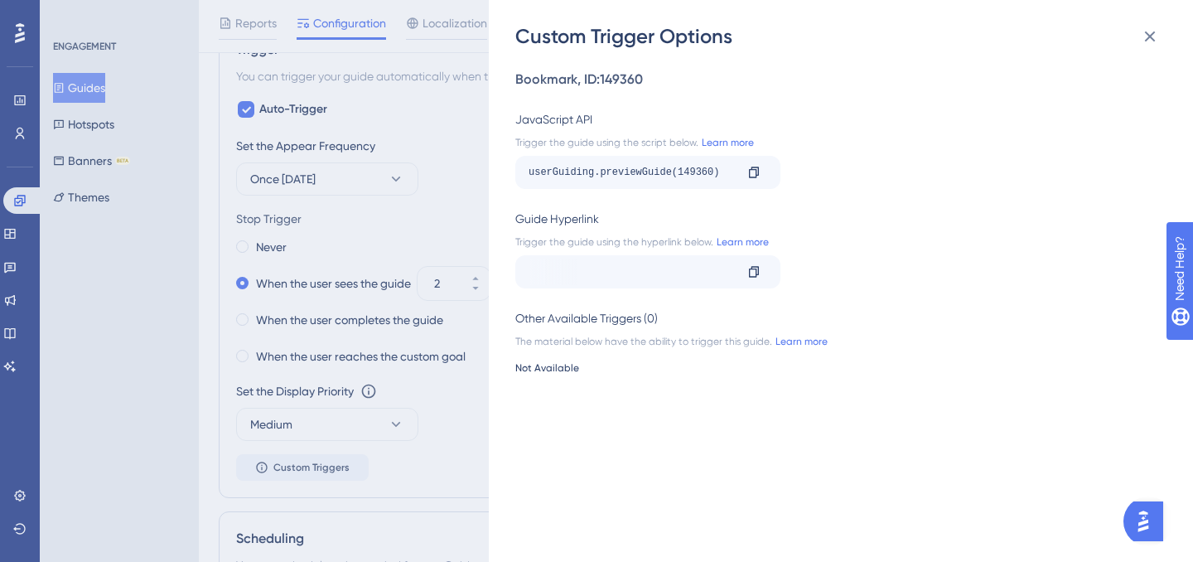
click at [575, 462] on div "Bookmark , ID: 149360 JavaScript API Trigger the guide using the script below. …" at bounding box center [849, 306] width 668 height 512
click at [389, 293] on div "Custom Trigger Options Bookmark , ID: 149360 JavaScript API Trigger the guide u…" at bounding box center [596, 281] width 1193 height 562
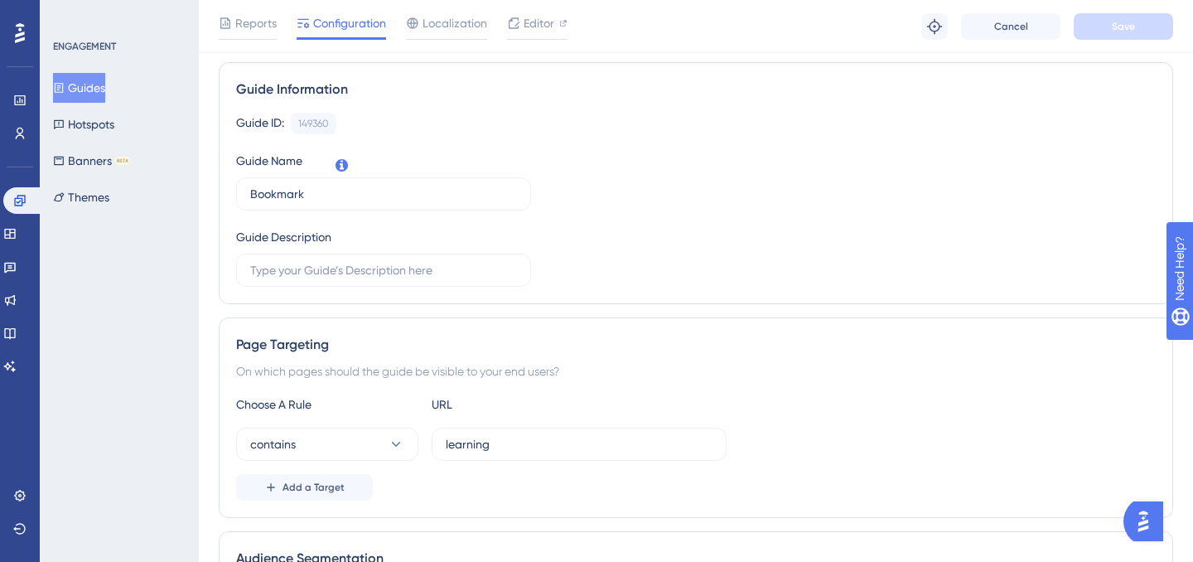
scroll to position [269, 0]
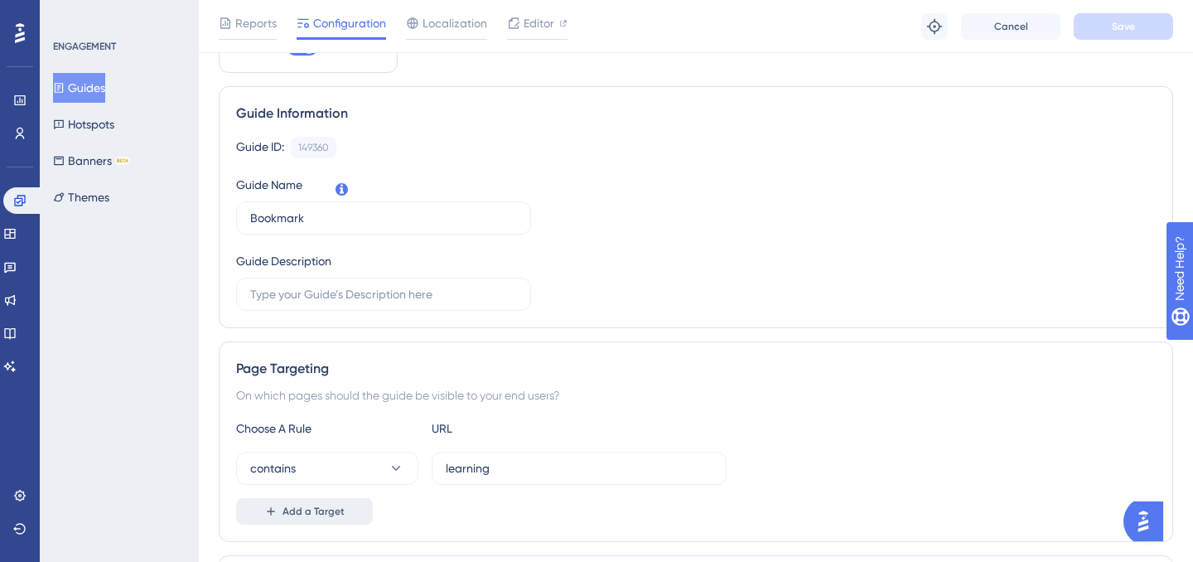
click at [351, 498] on button "Add a Target" at bounding box center [304, 511] width 137 height 27
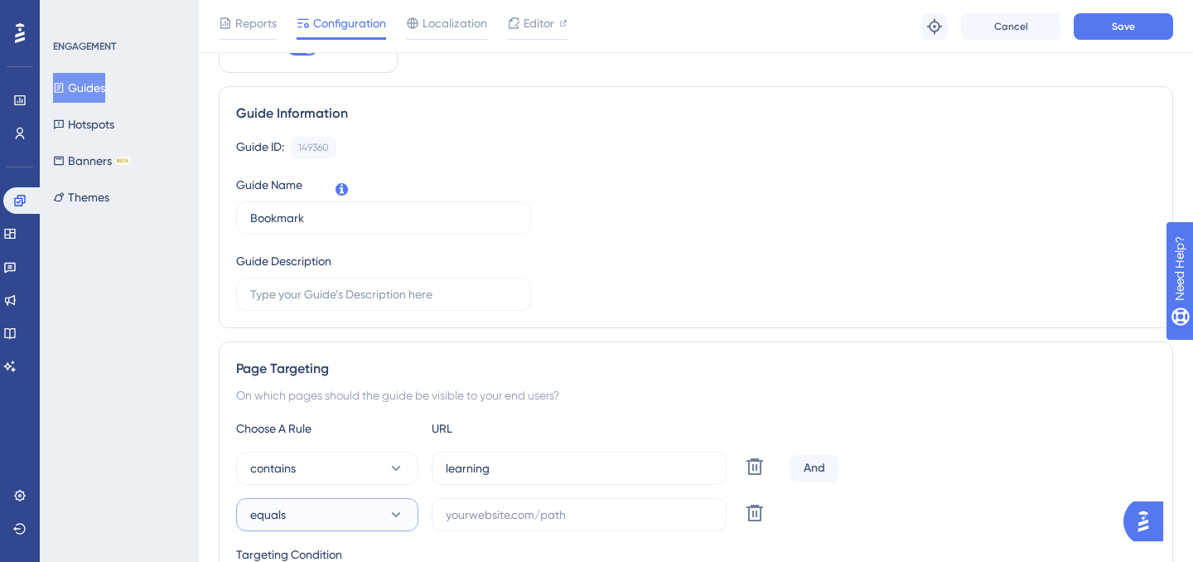
click at [351, 498] on button "equals" at bounding box center [327, 514] width 182 height 33
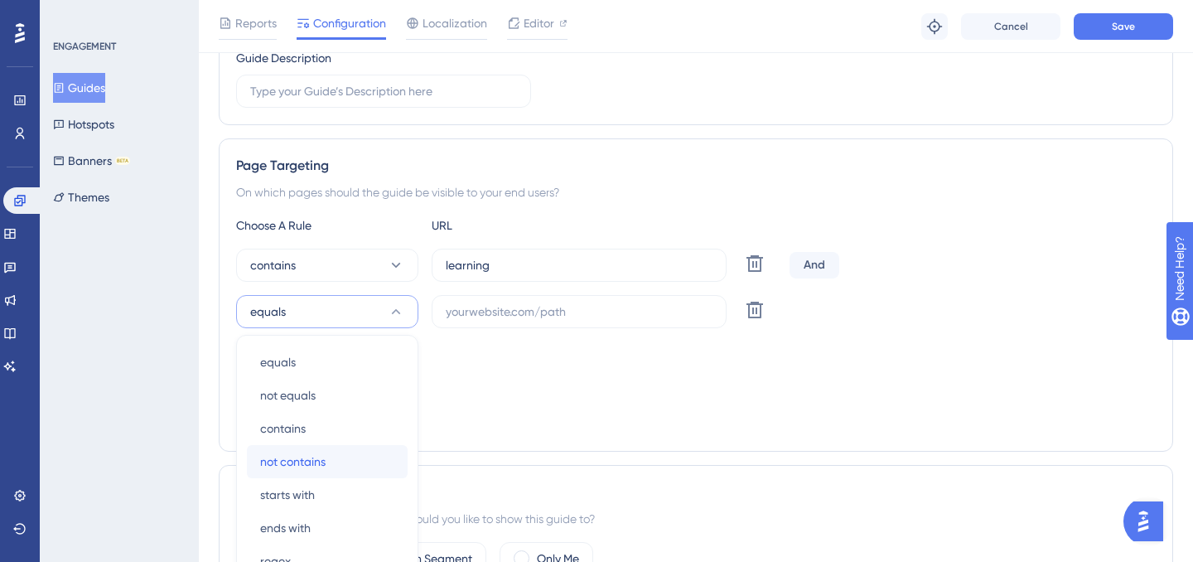
click at [339, 445] on div "not contains not contains" at bounding box center [327, 461] width 134 height 33
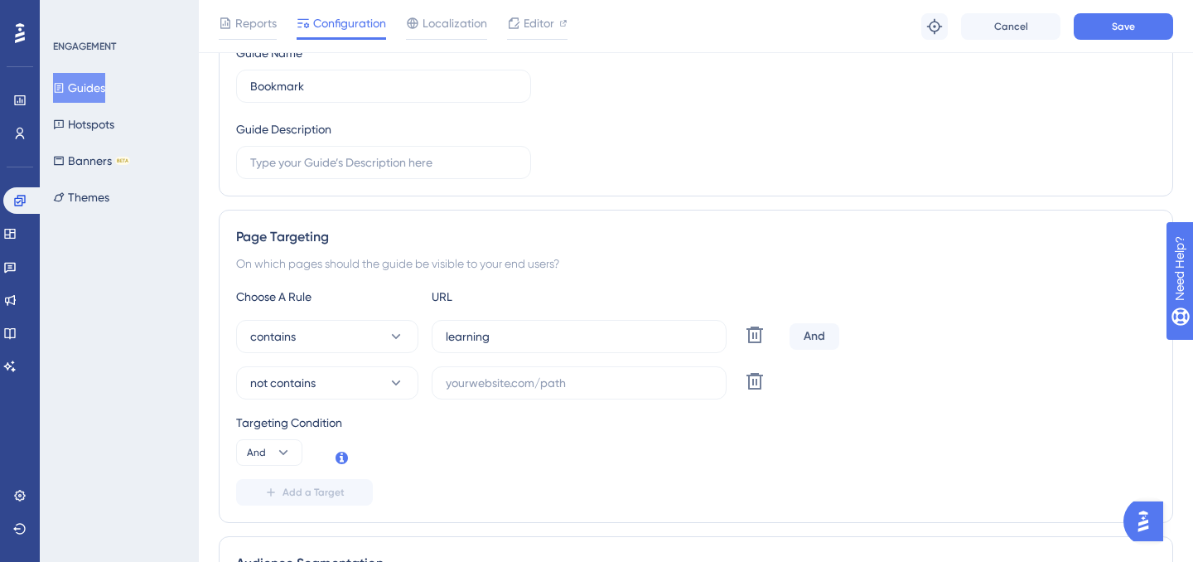
scroll to position [394, 0]
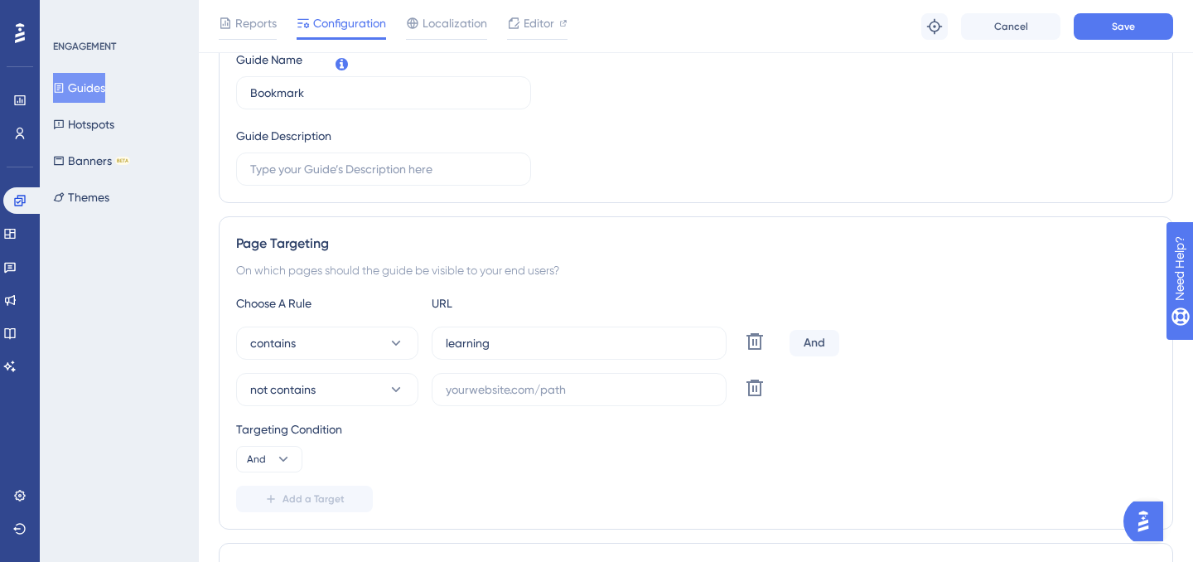
click at [527, 293] on div "Choose A Rule URL contains learning Delete And not contains Delete Targeting Co…" at bounding box center [696, 402] width 920 height 219
click at [545, 380] on input "text" at bounding box center [579, 389] width 267 height 18
paste input "[URL][DOMAIN_NAME]"
type input "[URL][DOMAIN_NAME]"
click at [1096, 36] on button "Save" at bounding box center [1123, 26] width 99 height 27
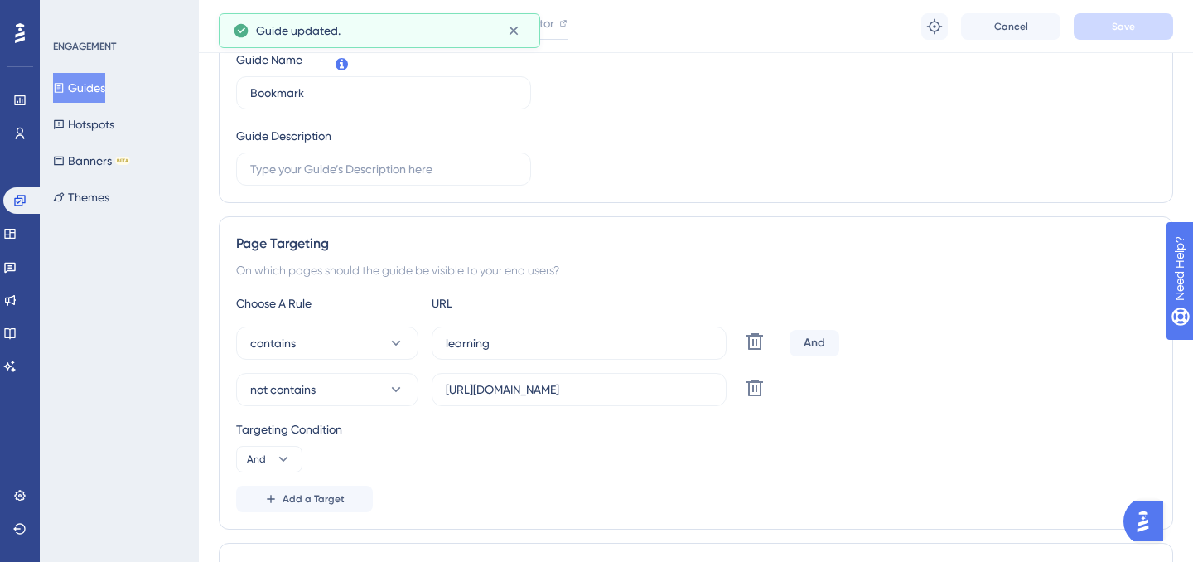
scroll to position [0, 0]
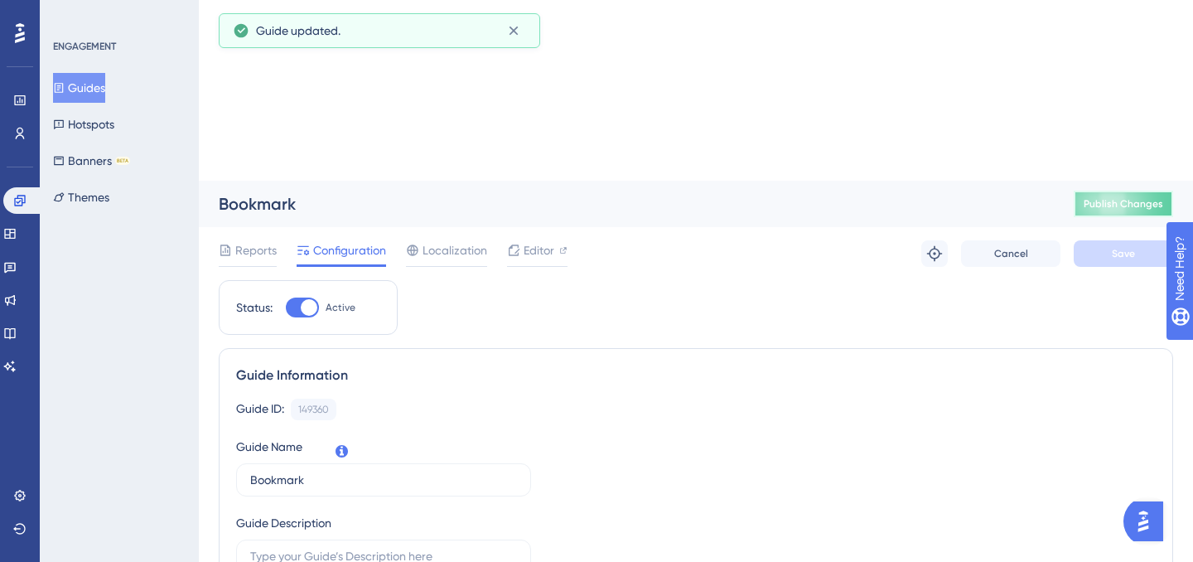
click at [1091, 191] on button "Publish Changes" at bounding box center [1123, 204] width 99 height 27
click at [774, 399] on div "Guide ID: 149360 Copy" at bounding box center [696, 410] width 920 height 22
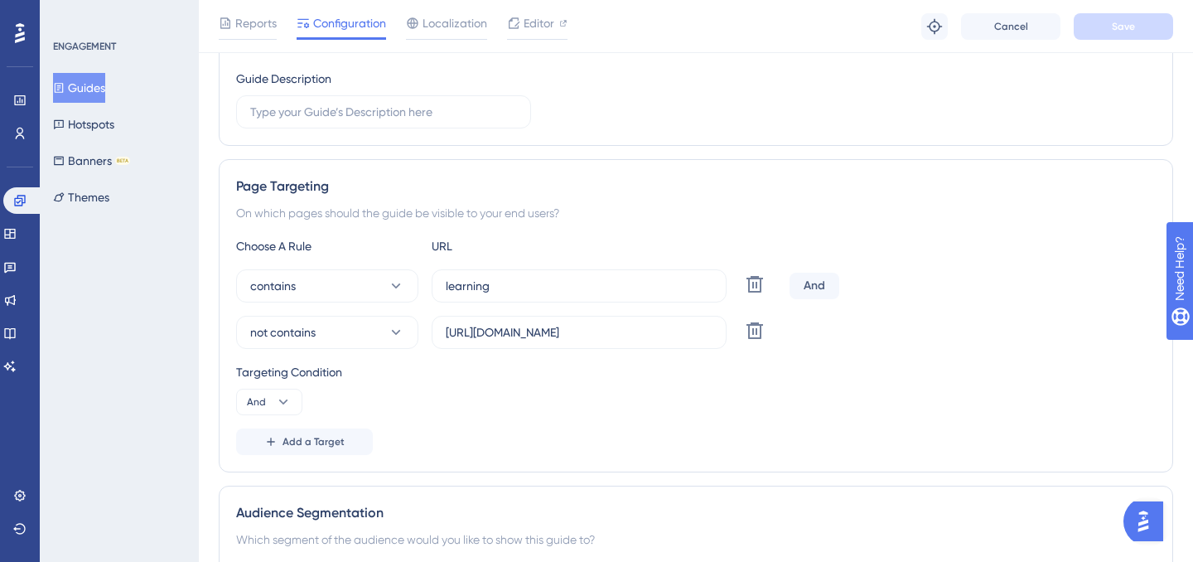
scroll to position [404, 0]
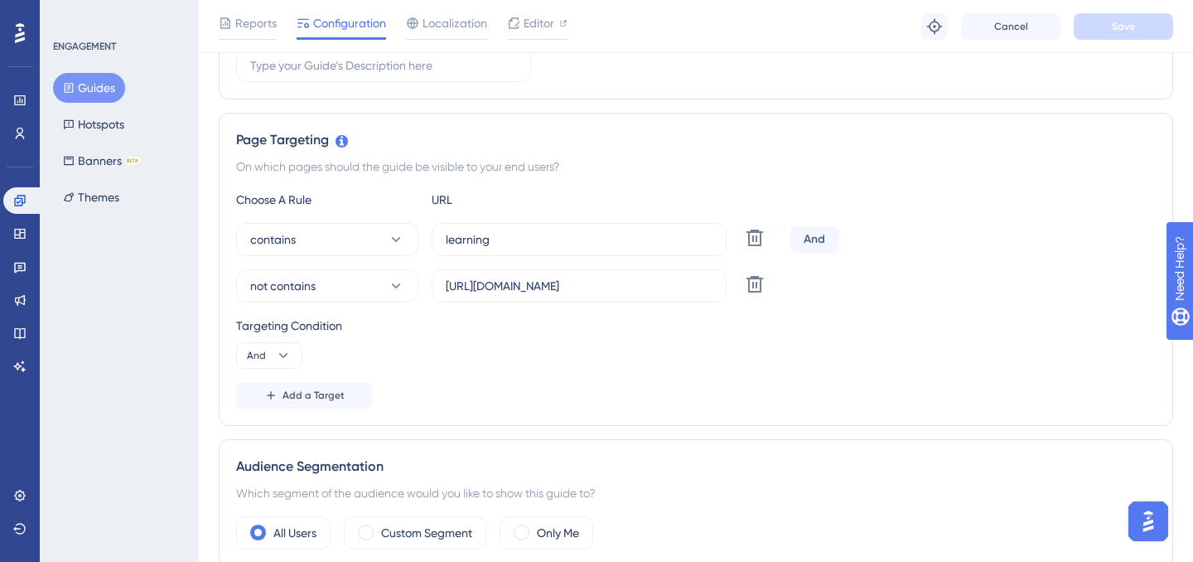
scroll to position [319, 0]
drag, startPoint x: 235, startPoint y: 139, endPoint x: 380, endPoint y: 139, distance: 144.2
click at [380, 139] on div "Page Targeting" at bounding box center [696, 138] width 920 height 20
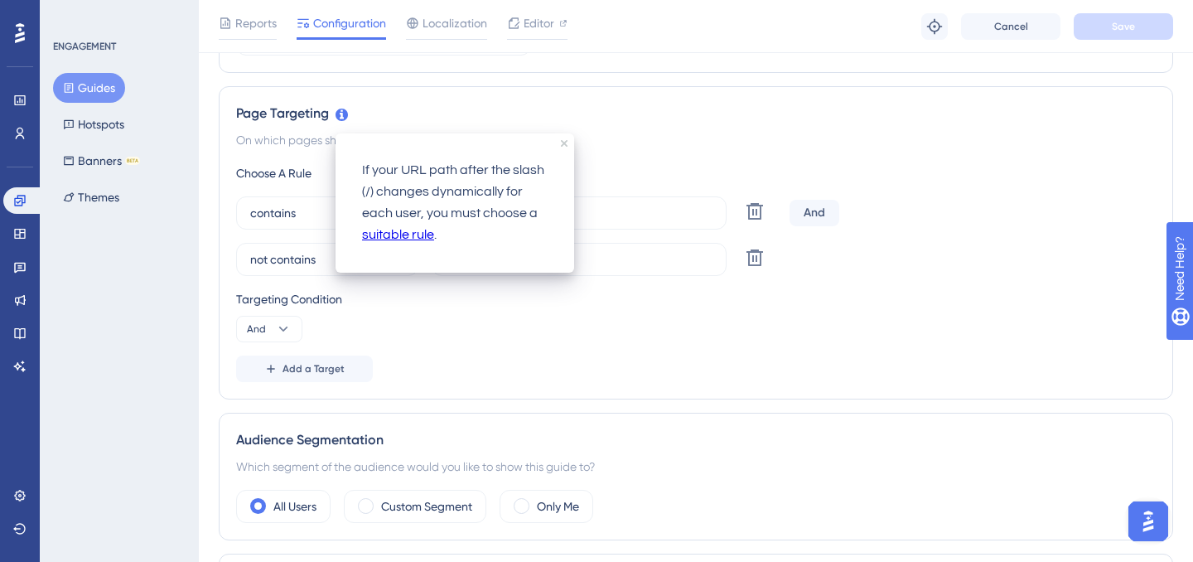
scroll to position [366, 0]
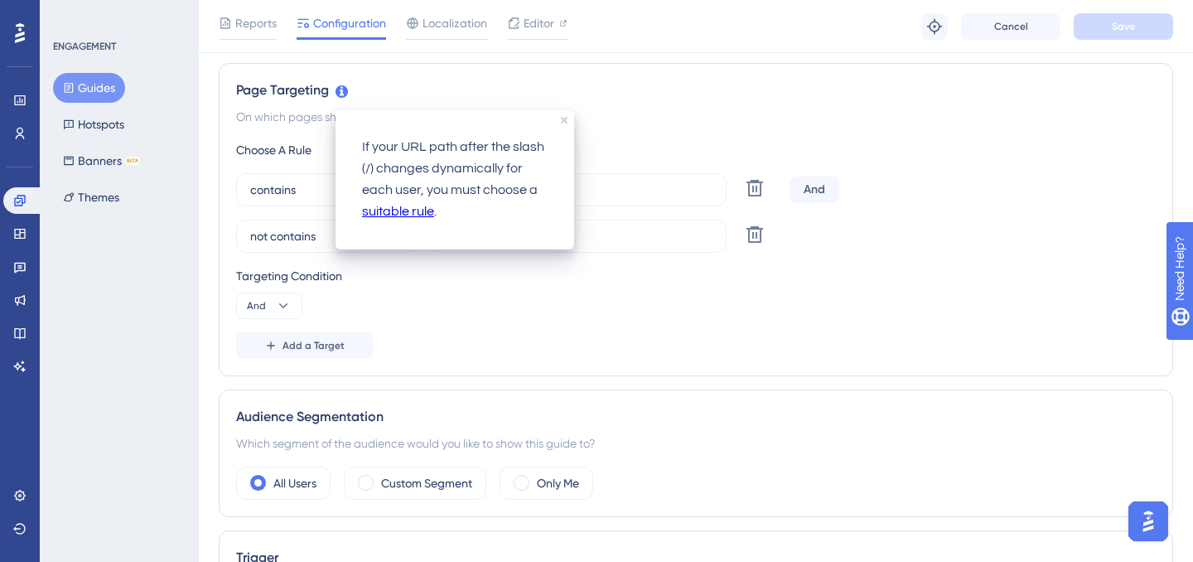
click at [301, 143] on div "Choose A Rule" at bounding box center [327, 150] width 182 height 20
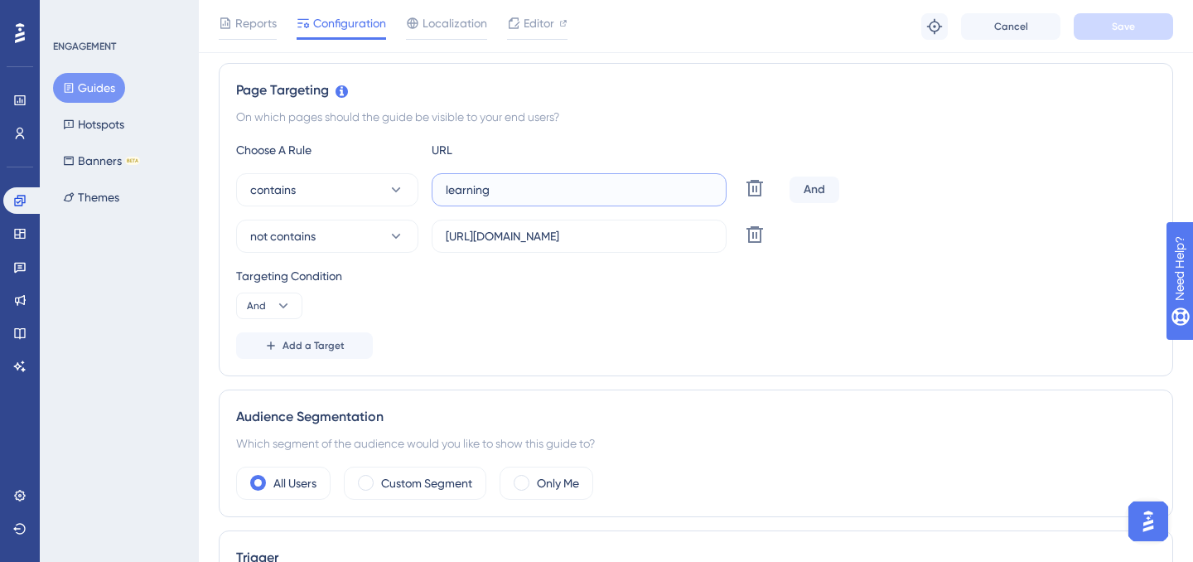
click at [498, 187] on input "learning" at bounding box center [579, 190] width 267 height 18
click at [549, 157] on div "URL" at bounding box center [523, 150] width 182 height 20
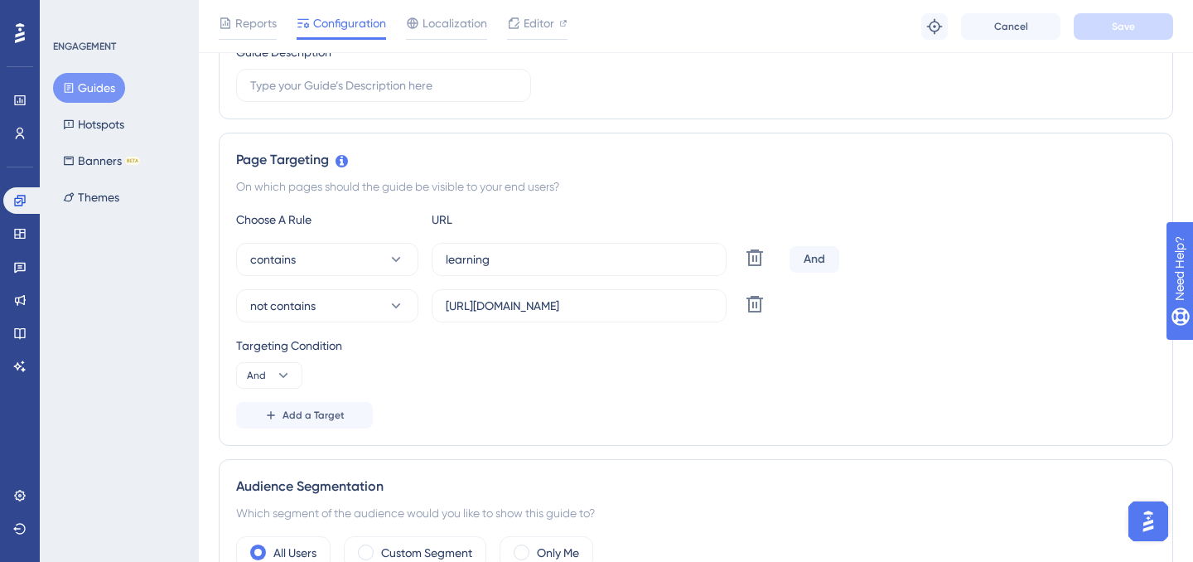
scroll to position [0, 0]
